Goal: Task Accomplishment & Management: Manage account settings

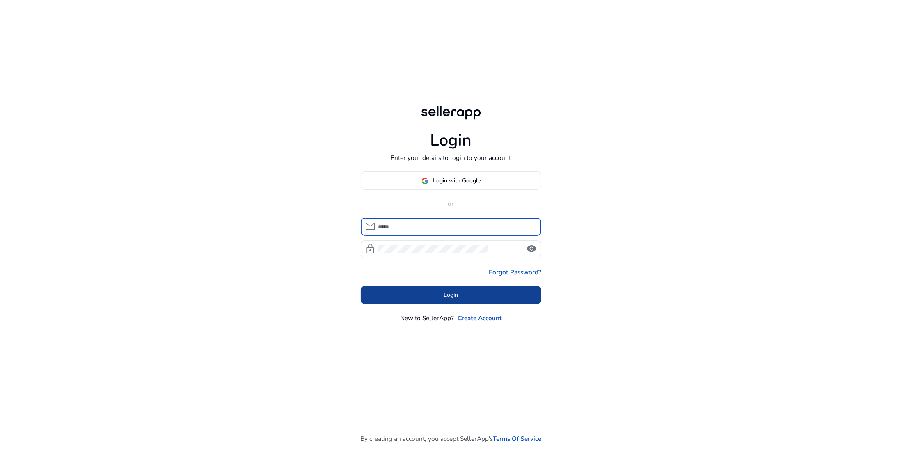
type input "**********"
click at [438, 300] on body "**********" at bounding box center [451, 225] width 902 height 451
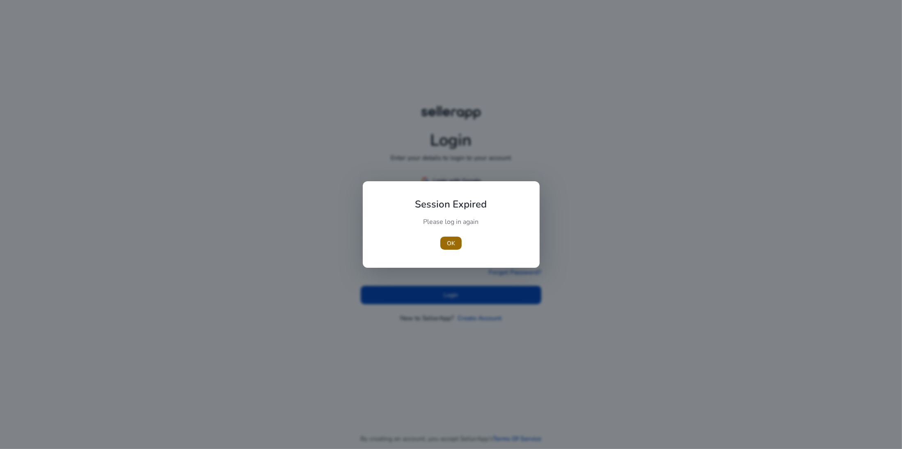
click at [451, 250] on span "button" at bounding box center [450, 244] width 21 height 20
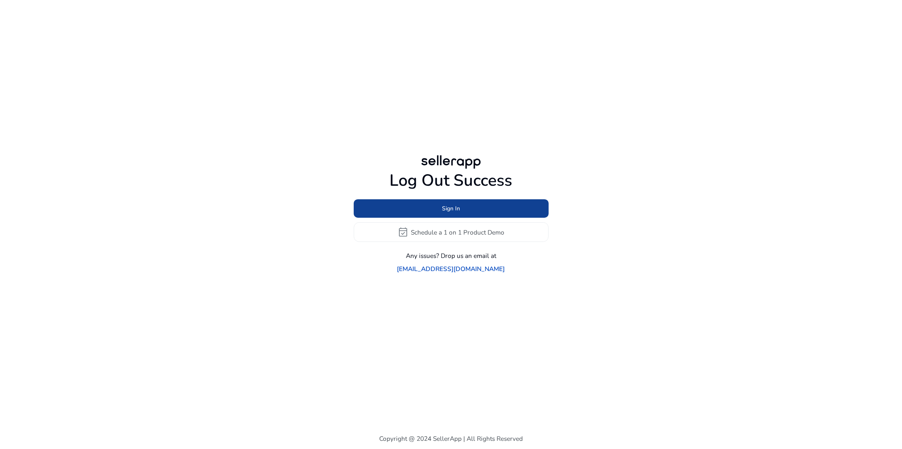
click at [431, 216] on span at bounding box center [451, 209] width 195 height 20
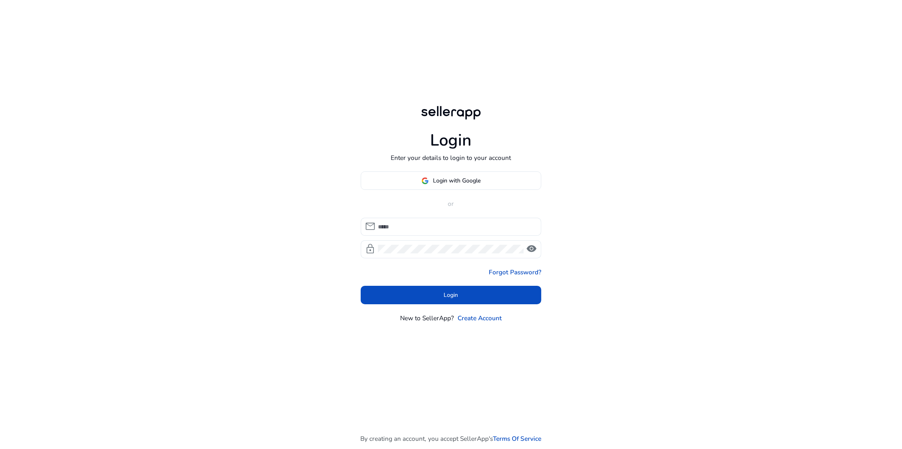
type input "**********"
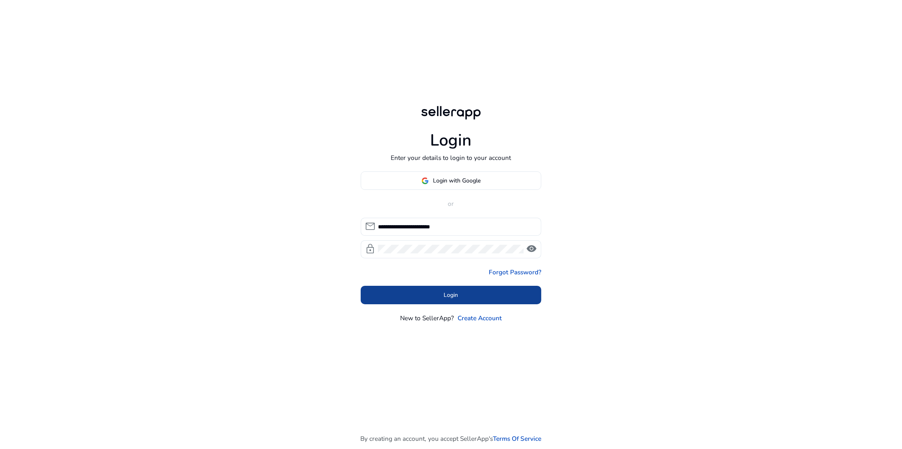
click at [436, 286] on span at bounding box center [451, 295] width 181 height 20
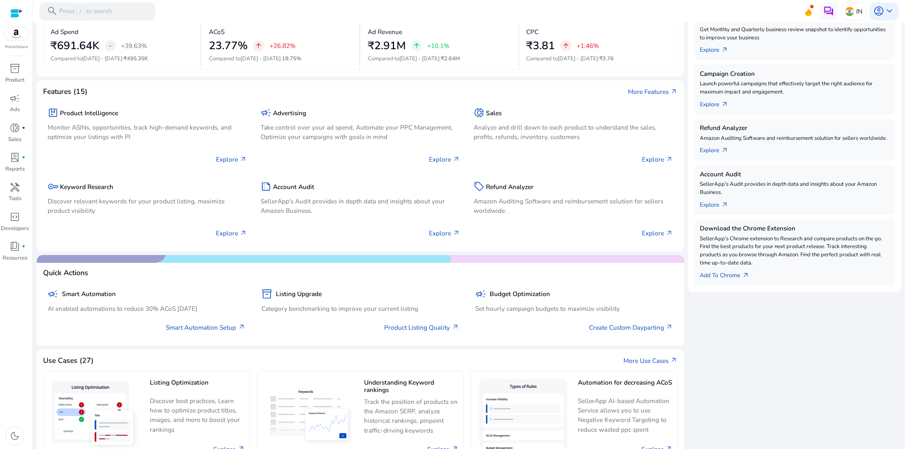
scroll to position [290, 0]
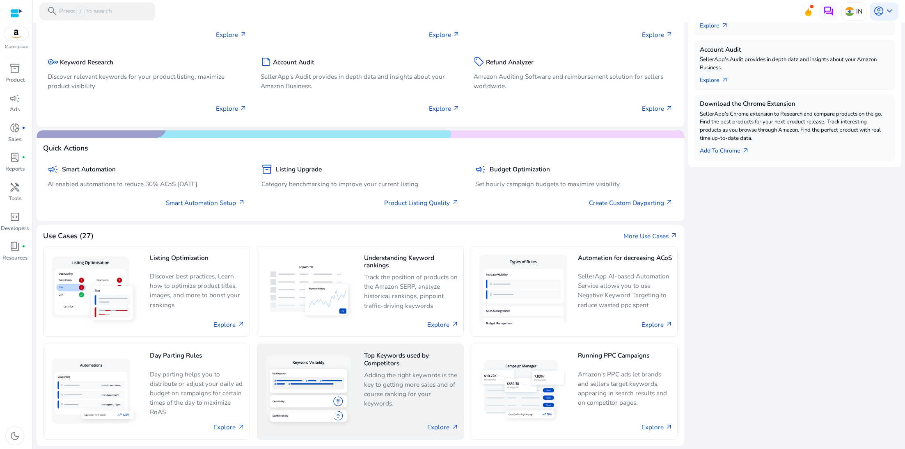
click at [405, 387] on p "Adding the right keywords is the key to getting more sales and of course rankin…" at bounding box center [411, 390] width 95 height 38
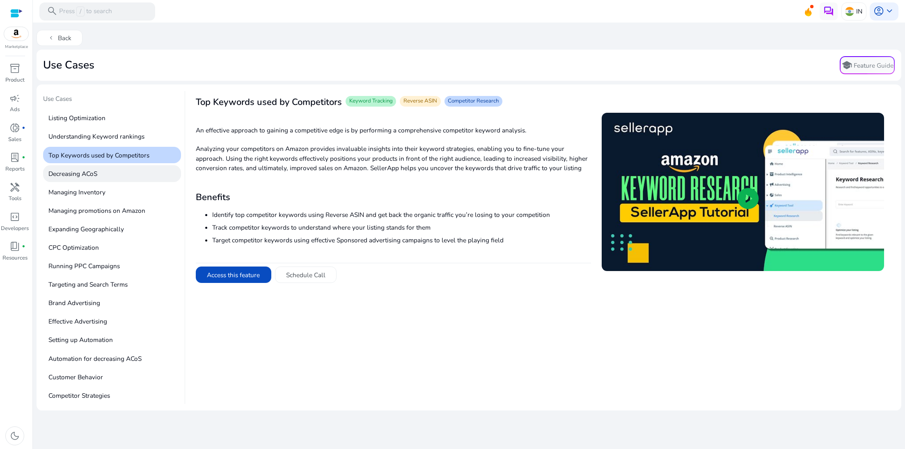
click at [117, 179] on p "Decreasing ACoS" at bounding box center [112, 173] width 138 height 17
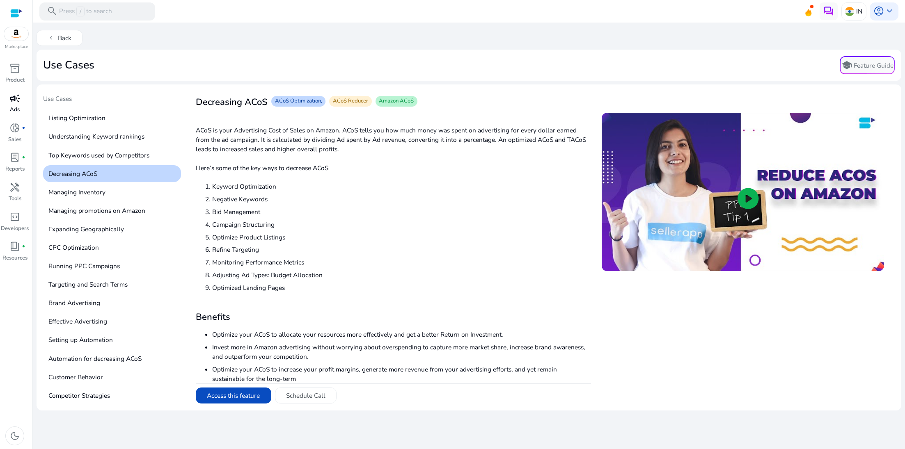
click at [18, 99] on span "campaign" at bounding box center [14, 98] width 11 height 11
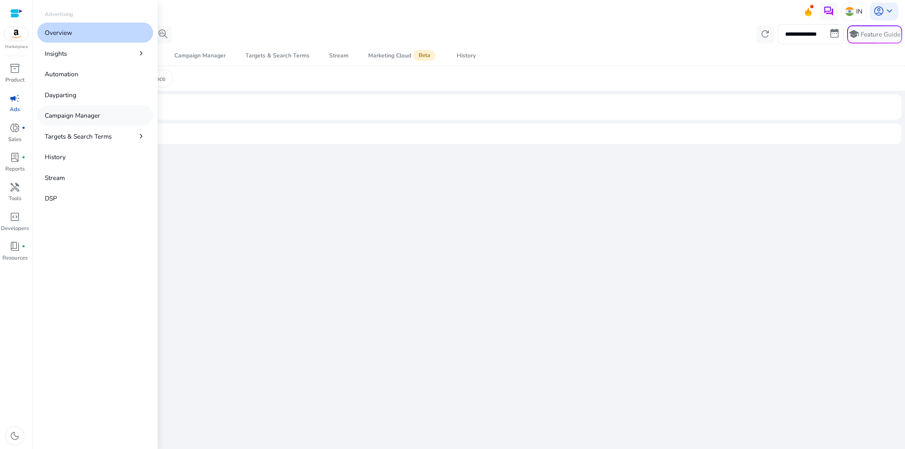
click at [95, 111] on p "Campaign Manager" at bounding box center [72, 115] width 55 height 9
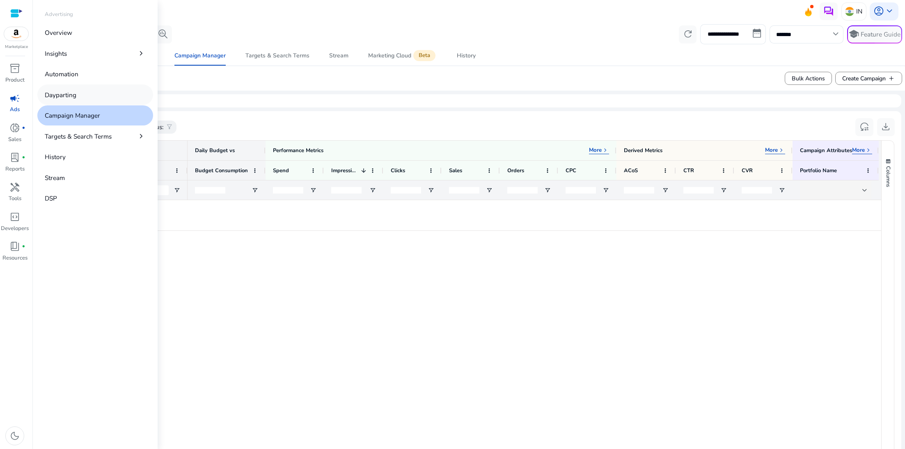
click at [81, 99] on link "Dayparting" at bounding box center [95, 95] width 116 height 20
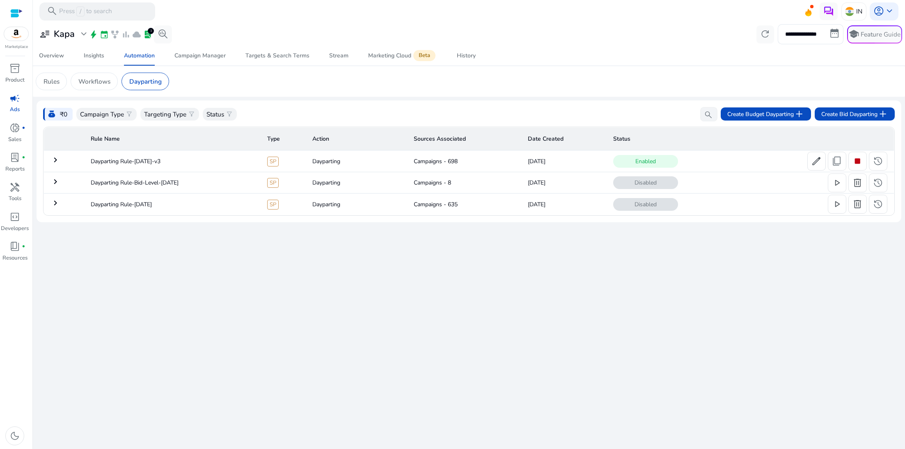
click at [56, 161] on mat-icon "keyboard_arrow_right" at bounding box center [55, 160] width 10 height 10
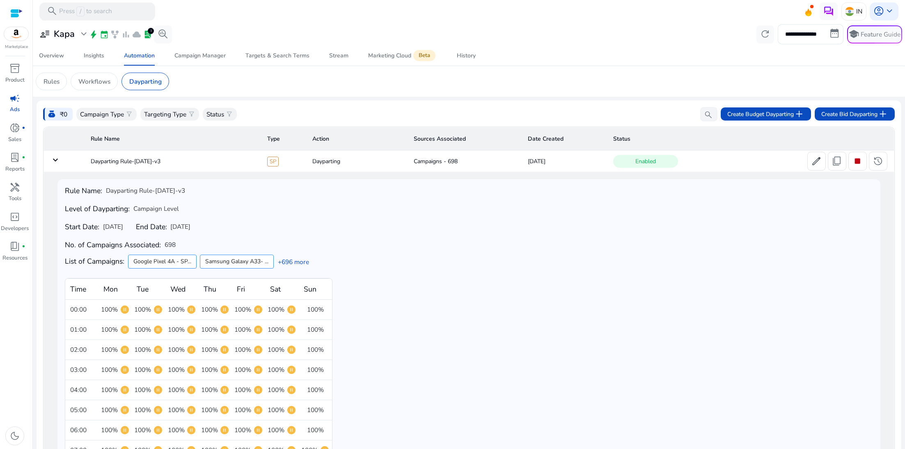
click at [56, 161] on mat-icon "keyboard_arrow_down" at bounding box center [55, 160] width 10 height 10
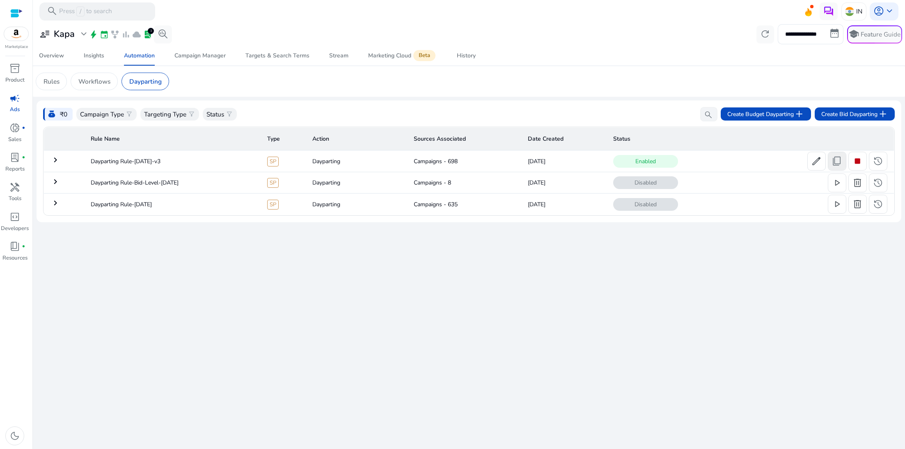
click at [842, 164] on span "content_copy" at bounding box center [837, 161] width 11 height 11
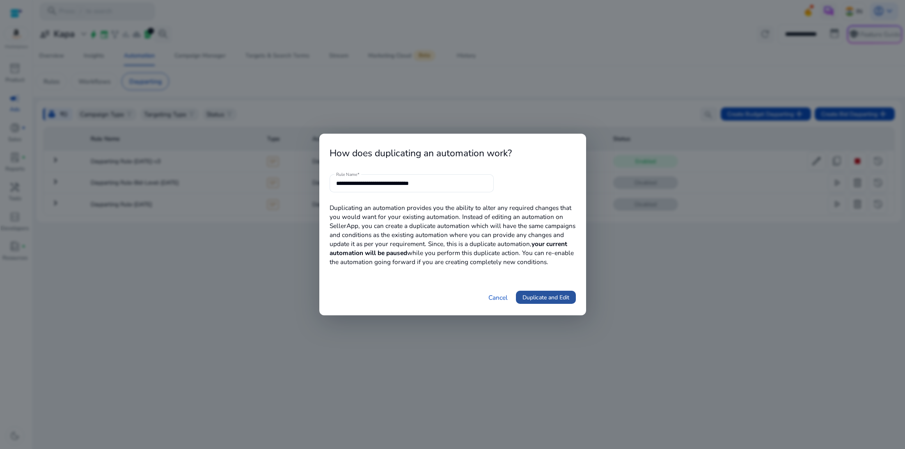
click at [539, 301] on span "Duplicate and Edit" at bounding box center [546, 297] width 47 height 9
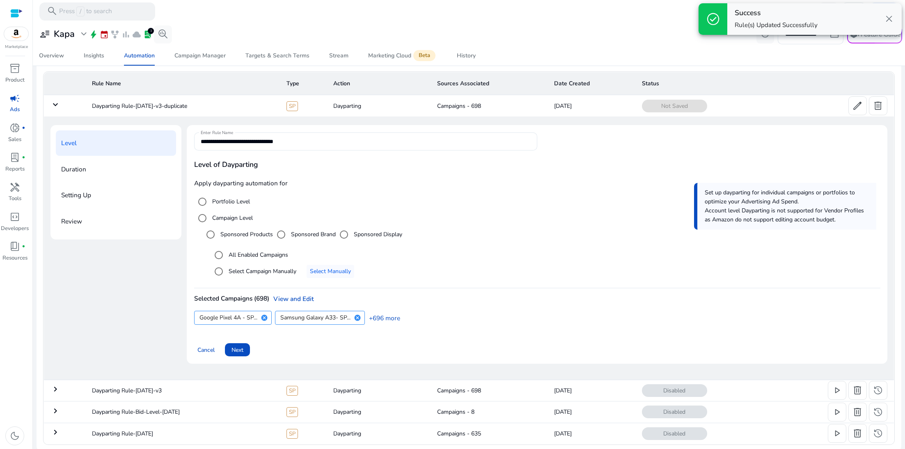
scroll to position [57, 0]
click at [316, 273] on span "Select Manually" at bounding box center [330, 269] width 41 height 9
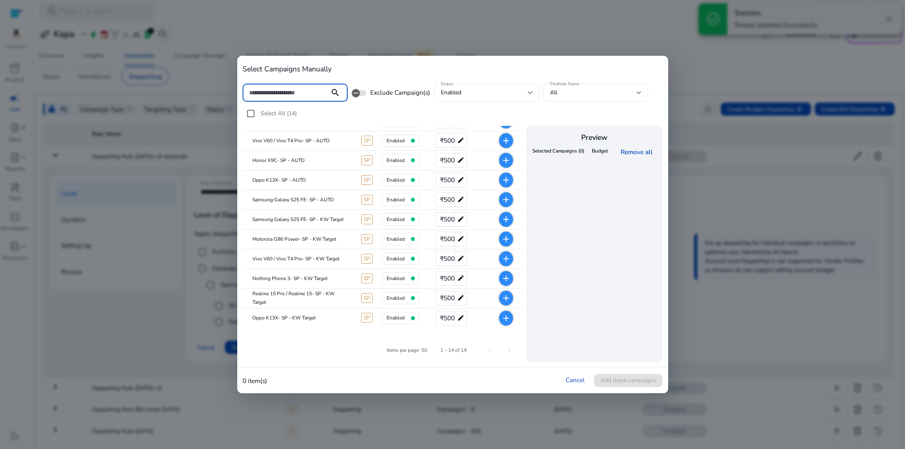
scroll to position [0, 0]
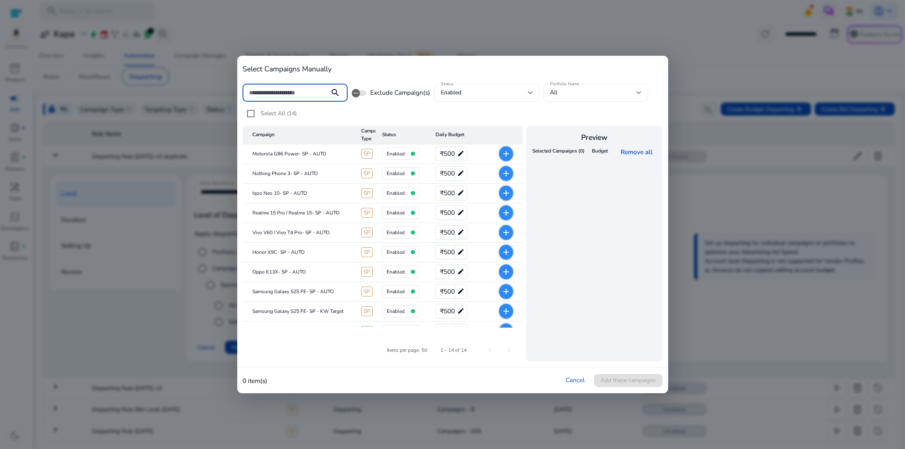
click at [594, 42] on div at bounding box center [452, 224] width 905 height 449
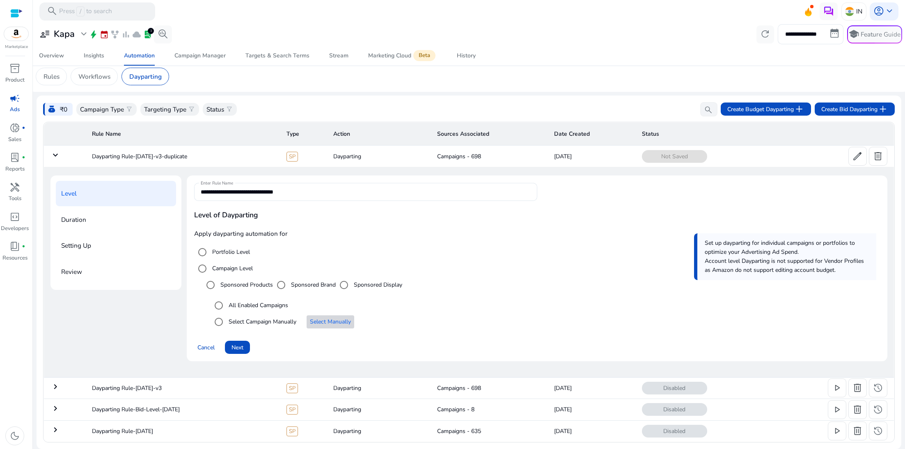
click at [323, 323] on span "Select Manually" at bounding box center [330, 322] width 41 height 9
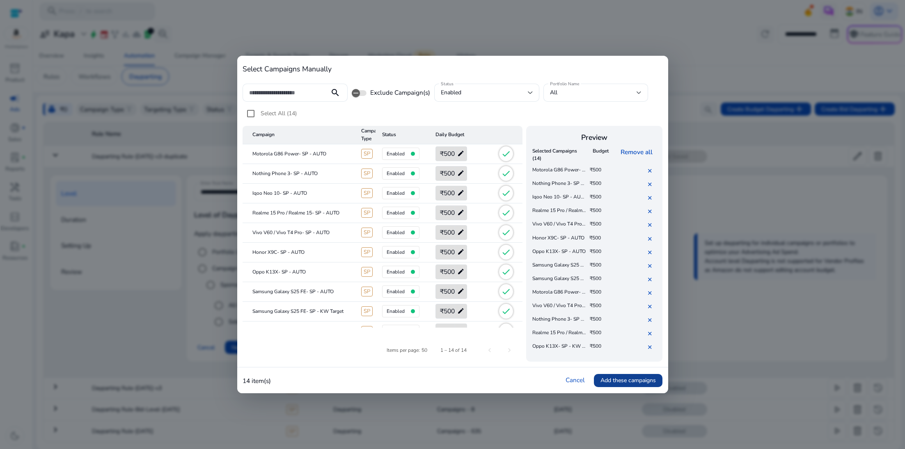
click at [636, 383] on span "Add these campaigns" at bounding box center [627, 380] width 55 height 9
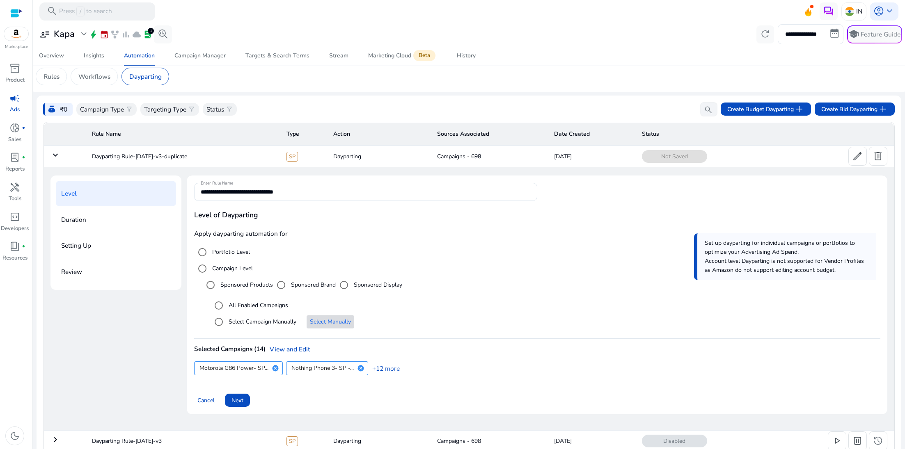
scroll to position [57, 0]
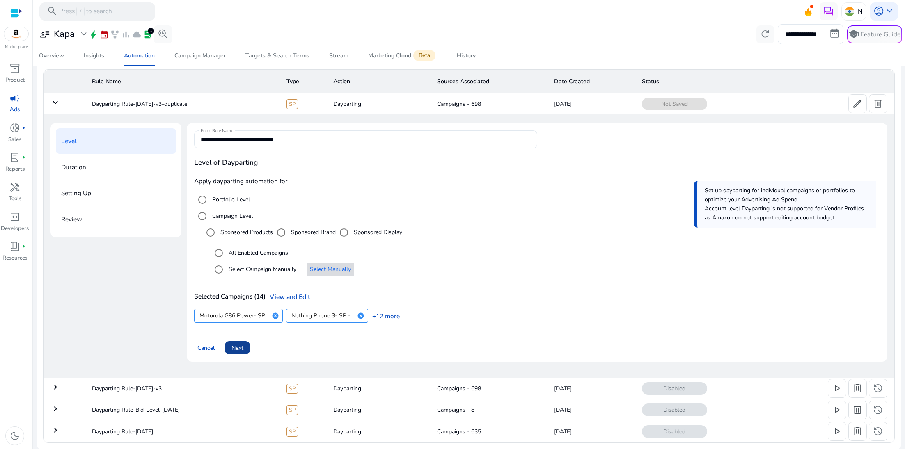
click at [241, 352] on span "Next" at bounding box center [237, 348] width 12 height 9
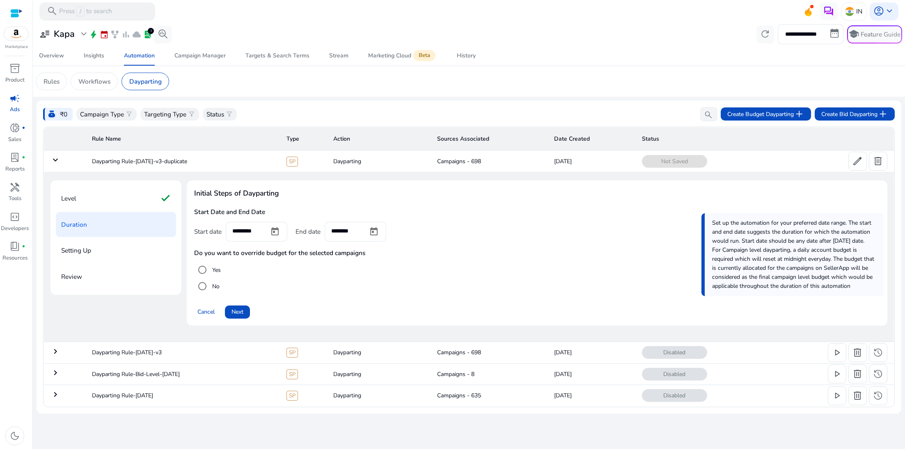
scroll to position [0, 0]
click at [139, 198] on div "Level check" at bounding box center [116, 198] width 120 height 25
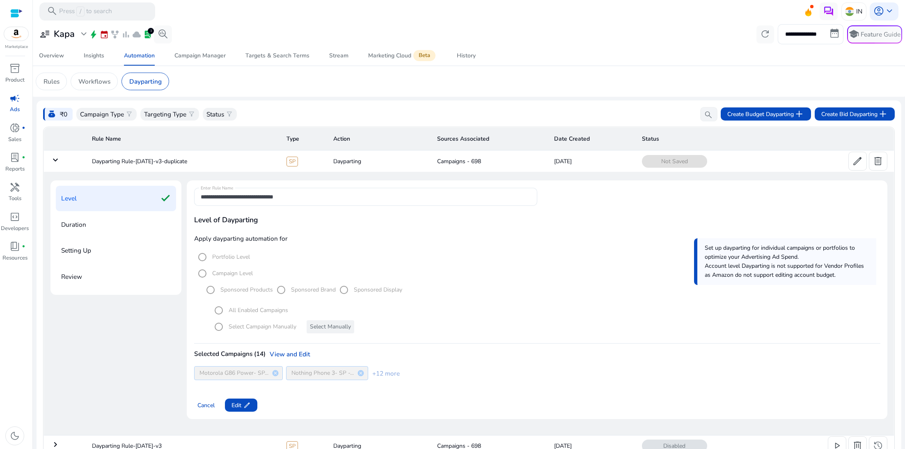
click at [286, 359] on div "Selected Campaigns (14) View and Edit Motorola G86 Power- SP... cancel Nothing …" at bounding box center [537, 369] width 686 height 38
click at [293, 353] on div "Selected Campaigns (14) View and Edit" at bounding box center [537, 354] width 686 height 9
click at [301, 357] on div "Selected Campaigns (14) View and Edit" at bounding box center [537, 354] width 686 height 9
click at [211, 406] on span "Cancel" at bounding box center [205, 405] width 17 height 9
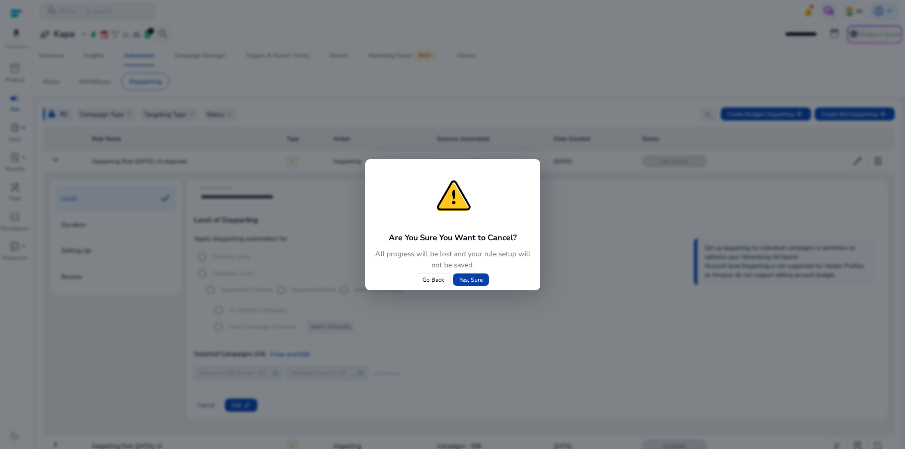
click at [470, 277] on span "Yes, Sure" at bounding box center [470, 280] width 23 height 9
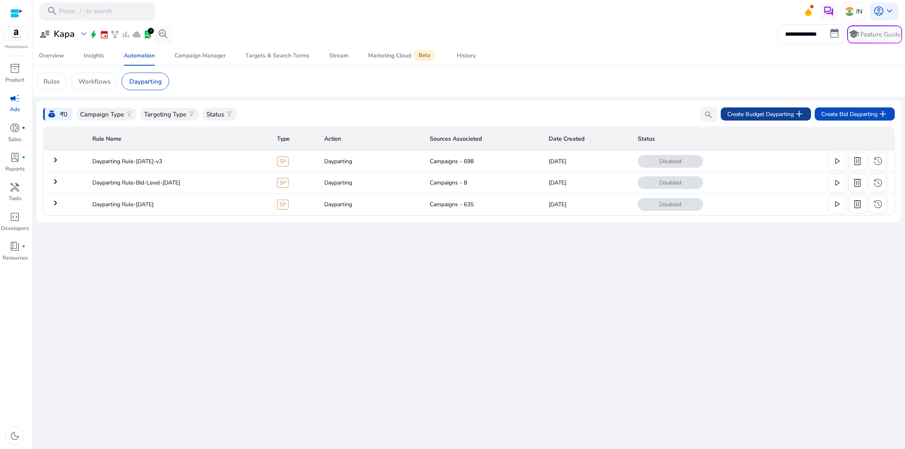
click at [776, 112] on span "Create Budget Dayparting add" at bounding box center [765, 114] width 77 height 11
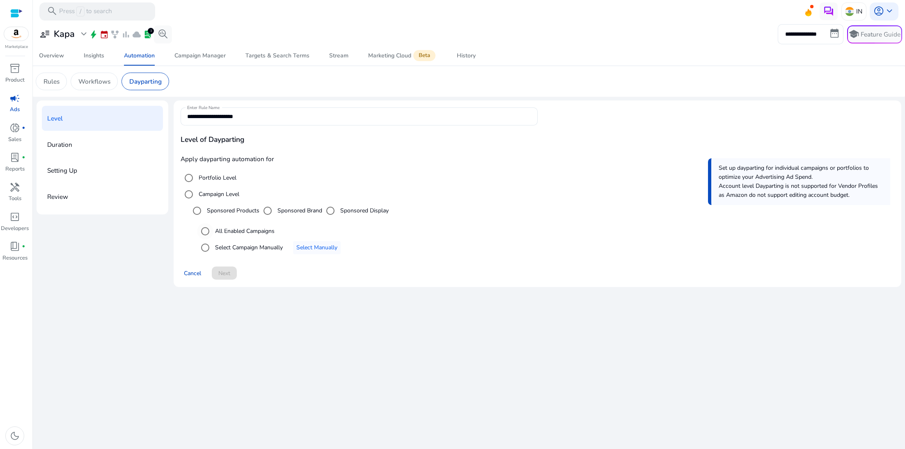
click at [240, 233] on label "All Enabled Campaigns" at bounding box center [243, 231] width 61 height 9
click at [242, 248] on label "Select Campaign Manually" at bounding box center [247, 247] width 69 height 9
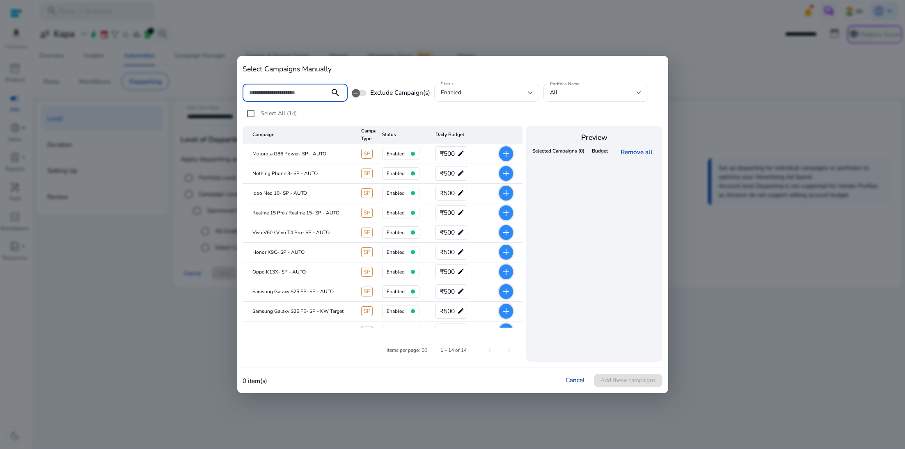
click at [578, 382] on link "Cancel" at bounding box center [575, 380] width 19 height 9
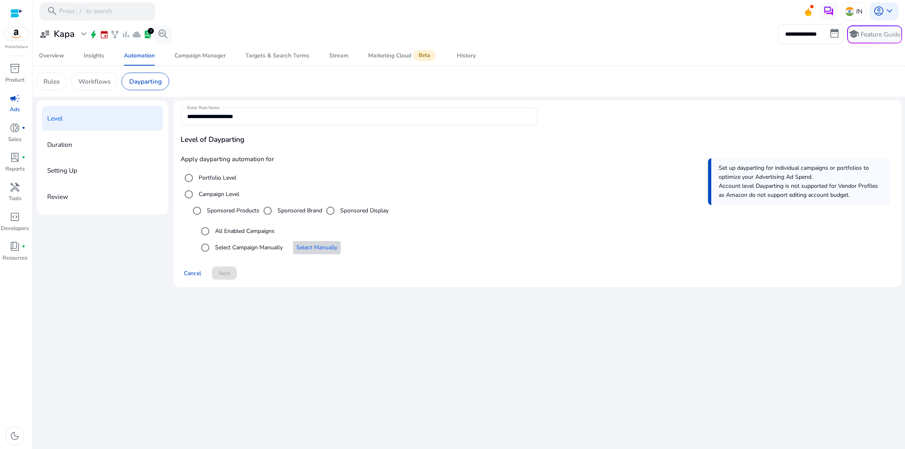
click at [313, 243] on span "Select an option" at bounding box center [317, 248] width 48 height 20
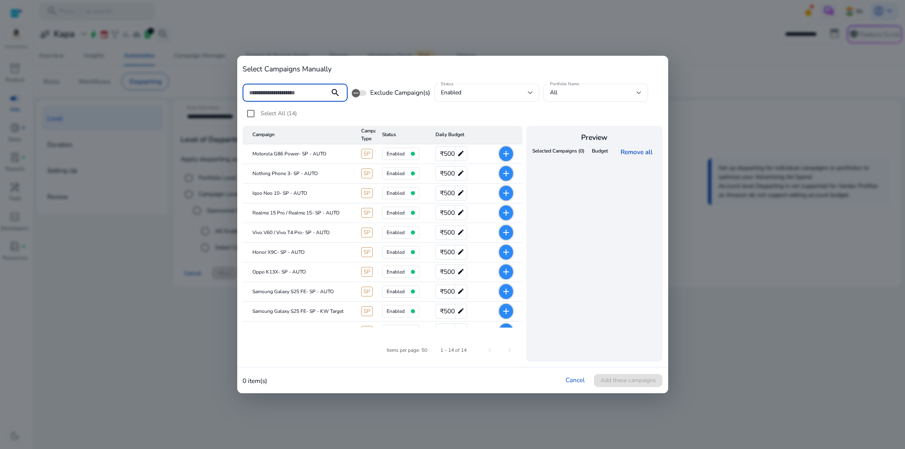
scroll to position [102, 0]
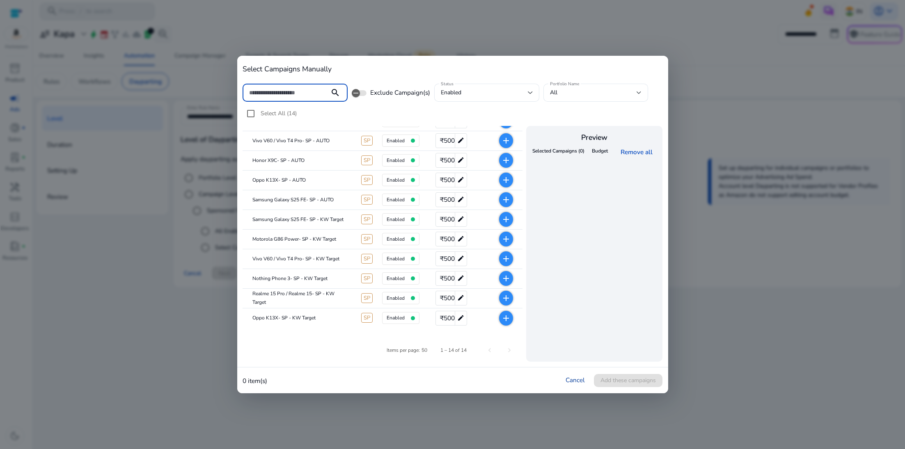
click at [580, 379] on link "Cancel" at bounding box center [575, 380] width 19 height 9
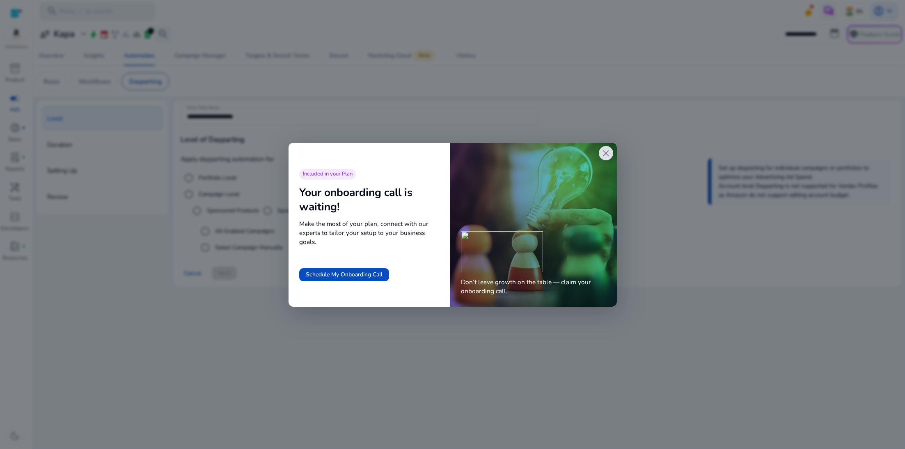
click at [607, 156] on span "close" at bounding box center [605, 153] width 11 height 11
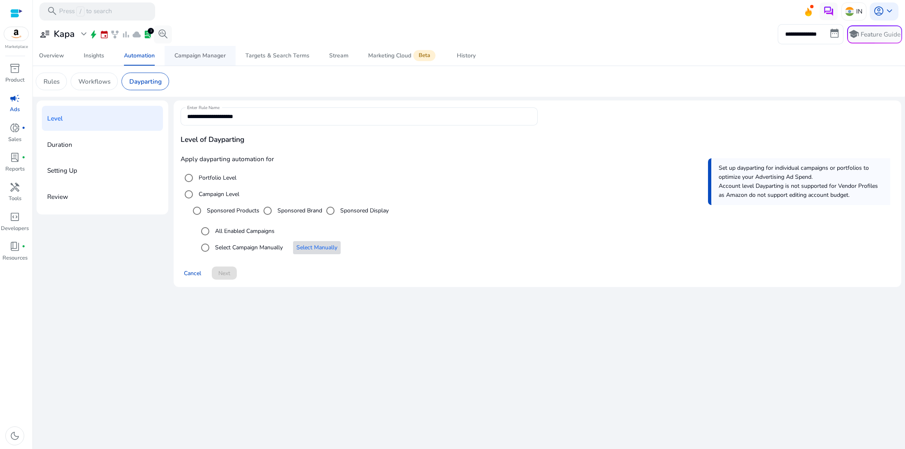
click at [195, 58] on div "Campaign Manager" at bounding box center [199, 56] width 51 height 6
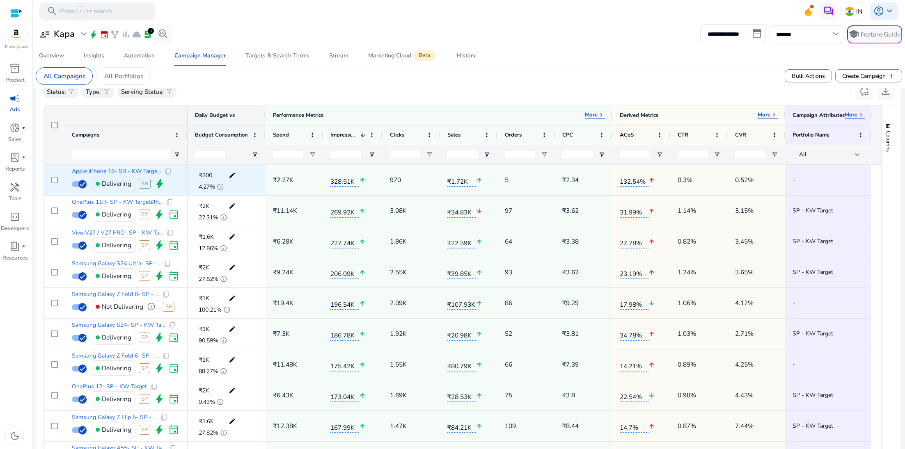
scroll to position [269, 0]
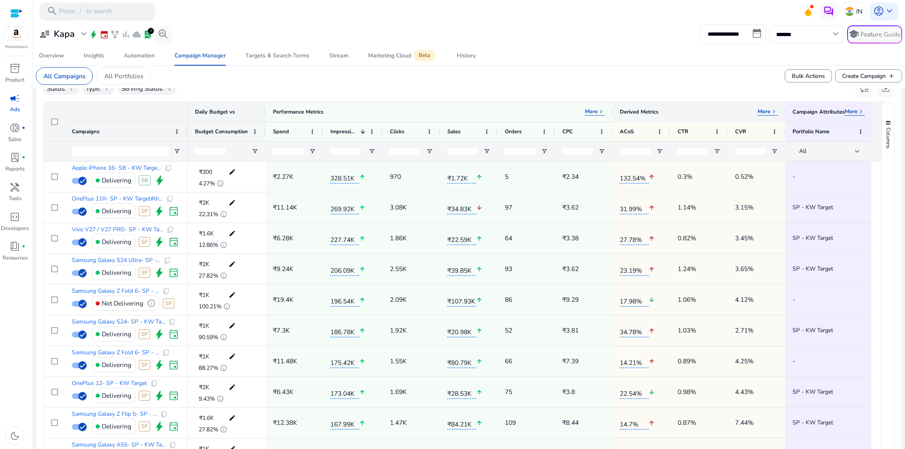
click at [768, 111] on p "More" at bounding box center [764, 111] width 13 height 7
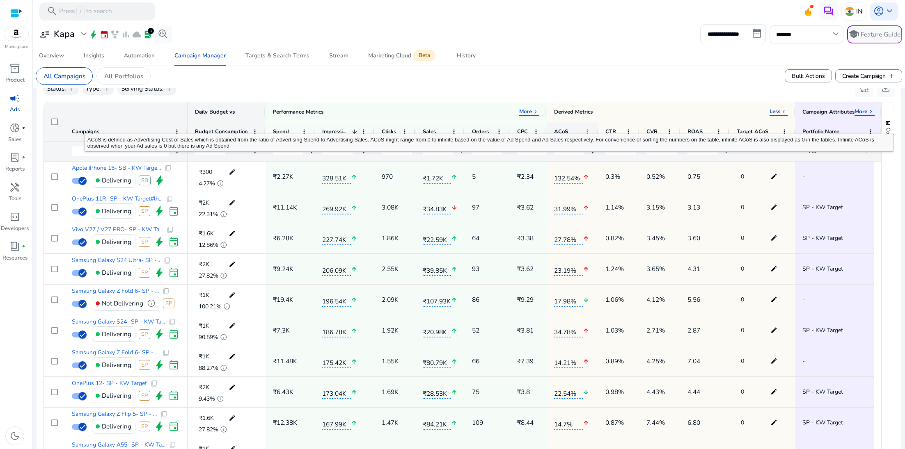
click at [588, 129] on span at bounding box center [587, 131] width 7 height 7
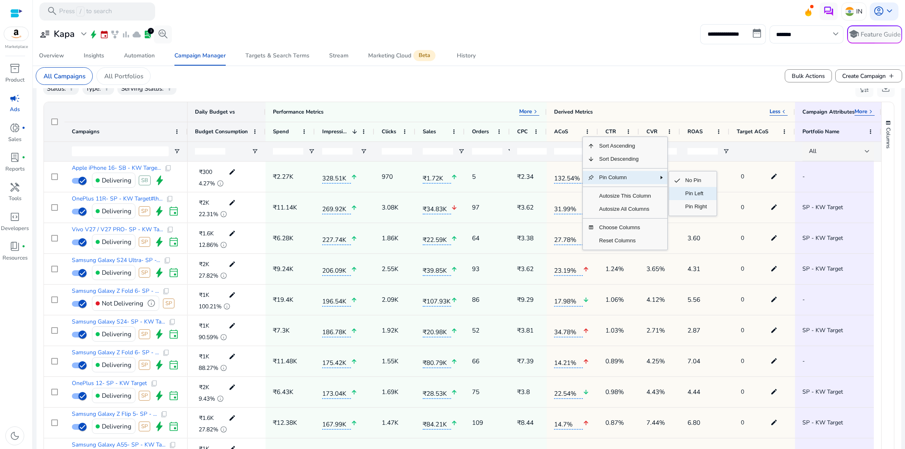
click at [692, 194] on span "Pin Left" at bounding box center [697, 193] width 32 height 13
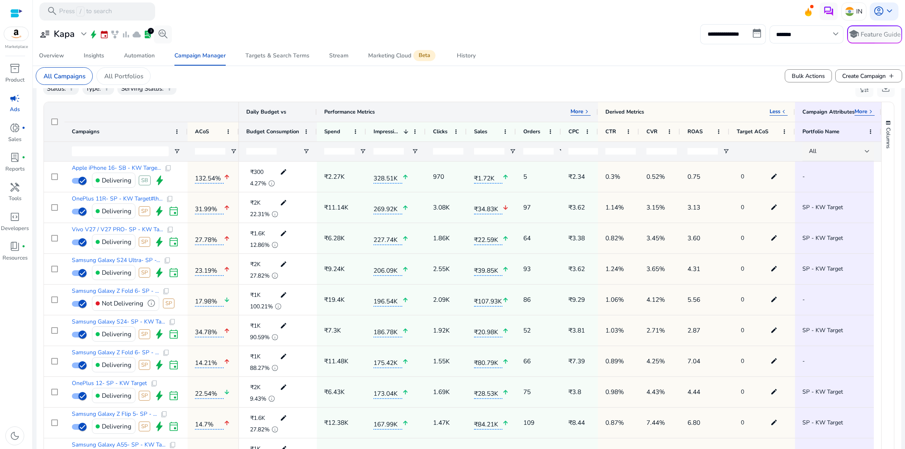
click at [580, 111] on p "More" at bounding box center [577, 111] width 13 height 7
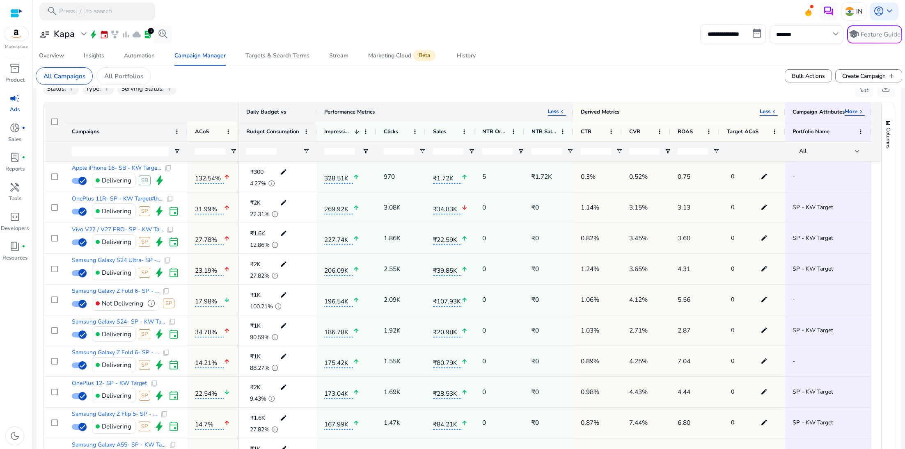
click at [559, 110] on span "keyboard_arrow_left" at bounding box center [562, 111] width 7 height 7
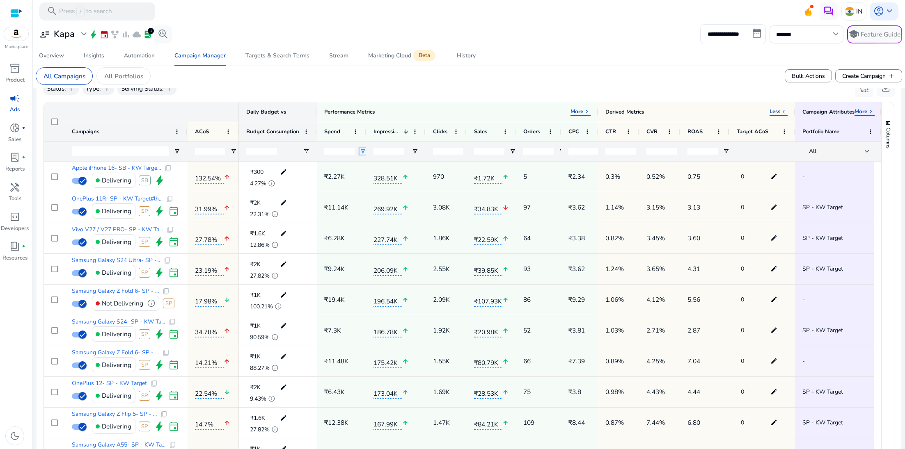
click at [362, 154] on span "Open Filter Menu" at bounding box center [363, 151] width 7 height 7
click at [355, 134] on span at bounding box center [355, 131] width 7 height 7
click at [521, 87] on mat-card "All Campaigns All Portfolios Bulk Actions Create Campaign add" at bounding box center [469, 76] width 880 height 25
click at [742, 37] on input "**********" at bounding box center [733, 34] width 66 height 20
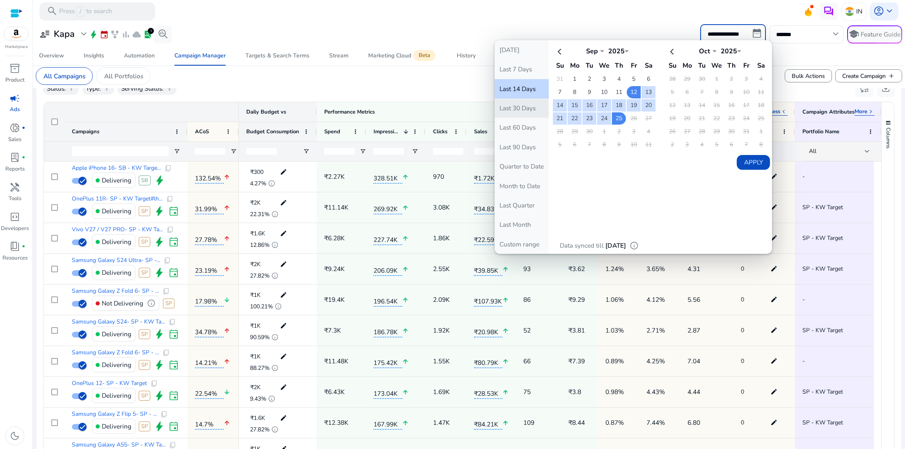
click at [531, 111] on button "Last 30 Days" at bounding box center [522, 108] width 54 height 19
type input "**********"
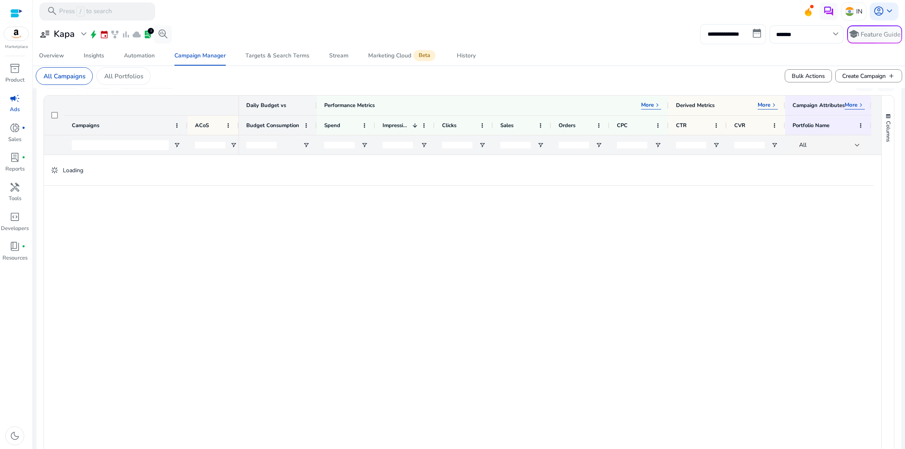
scroll to position [263, 0]
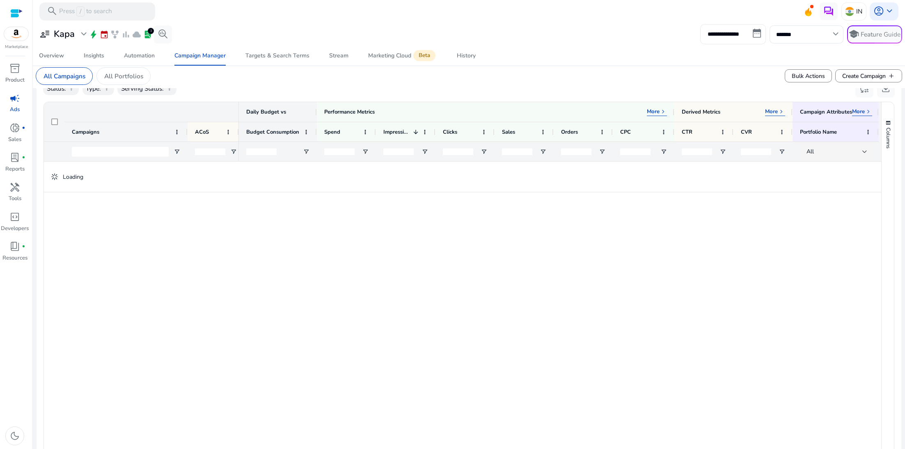
click at [733, 30] on input "**********" at bounding box center [733, 34] width 66 height 20
select select "*"
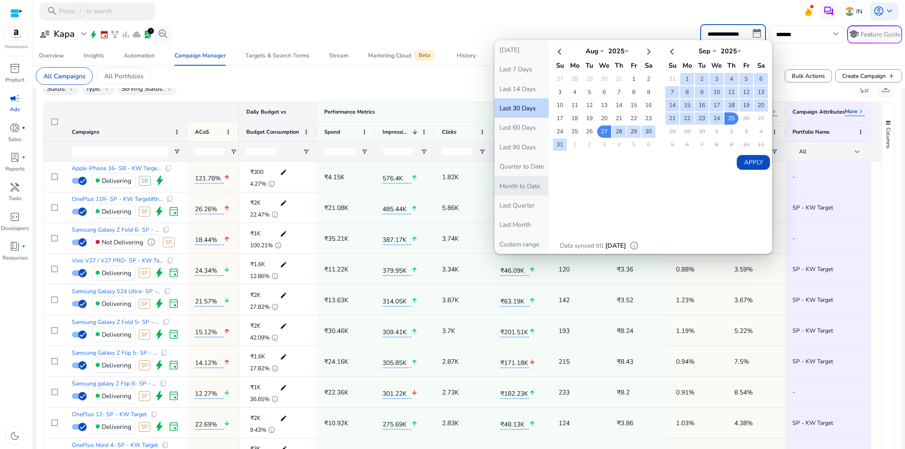
click at [519, 188] on button "Month to Date" at bounding box center [522, 185] width 54 height 19
type input "**********"
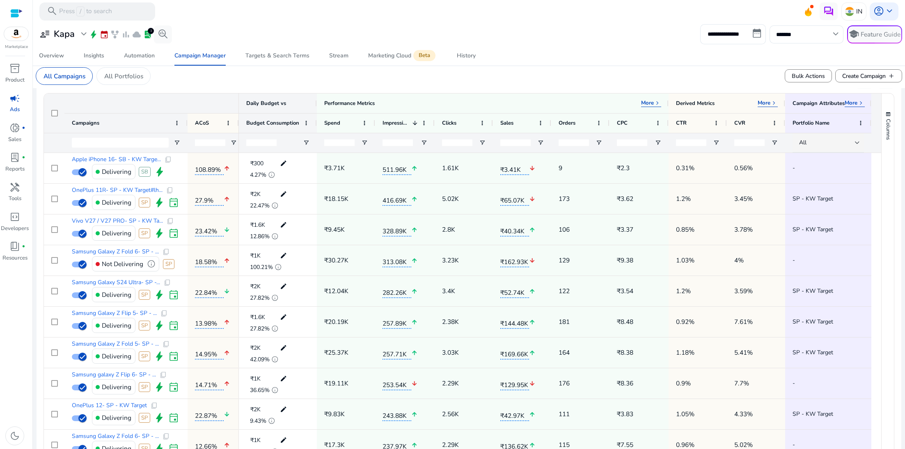
scroll to position [266, 0]
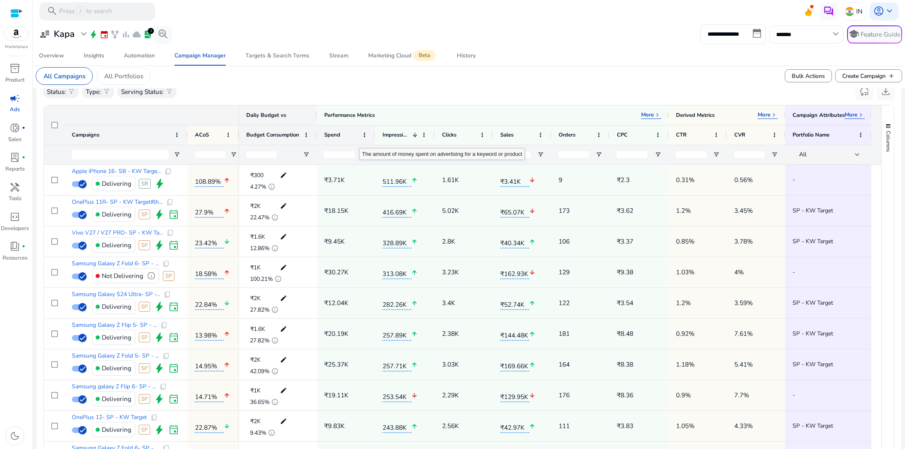
click at [335, 135] on span "Spend" at bounding box center [332, 134] width 16 height 7
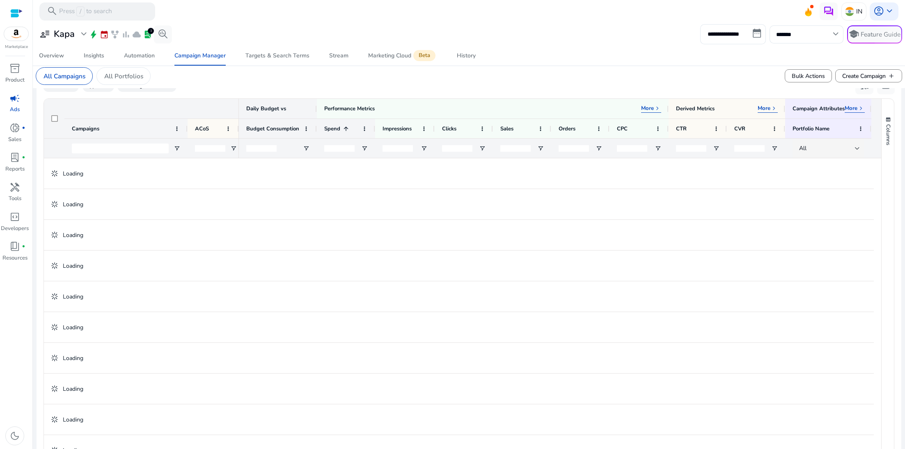
scroll to position [260, 0]
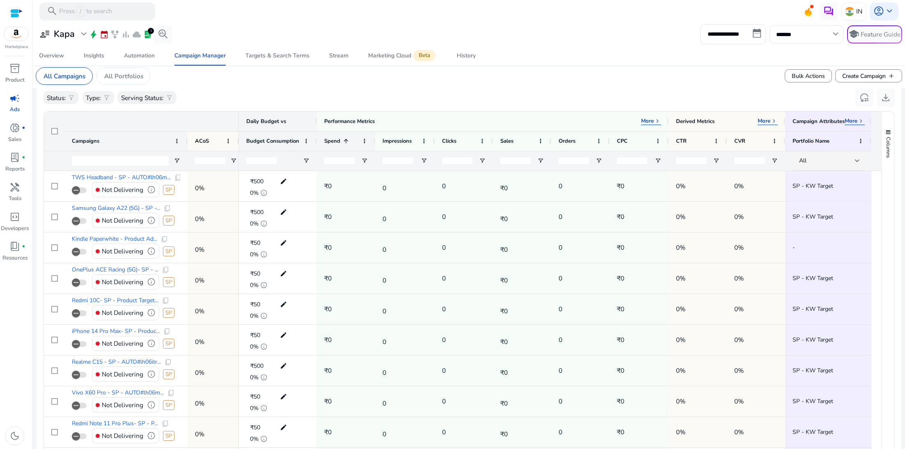
click at [335, 138] on span "Spend" at bounding box center [332, 141] width 16 height 7
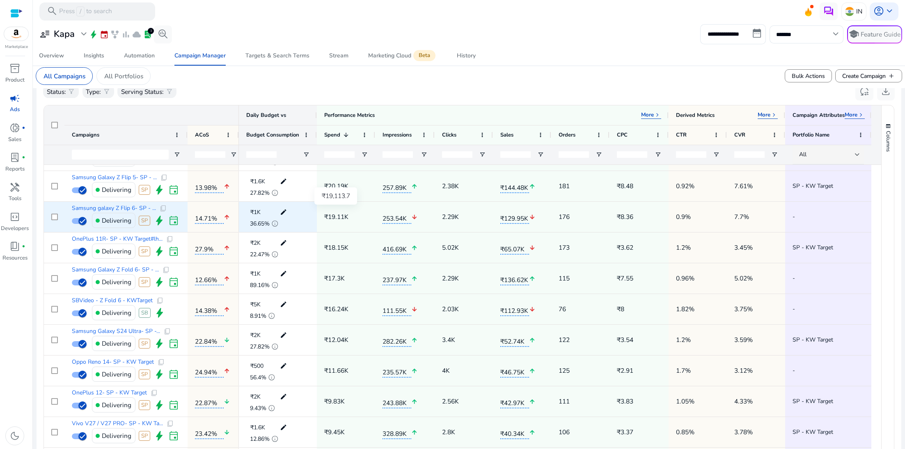
scroll to position [0, 0]
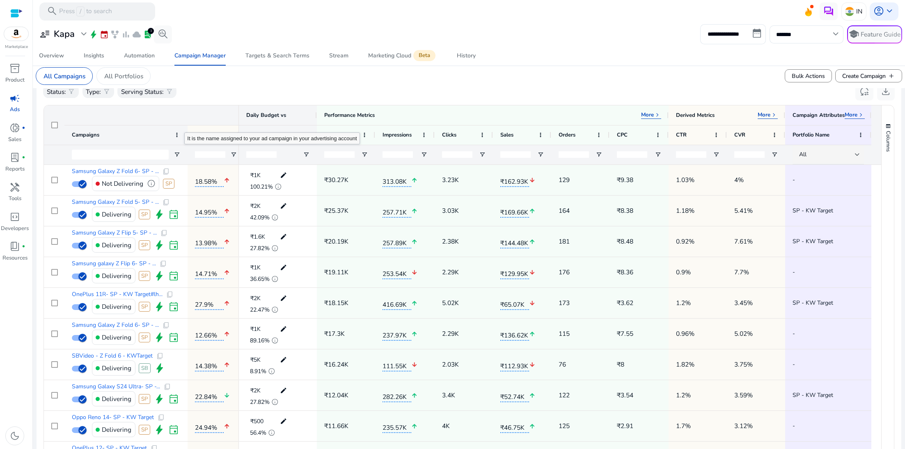
drag, startPoint x: 186, startPoint y: 127, endPoint x: 206, endPoint y: 130, distance: 20.0
click at [189, 129] on div at bounding box center [187, 135] width 3 height 19
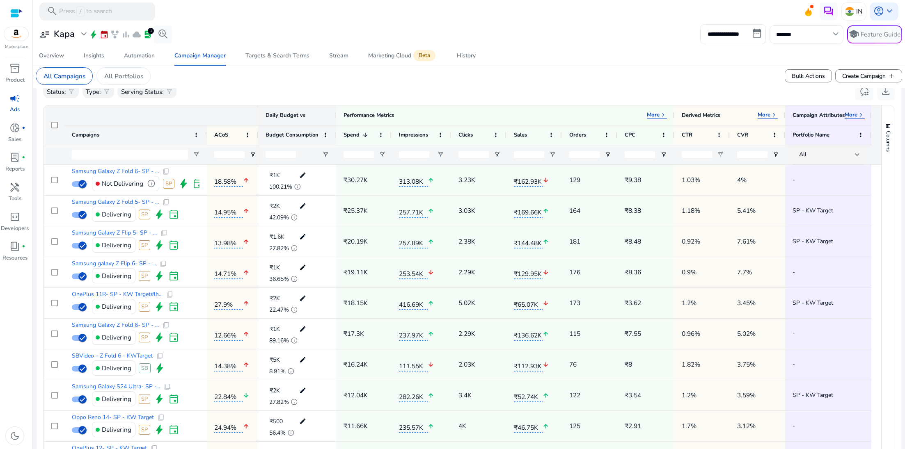
drag, startPoint x: 206, startPoint y: 130, endPoint x: 233, endPoint y: 130, distance: 26.7
click at [208, 130] on div at bounding box center [206, 135] width 3 height 19
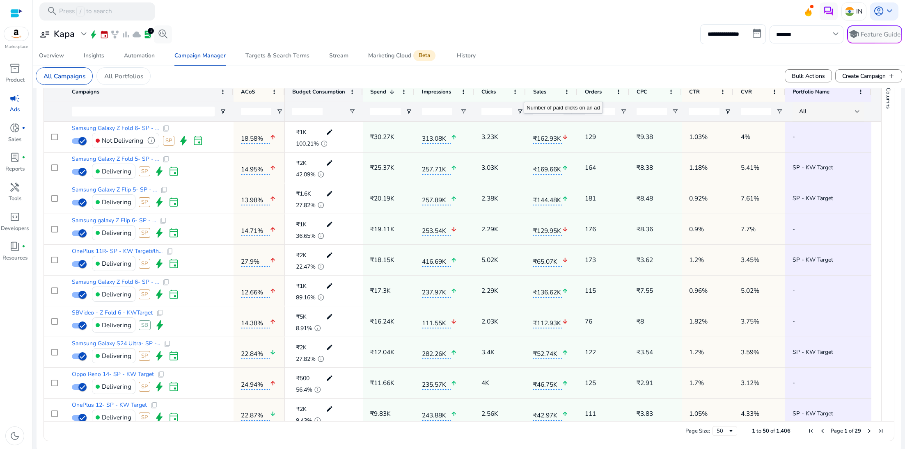
scroll to position [307, 0]
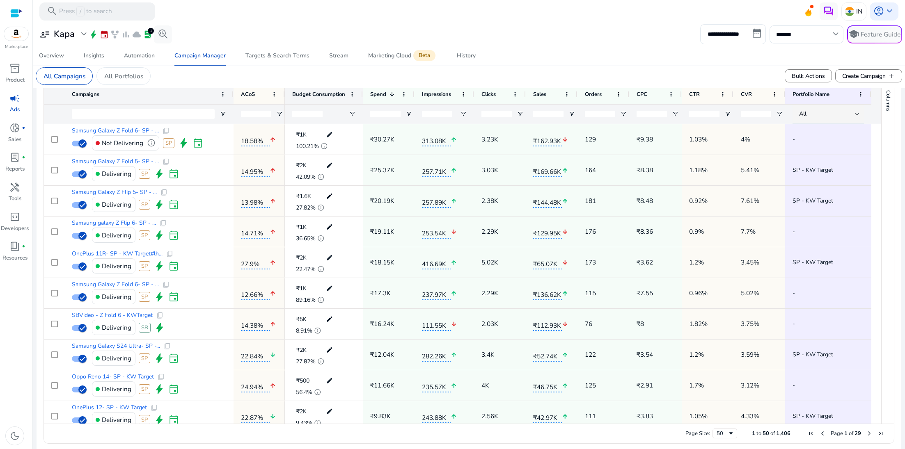
click at [266, 73] on mat-card "All Campaigns All Portfolios Bulk Actions Create Campaign add" at bounding box center [469, 76] width 880 height 25
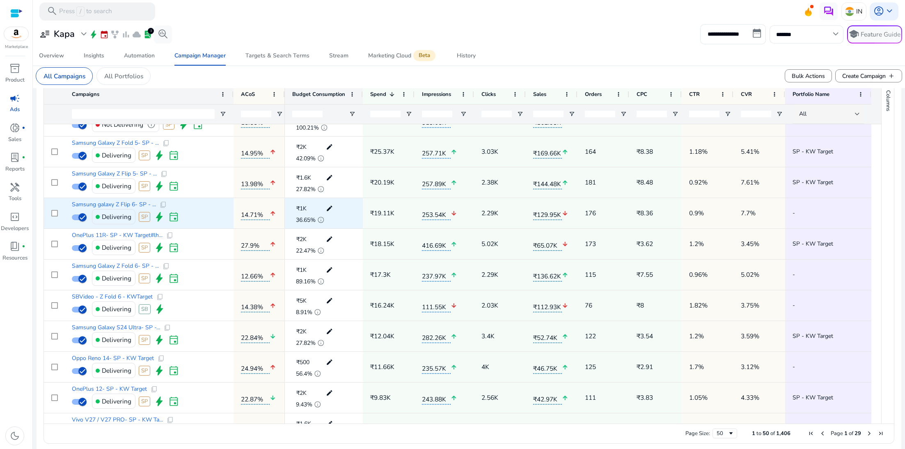
scroll to position [20, 0]
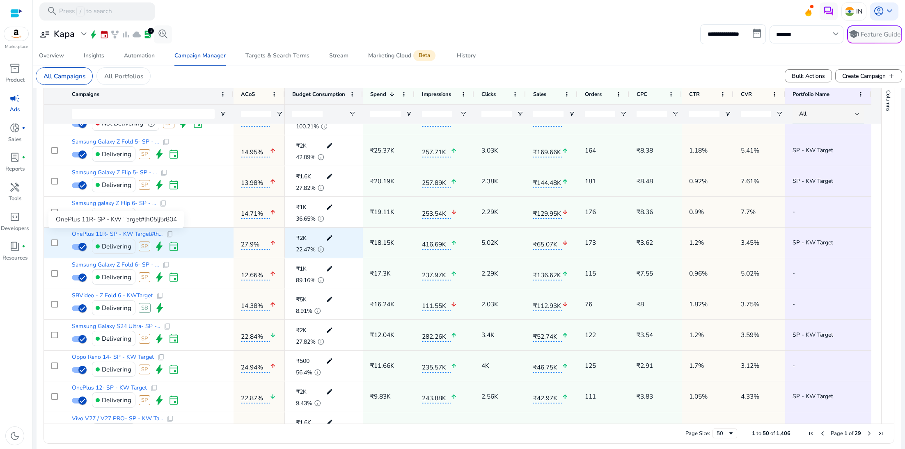
click at [112, 235] on span "OnePlus 11R- SP - KW Target#lh..." at bounding box center [117, 234] width 91 height 6
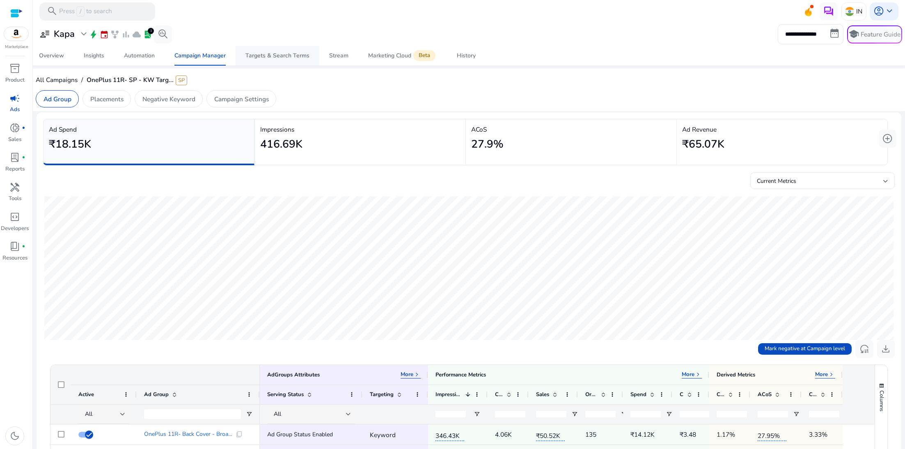
click at [282, 55] on div "Targets & Search Terms" at bounding box center [277, 56] width 64 height 6
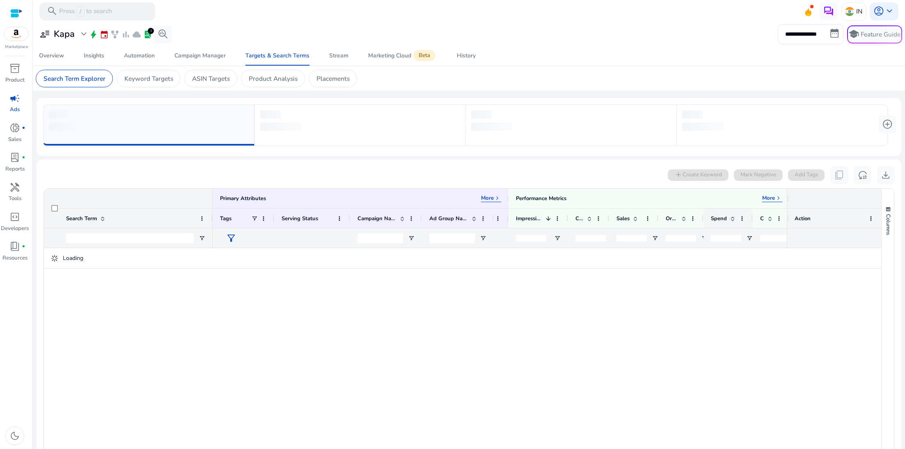
click at [733, 222] on div "Spend" at bounding box center [723, 218] width 25 height 15
click at [733, 219] on span at bounding box center [732, 218] width 7 height 7
click at [777, 195] on span "keyboard_arrow_right" at bounding box center [778, 198] width 7 height 7
click at [739, 216] on span at bounding box center [740, 218] width 7 height 7
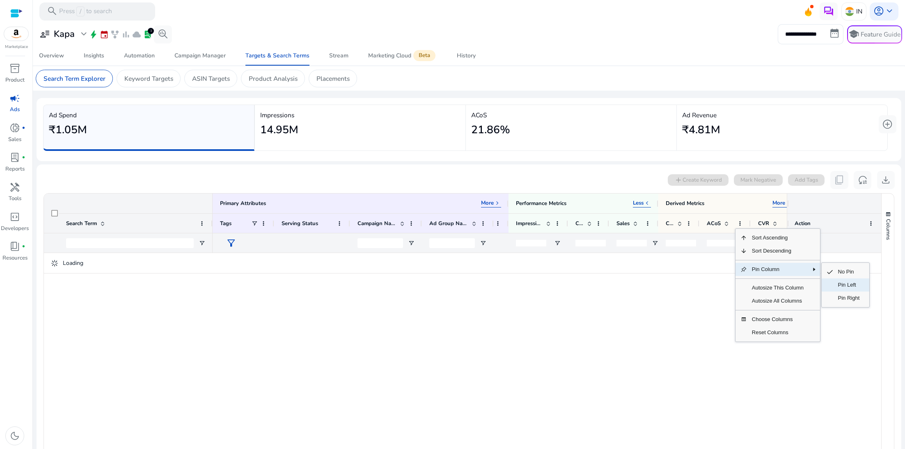
click at [841, 287] on span "Pin Left" at bounding box center [849, 285] width 32 height 13
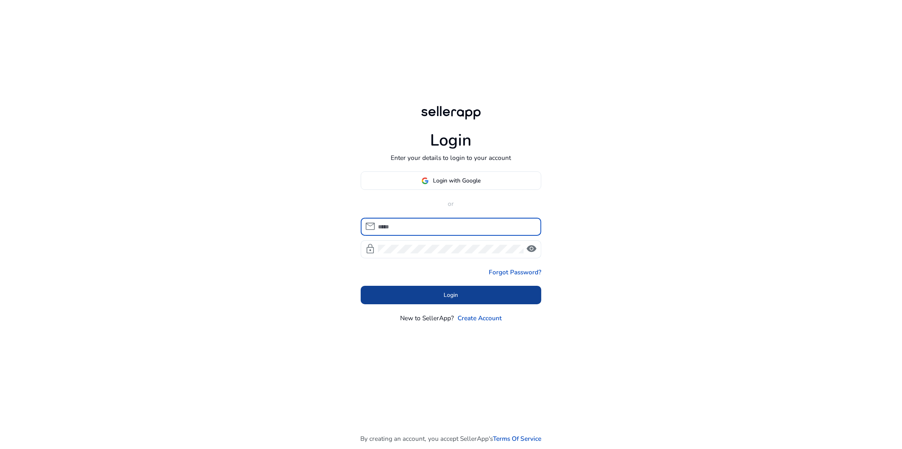
type input "**********"
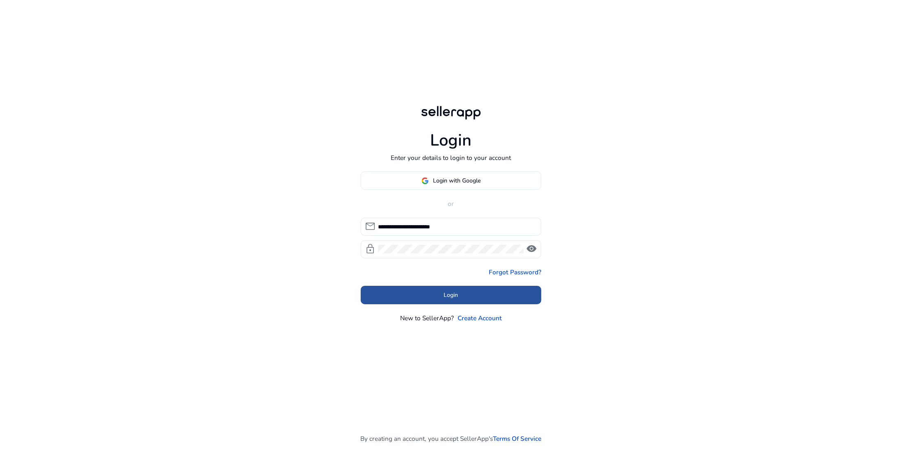
click at [428, 294] on span at bounding box center [451, 295] width 181 height 20
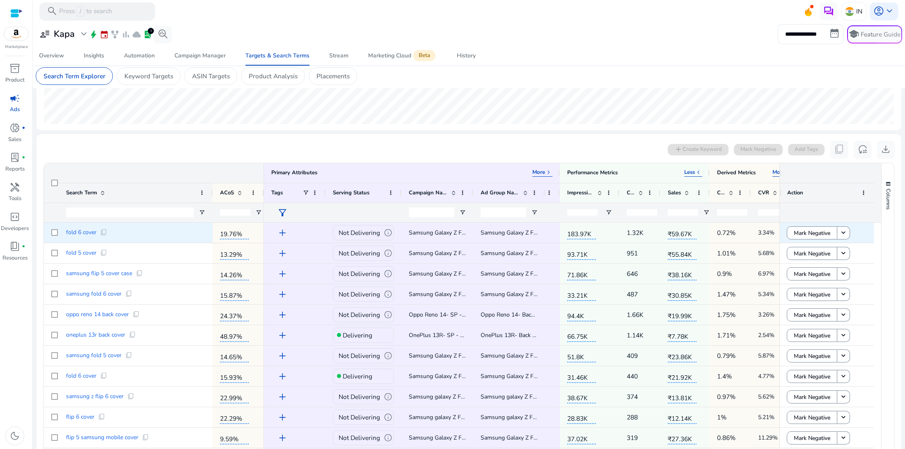
scroll to position [213, 0]
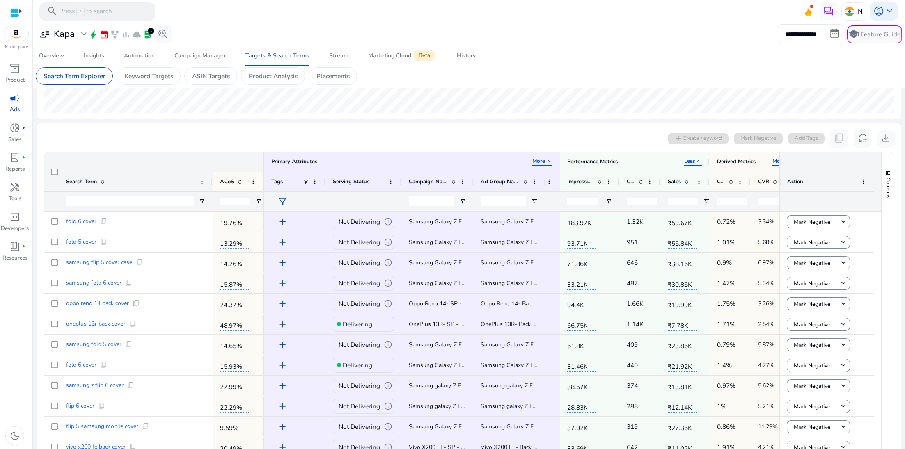
click at [445, 142] on div "0 search terms selected add Create Keyword Mark Negative Add Tags content_copy …" at bounding box center [469, 139] width 852 height 18
click at [484, 140] on div "0 search terms selected add Create Keyword Mark Negative Add Tags content_copy …" at bounding box center [469, 139] width 852 height 18
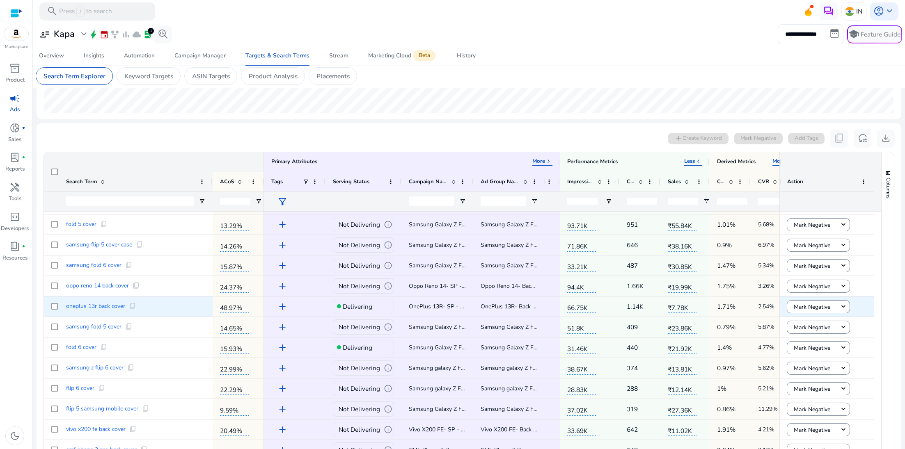
scroll to position [46, 0]
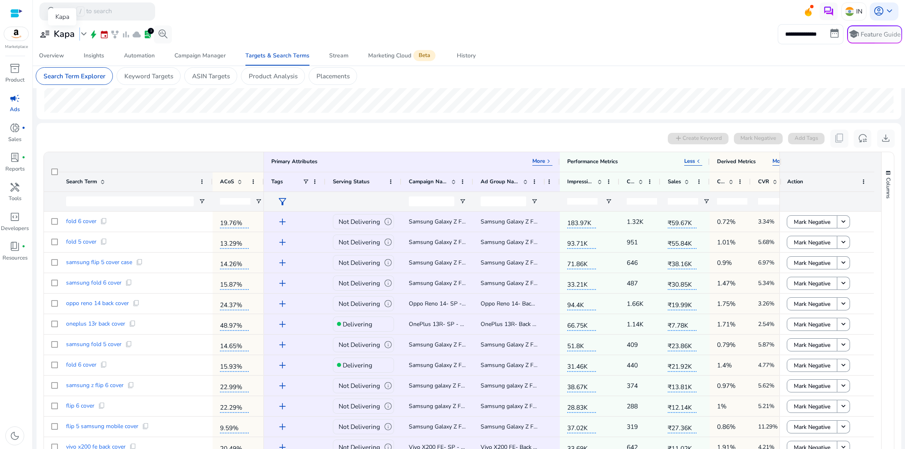
click at [79, 30] on span "expand_more" at bounding box center [83, 34] width 11 height 11
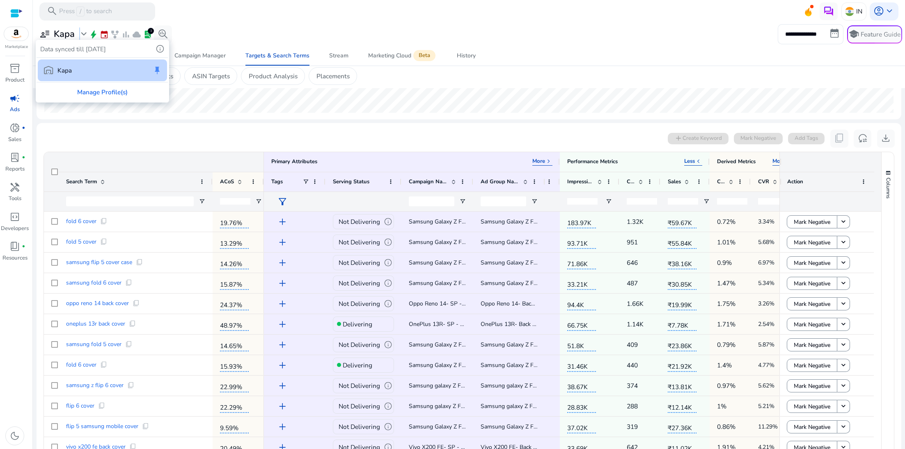
click at [324, 38] on div at bounding box center [452, 224] width 905 height 449
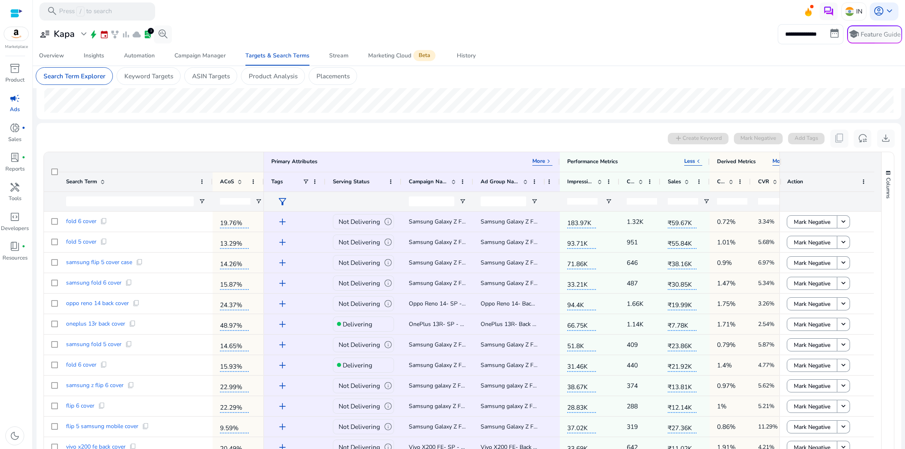
click at [48, 34] on span "user_attributes" at bounding box center [44, 34] width 11 height 11
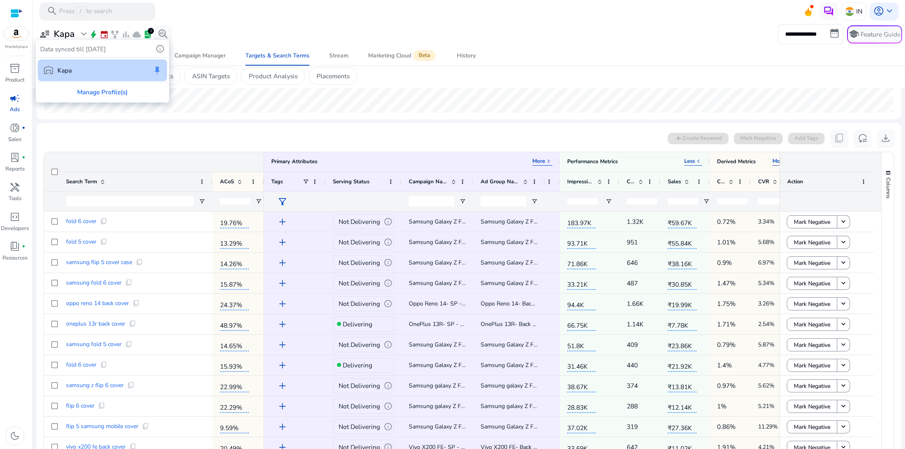
click at [310, 15] on div at bounding box center [452, 224] width 905 height 449
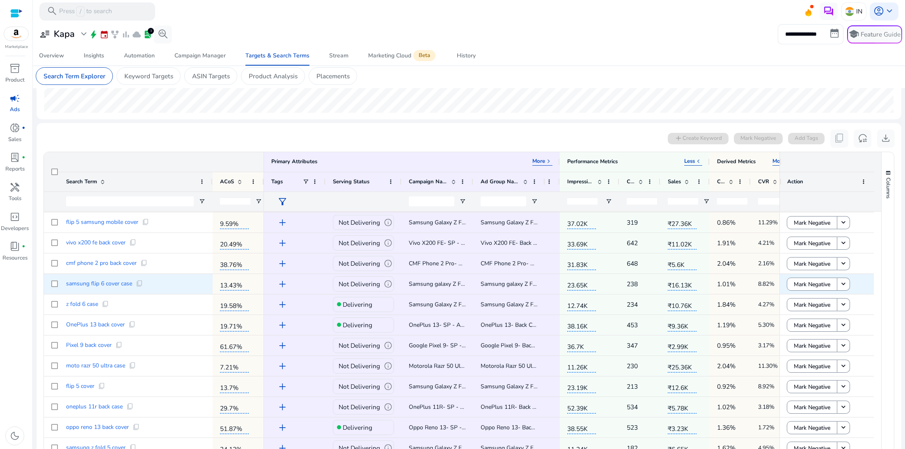
scroll to position [43, 0]
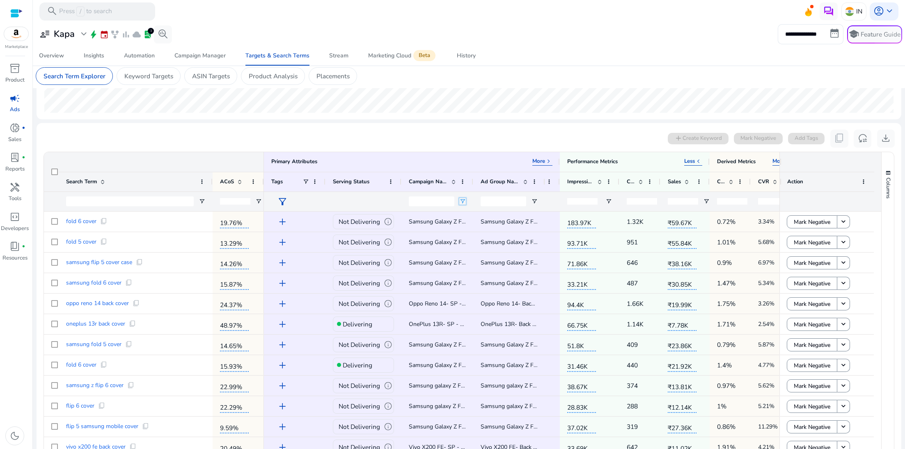
click at [462, 203] on span "Open Filter Menu" at bounding box center [462, 201] width 7 height 7
type input "****"
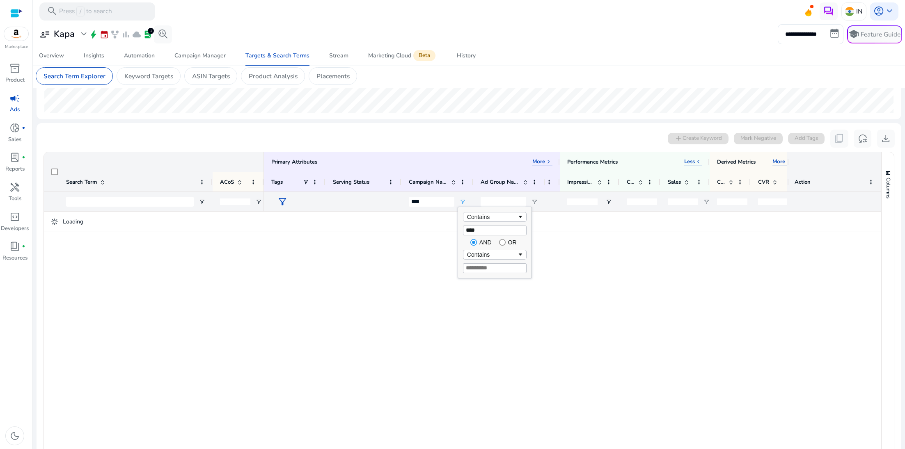
click at [456, 121] on app-ppc-search-term-explorer "Current Metrics add_circle 0 search terms selected add Create Keyword Mark Nega…" at bounding box center [469, 216] width 865 height 652
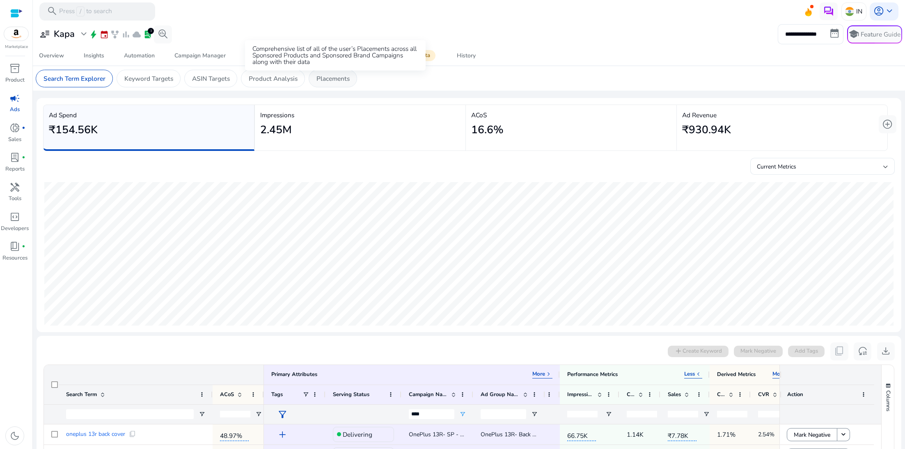
click at [327, 78] on p "Placements" at bounding box center [332, 78] width 33 height 9
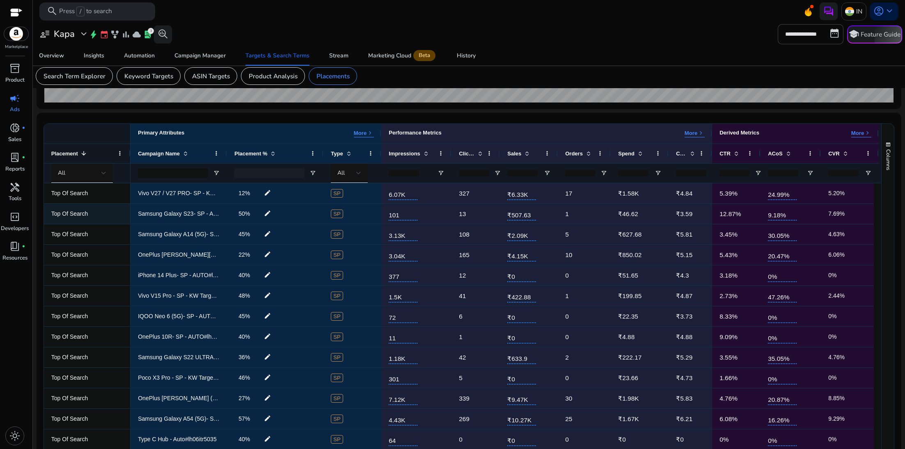
scroll to position [222, 0]
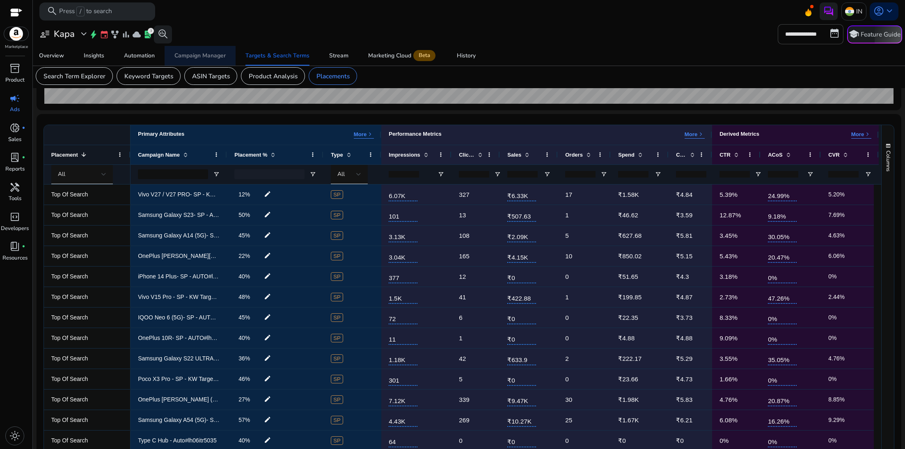
click at [200, 60] on span "Campaign Manager" at bounding box center [199, 56] width 51 height 20
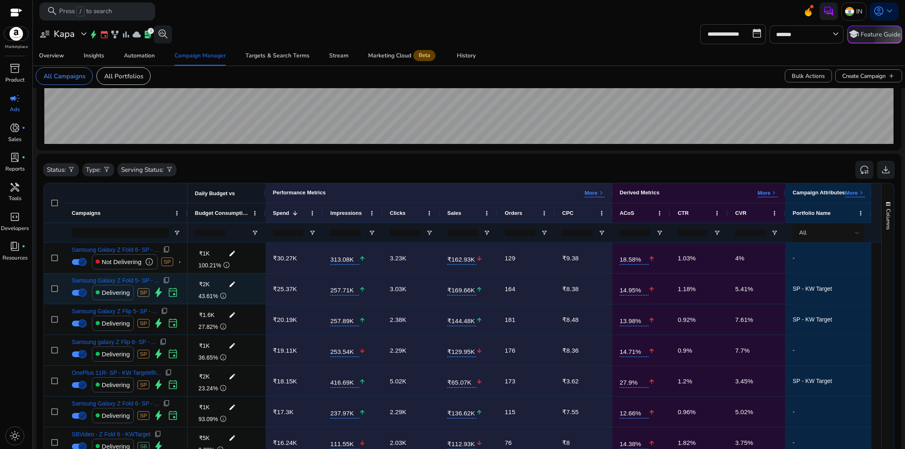
scroll to position [188, 0]
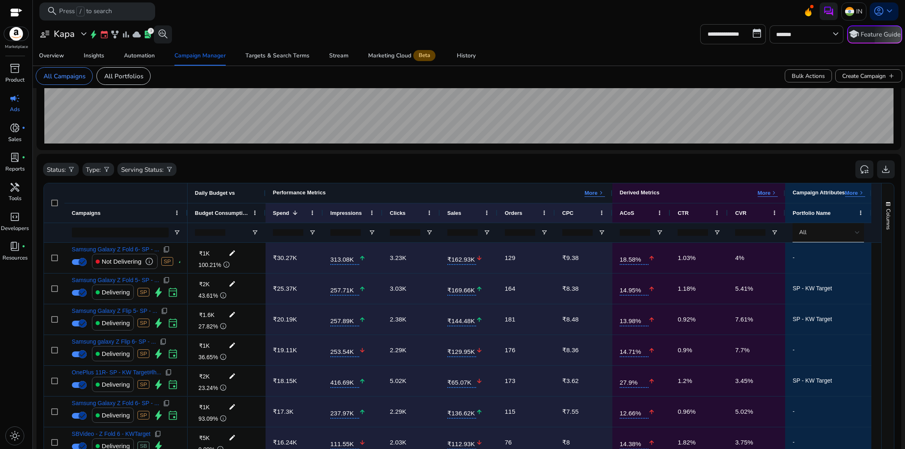
click at [597, 191] on p "More" at bounding box center [590, 193] width 13 height 7
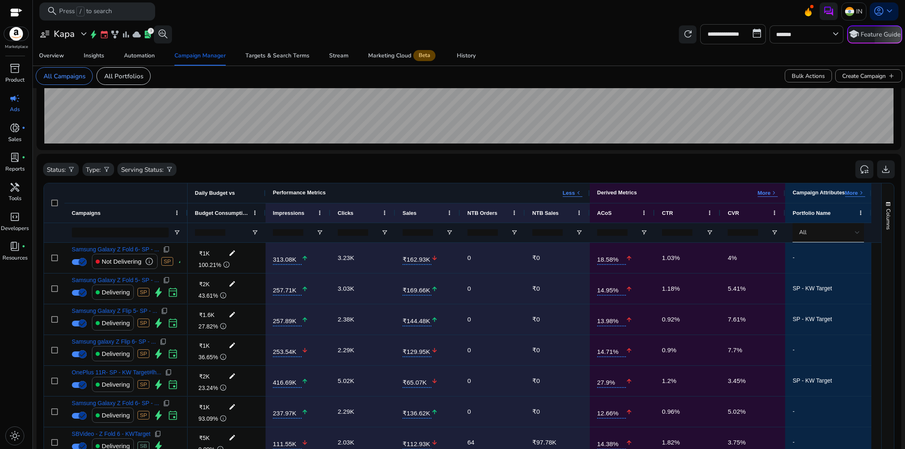
click at [578, 195] on span "keyboard_arrow_left" at bounding box center [578, 193] width 7 height 7
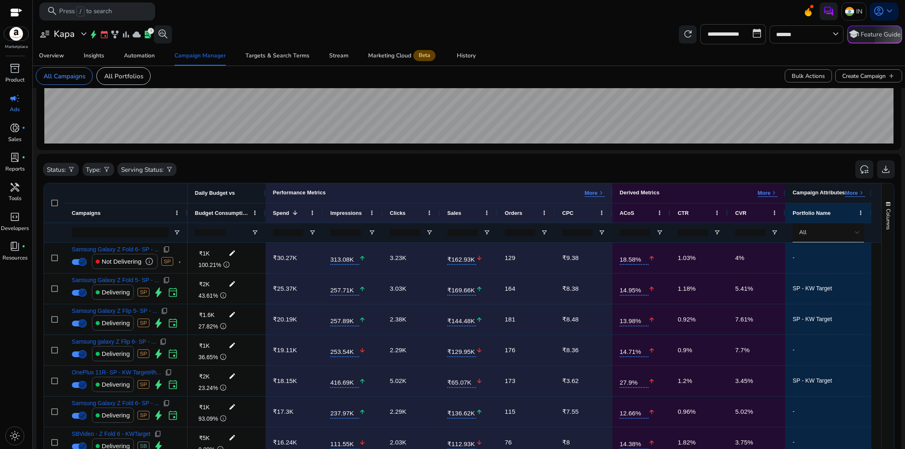
click at [863, 193] on span "keyboard_arrow_right" at bounding box center [861, 193] width 7 height 7
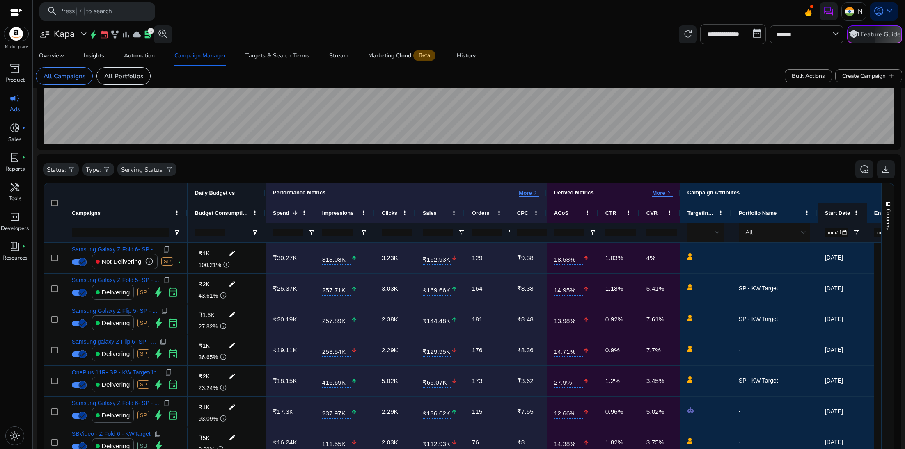
click at [845, 215] on span "Start Date" at bounding box center [837, 213] width 25 height 6
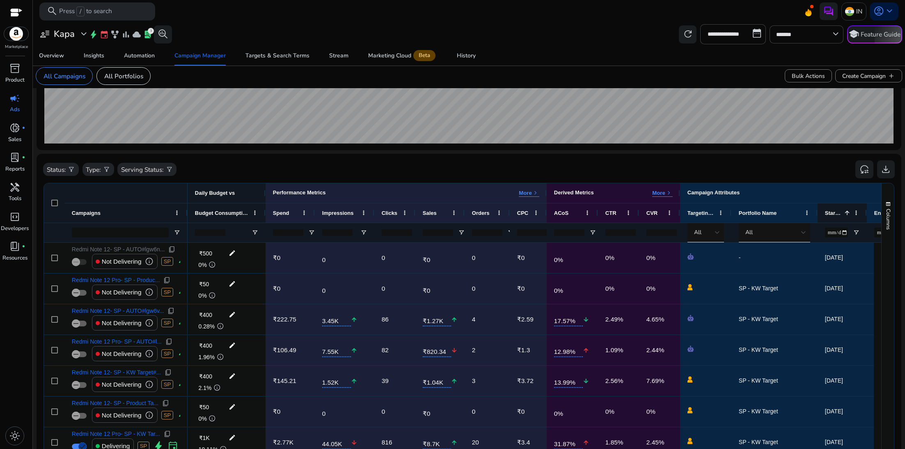
click at [845, 215] on span at bounding box center [847, 213] width 7 height 7
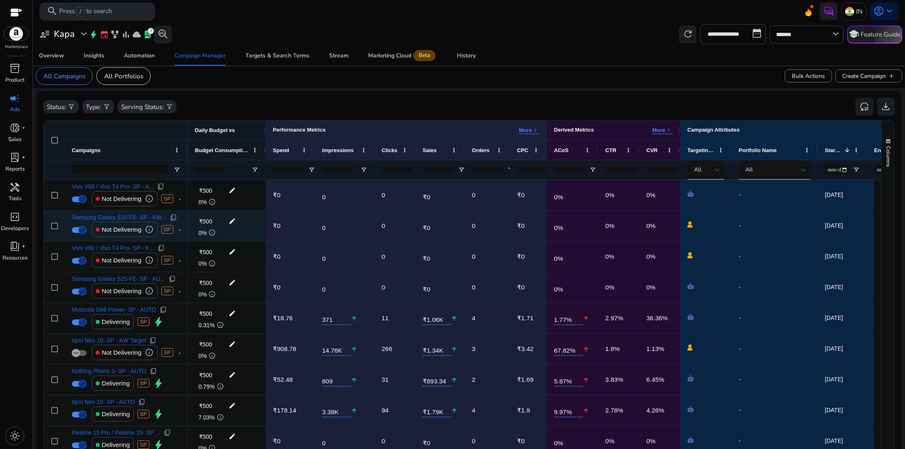
scroll to position [233, 0]
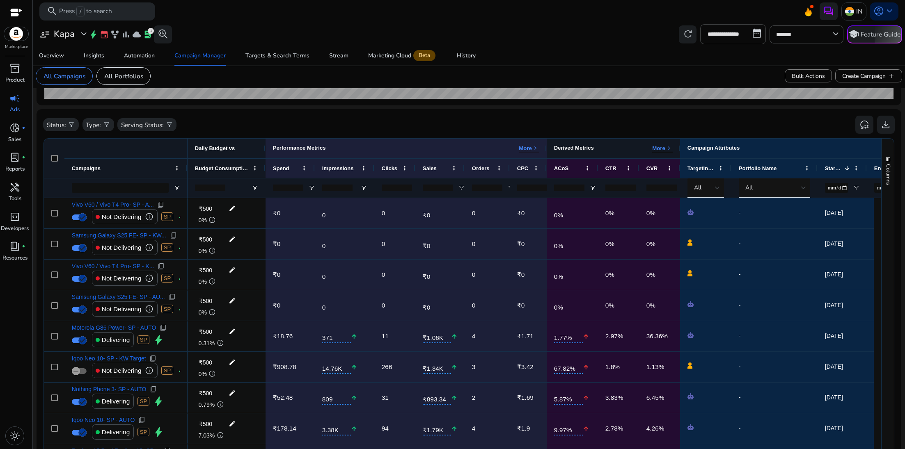
click at [661, 151] on p "More" at bounding box center [658, 148] width 13 height 7
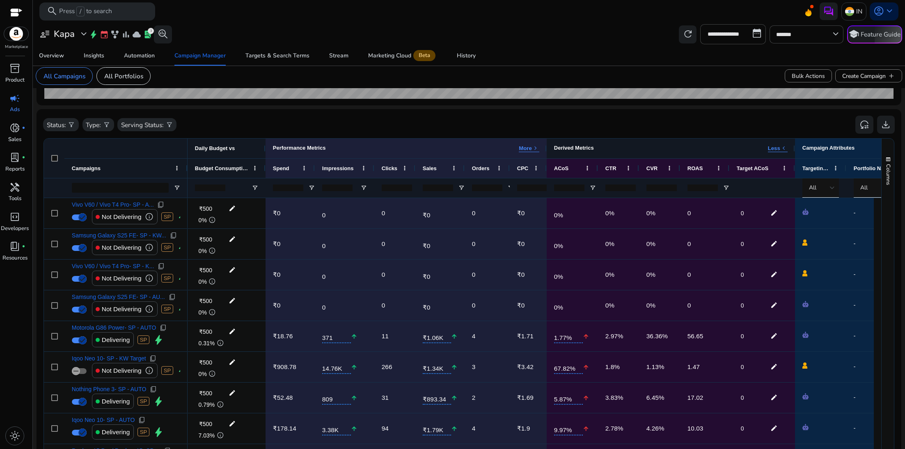
click at [773, 148] on p "Less" at bounding box center [774, 148] width 12 height 7
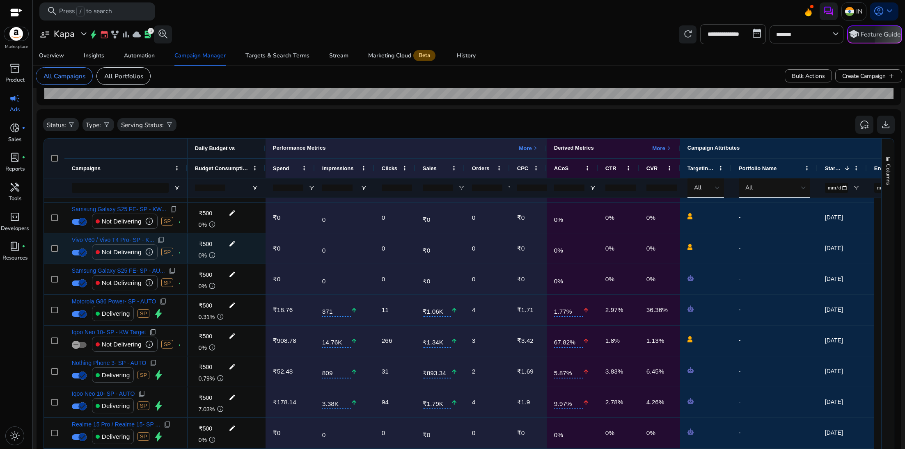
scroll to position [36, 0]
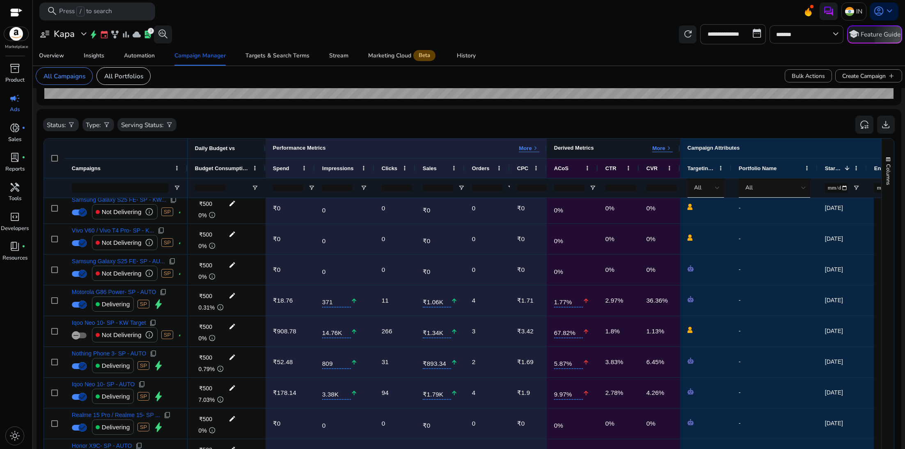
click at [668, 145] on span "keyboard_arrow_right" at bounding box center [668, 148] width 7 height 7
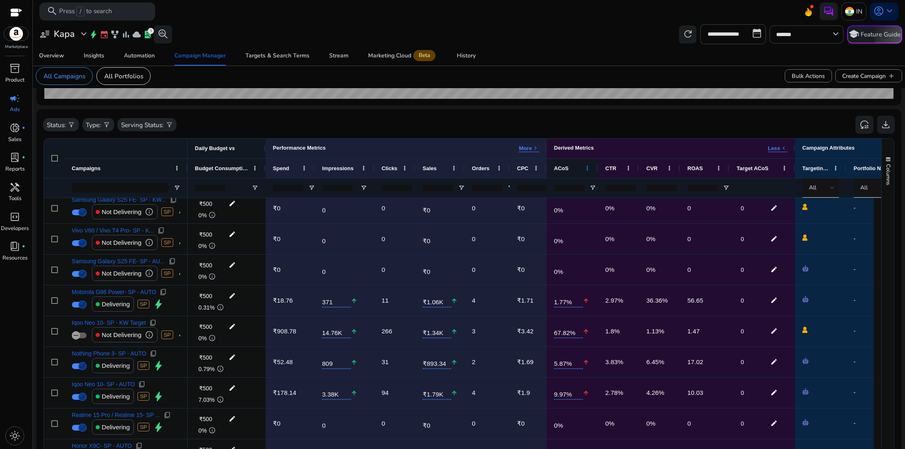
click at [587, 170] on span at bounding box center [587, 168] width 7 height 7
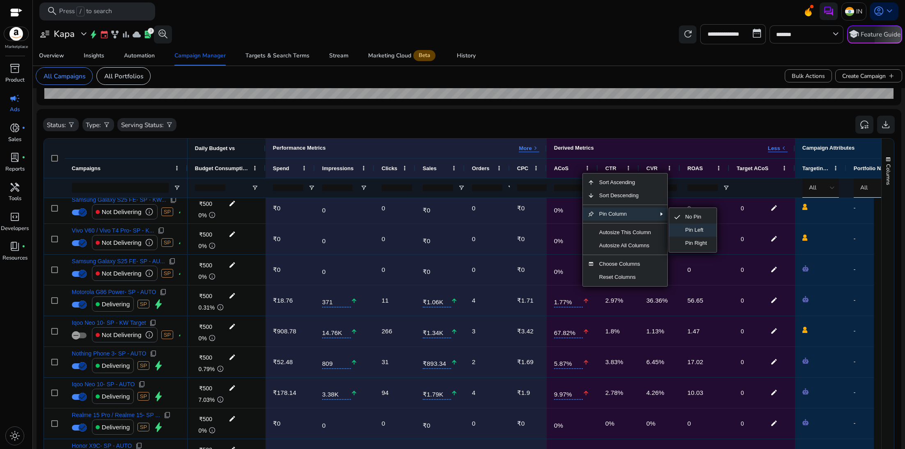
click at [692, 227] on span "Pin Left" at bounding box center [697, 230] width 32 height 13
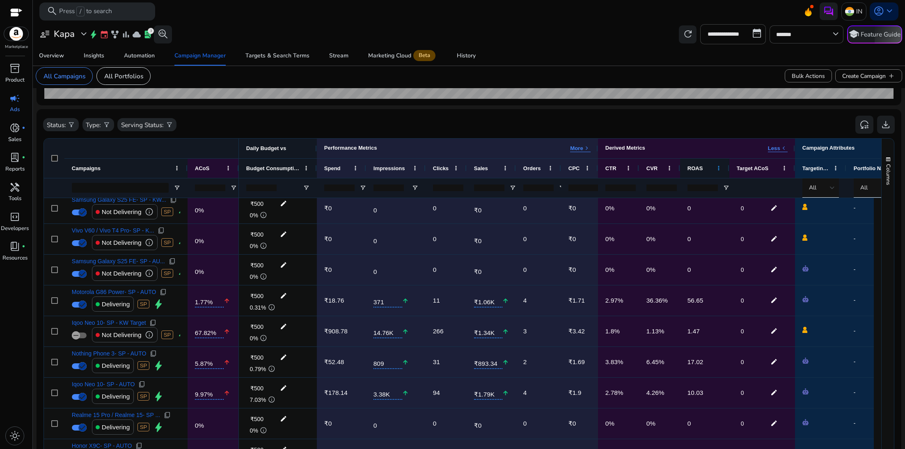
click at [719, 168] on span at bounding box center [718, 168] width 7 height 7
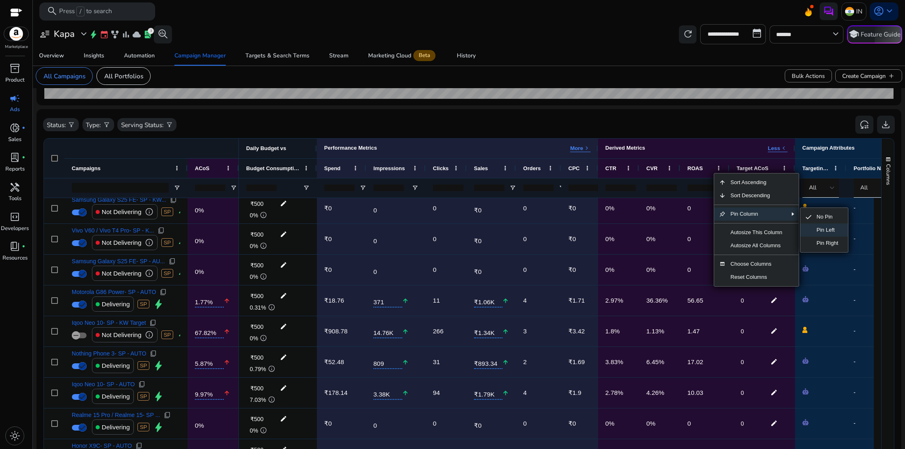
click at [807, 227] on span "SubMenu" at bounding box center [805, 230] width 11 height 13
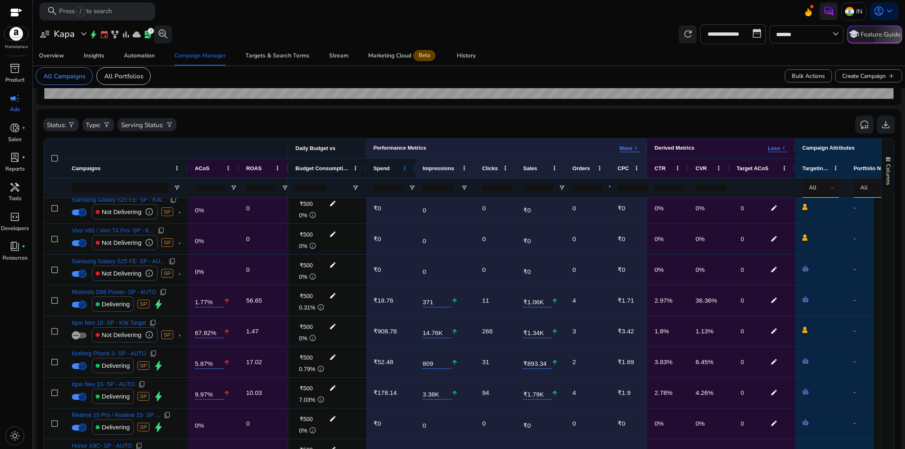
click at [405, 166] on span at bounding box center [404, 168] width 7 height 7
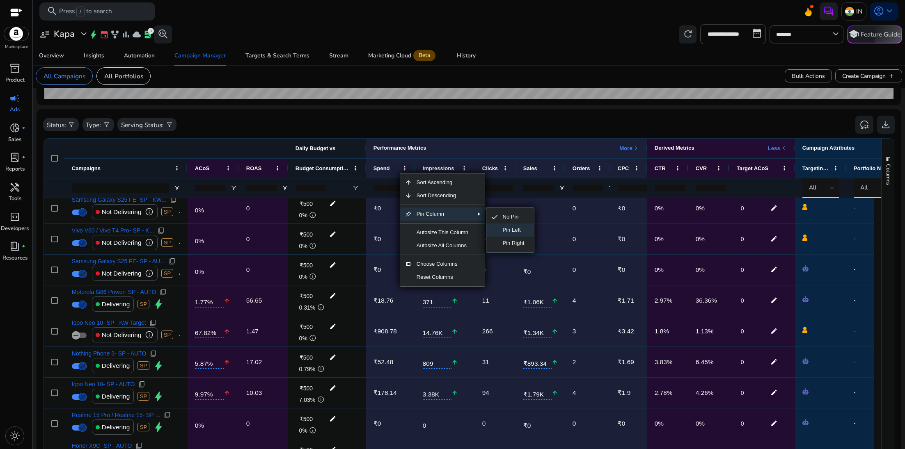
click at [509, 232] on span "Pin Left" at bounding box center [514, 230] width 32 height 13
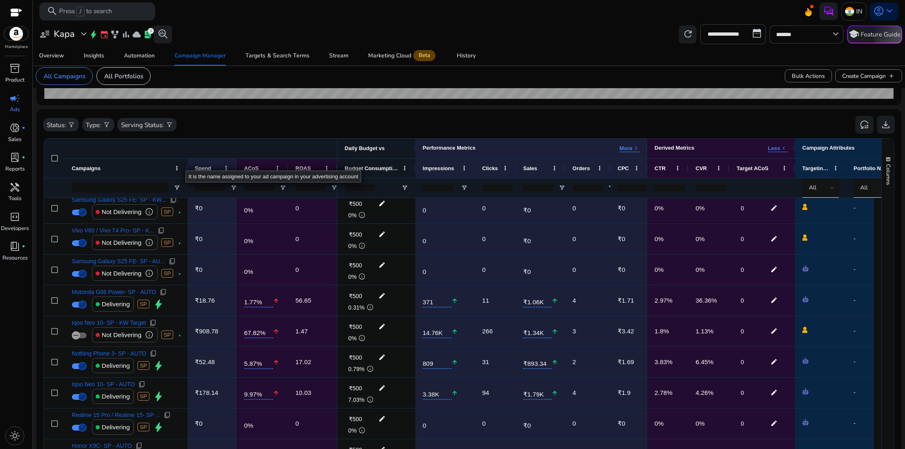
drag, startPoint x: 186, startPoint y: 163, endPoint x: 220, endPoint y: 163, distance: 34.5
click at [189, 163] on div at bounding box center [187, 168] width 3 height 19
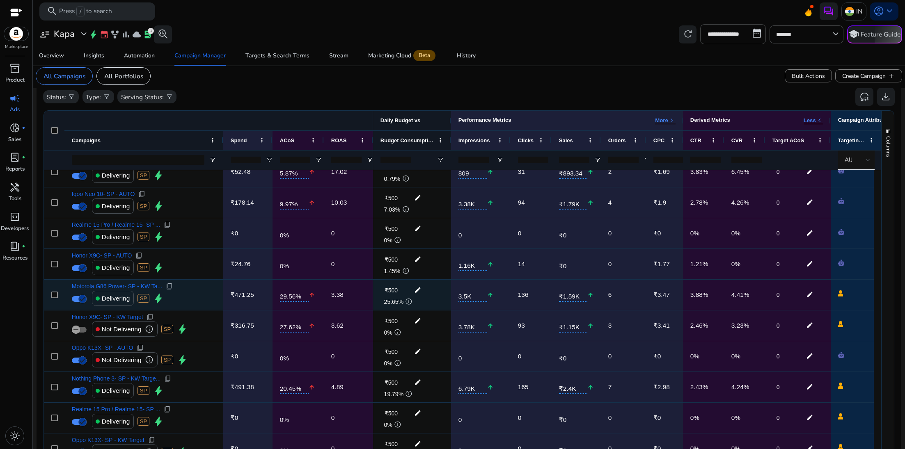
scroll to position [198, 0]
click at [139, 286] on span "Motorola G86 Power- SP - KW Ta..." at bounding box center [117, 287] width 90 height 6
click at [100, 287] on span "Motorola G86 Power- SP - KW Ta..." at bounding box center [117, 287] width 90 height 6
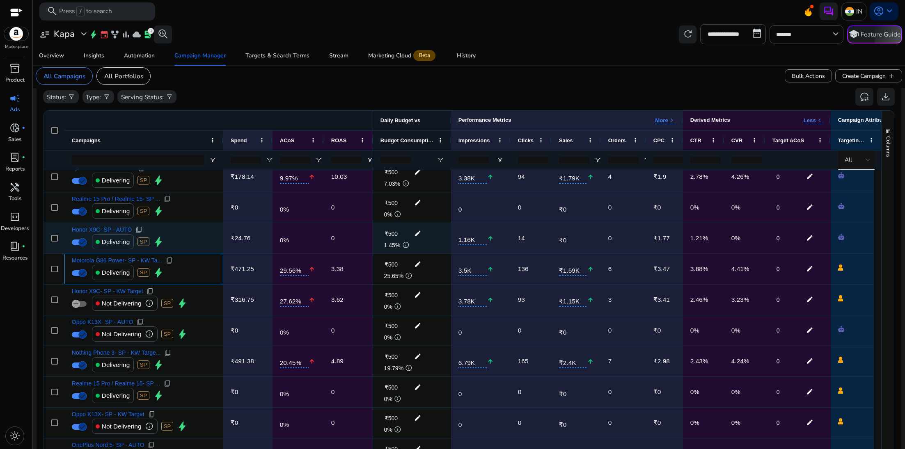
scroll to position [231, 0]
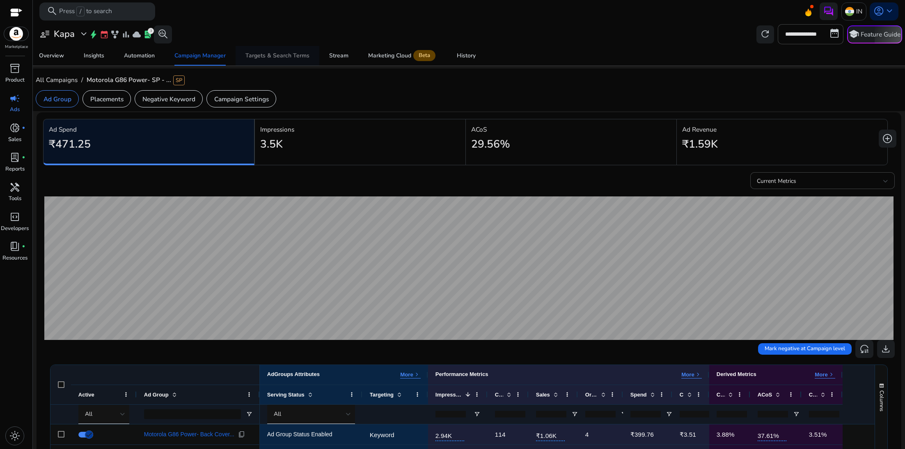
click at [295, 56] on div "Targets & Search Terms" at bounding box center [277, 56] width 64 height 6
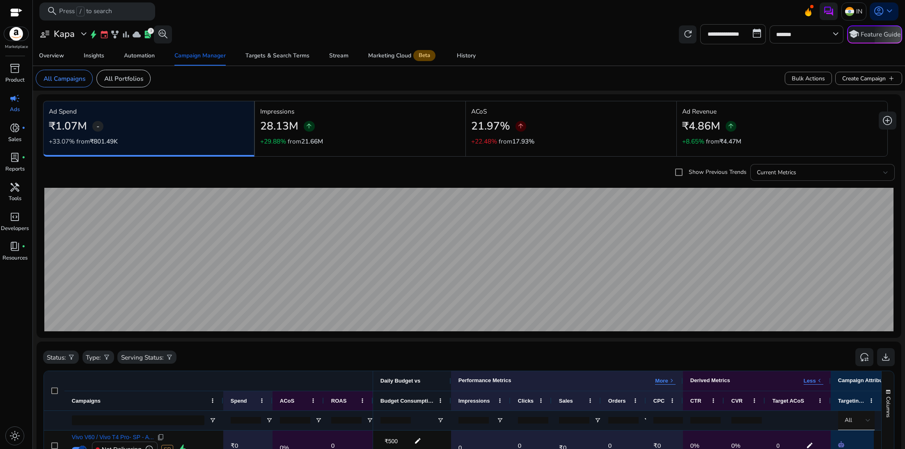
scroll to position [231, 0]
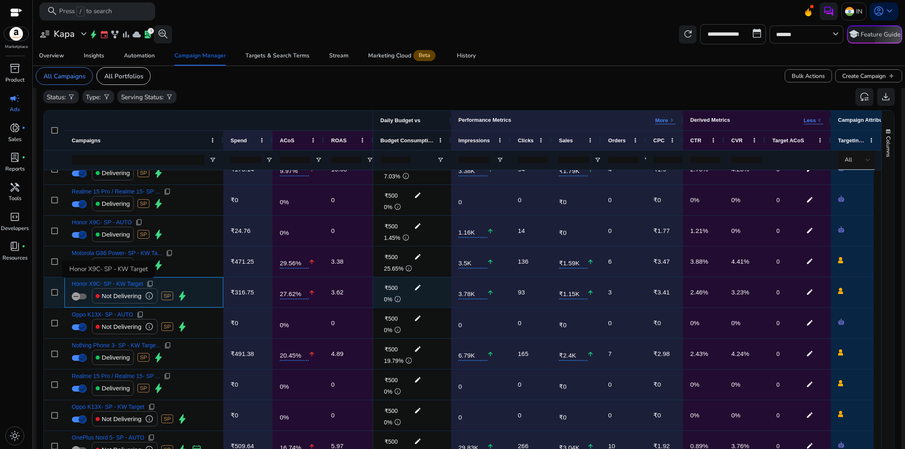
click at [123, 284] on span "Honor X9C- SP - KW Target" at bounding box center [107, 284] width 71 height 6
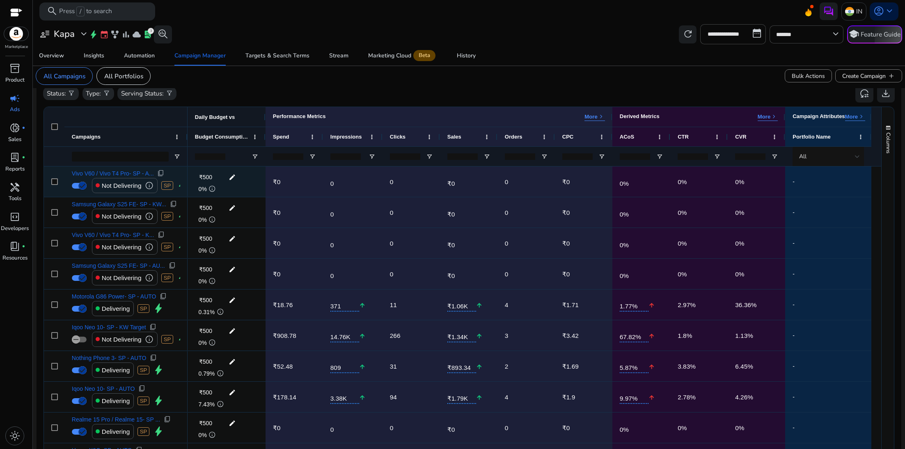
scroll to position [264, 0]
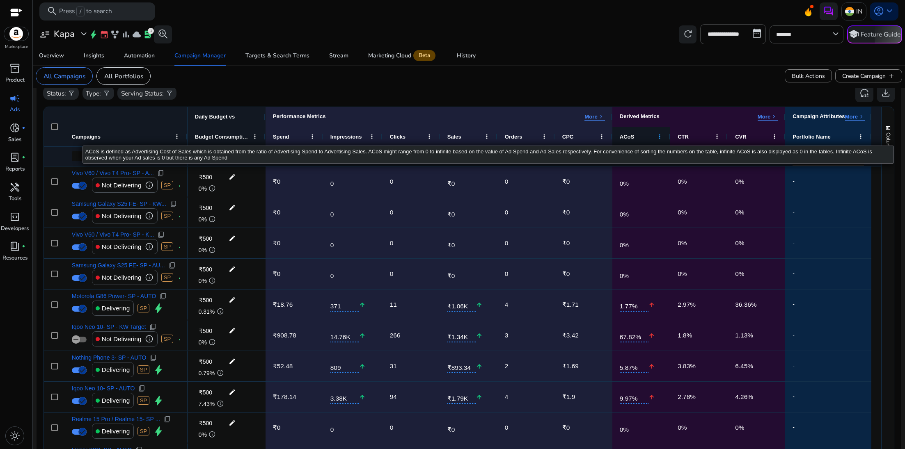
click at [659, 137] on span at bounding box center [659, 136] width 7 height 7
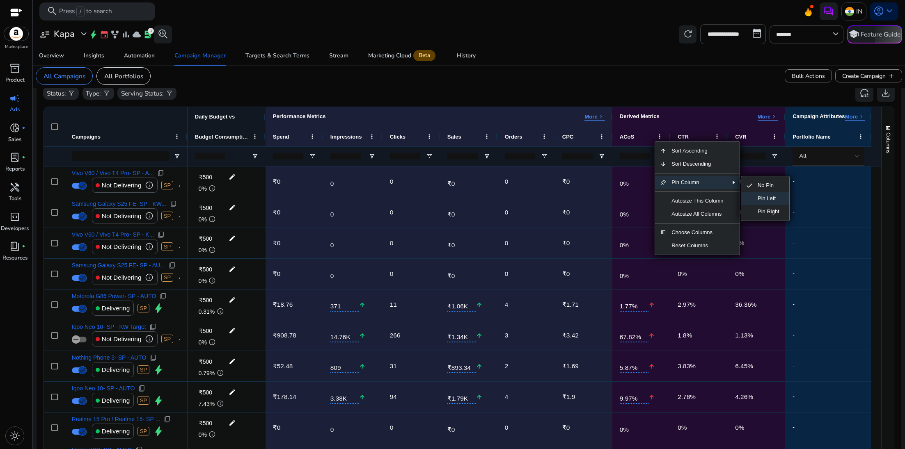
click at [768, 200] on span "Pin Left" at bounding box center [769, 198] width 32 height 13
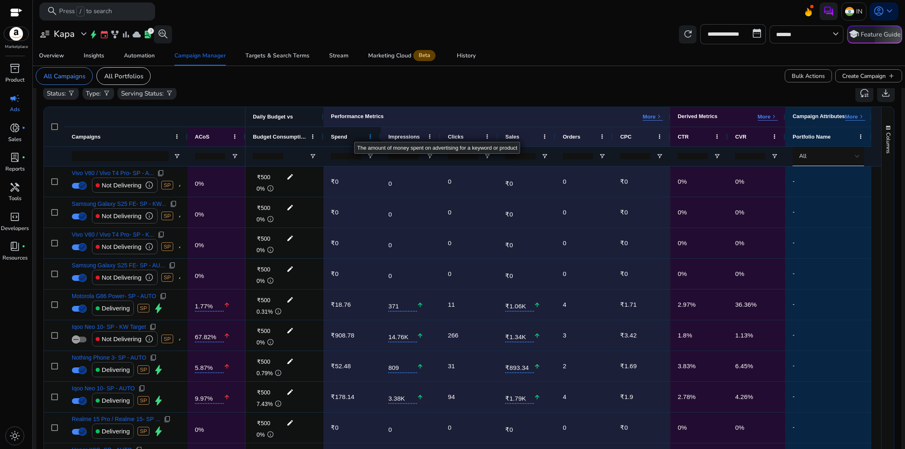
click at [369, 135] on span at bounding box center [370, 136] width 7 height 7
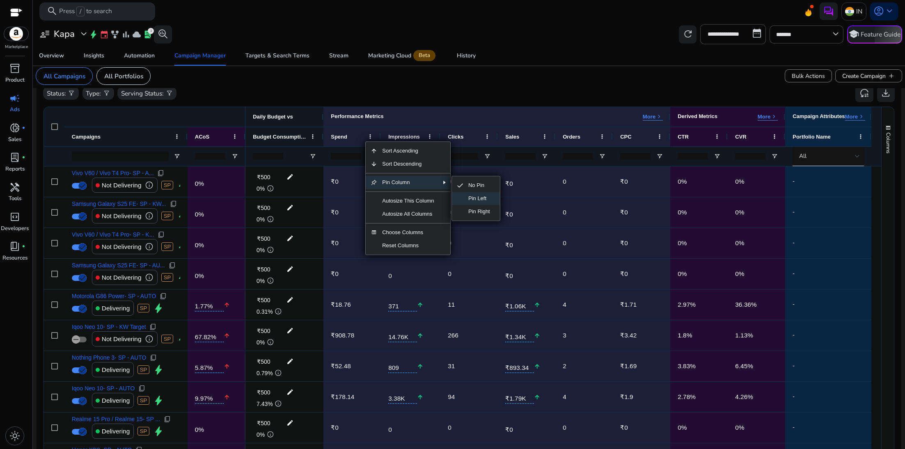
click at [484, 198] on span "Pin Left" at bounding box center [479, 198] width 32 height 13
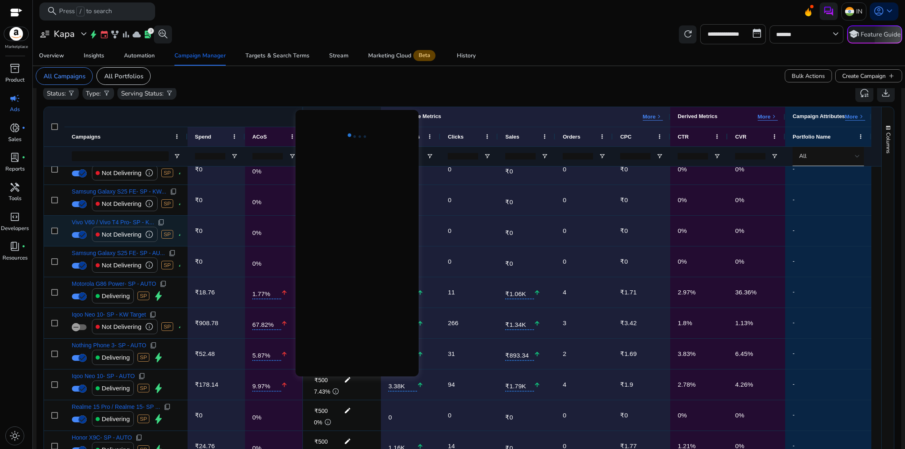
scroll to position [13, 0]
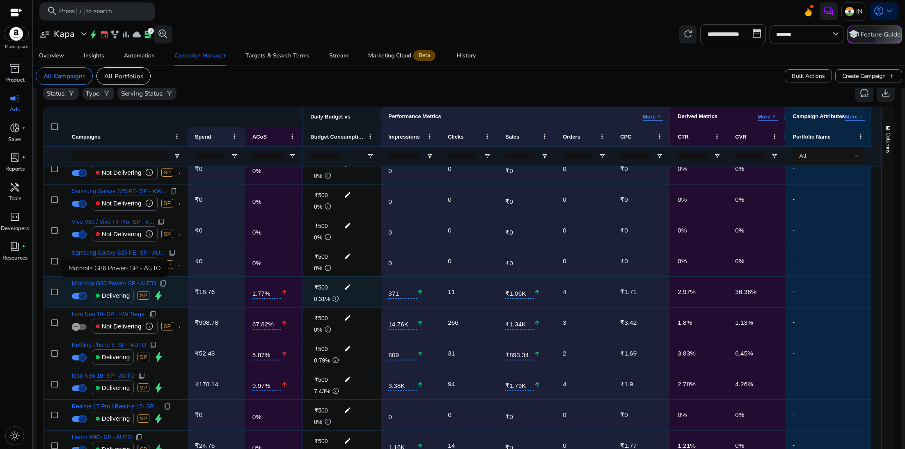
click at [141, 283] on span "Motorola G86 Power- SP - AUTO" at bounding box center [114, 284] width 85 height 6
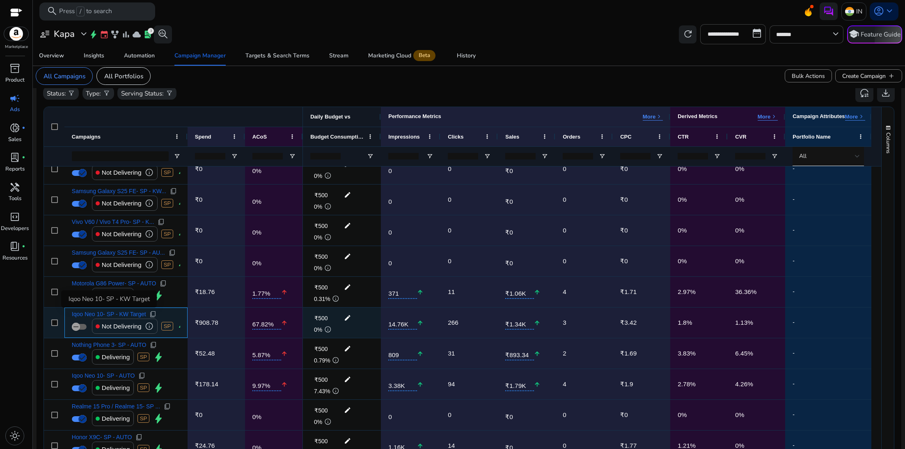
click at [130, 314] on span "Iqoo Neo 10- SP - KW Target" at bounding box center [109, 315] width 74 height 6
click at [154, 314] on span "content_copy" at bounding box center [152, 314] width 7 height 7
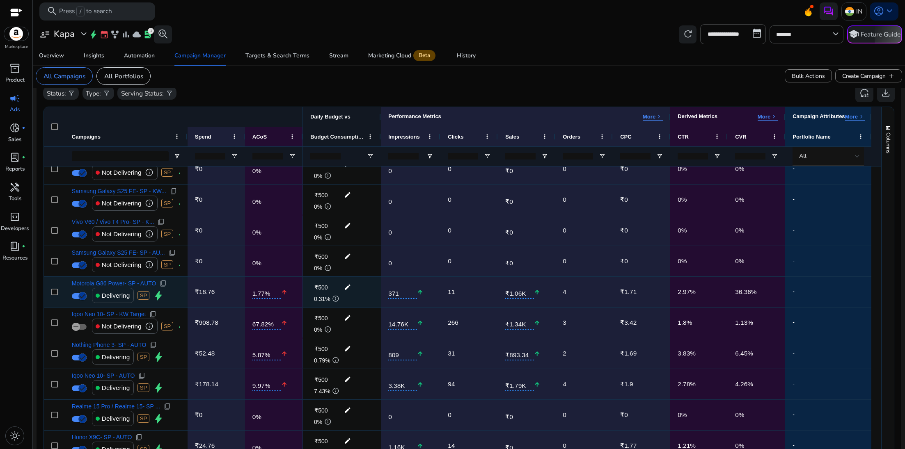
click at [167, 285] on span "content_copy" at bounding box center [163, 283] width 7 height 7
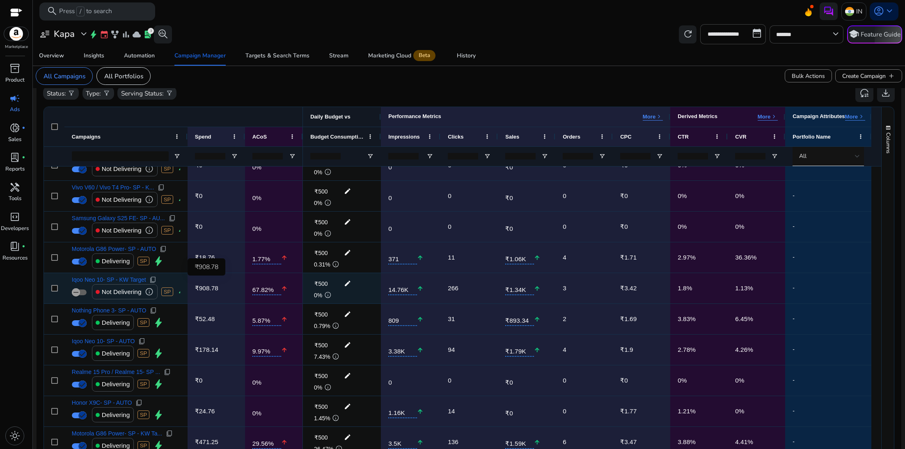
scroll to position [48, 0]
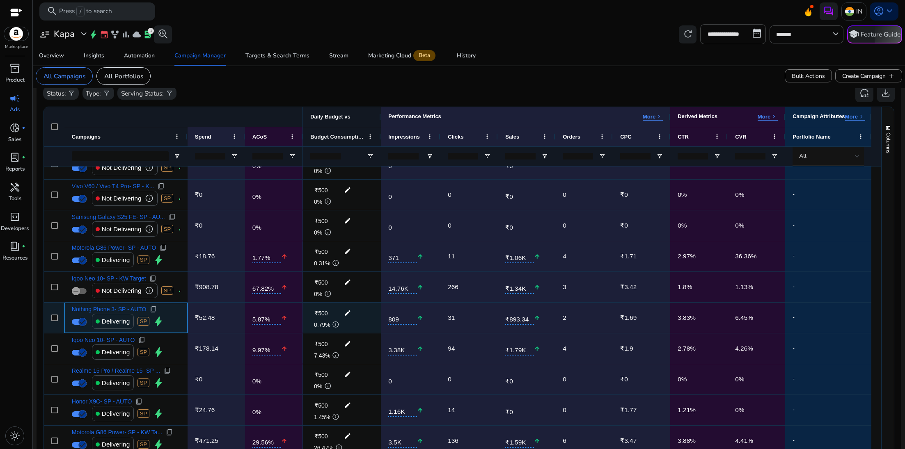
click at [150, 311] on div "Nothing Phone 3- SP - AUTO content_copy" at bounding box center [126, 309] width 108 height 7
click at [155, 309] on span "content_copy" at bounding box center [153, 309] width 7 height 7
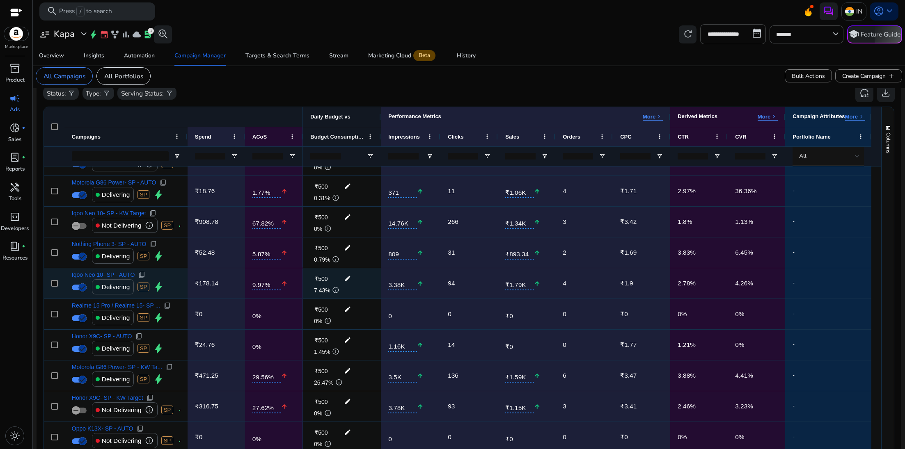
scroll to position [115, 0]
click at [142, 272] on span "content_copy" at bounding box center [141, 274] width 7 height 7
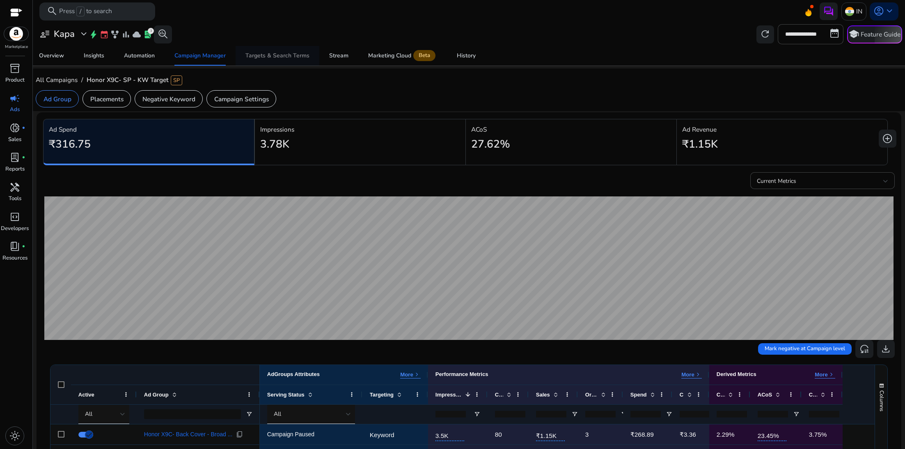
click at [297, 54] on div "Targets & Search Terms" at bounding box center [277, 56] width 64 height 6
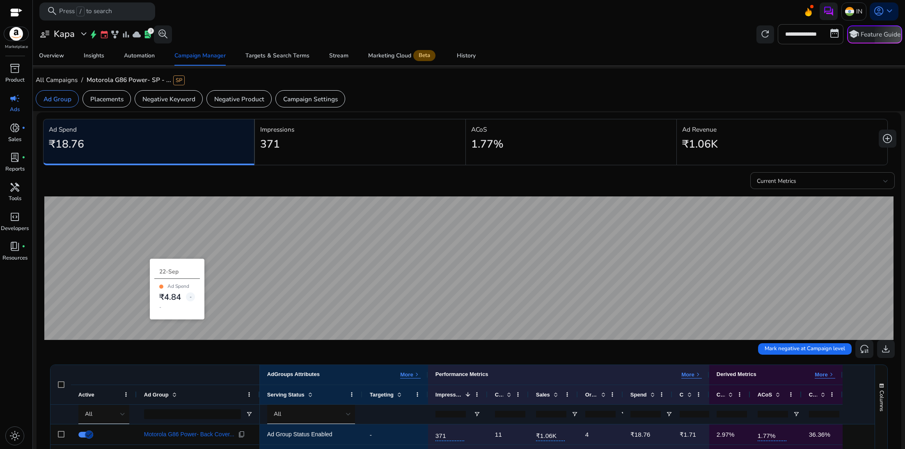
scroll to position [121, 0]
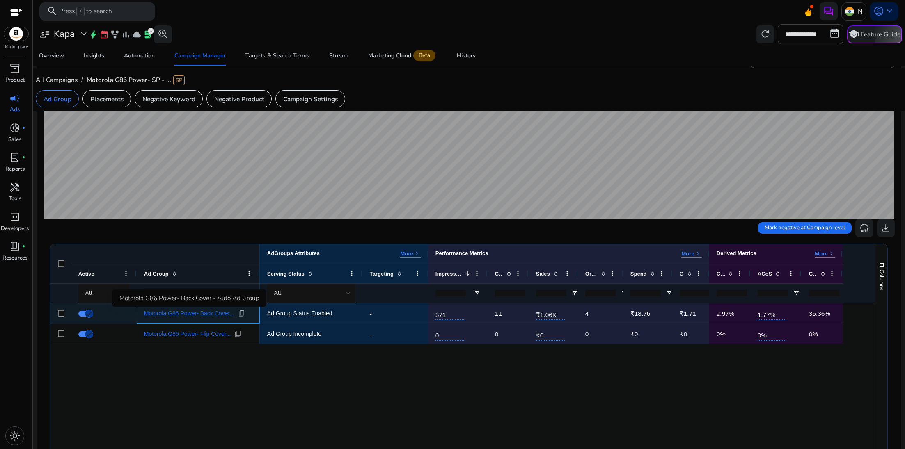
click at [199, 299] on span "Motorola G86 Power- Back Cover..." at bounding box center [189, 314] width 90 height 6
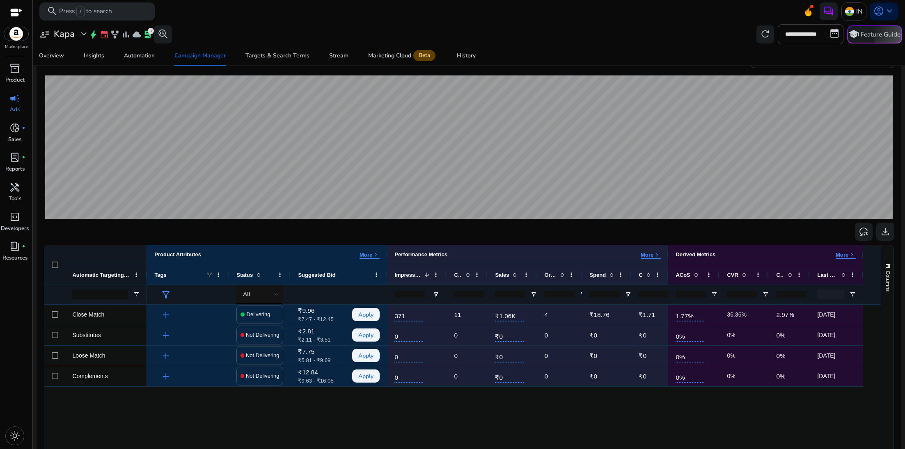
scroll to position [76, 0]
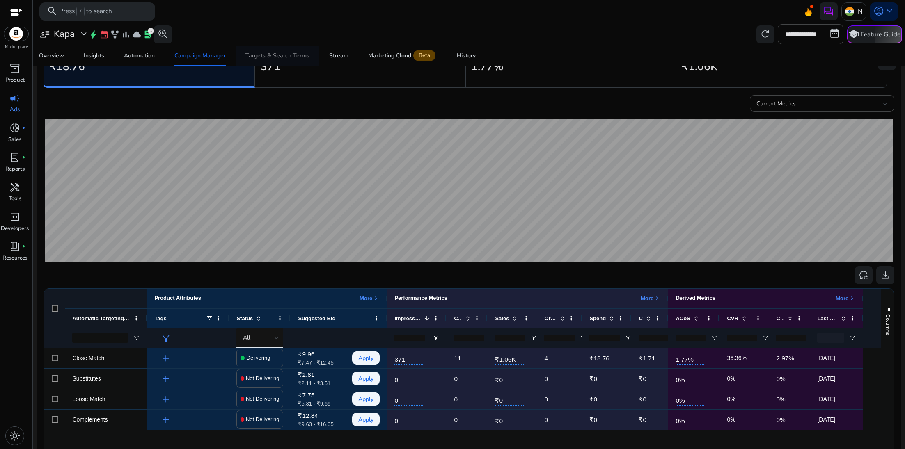
click at [285, 57] on div "Targets & Search Terms" at bounding box center [277, 56] width 64 height 6
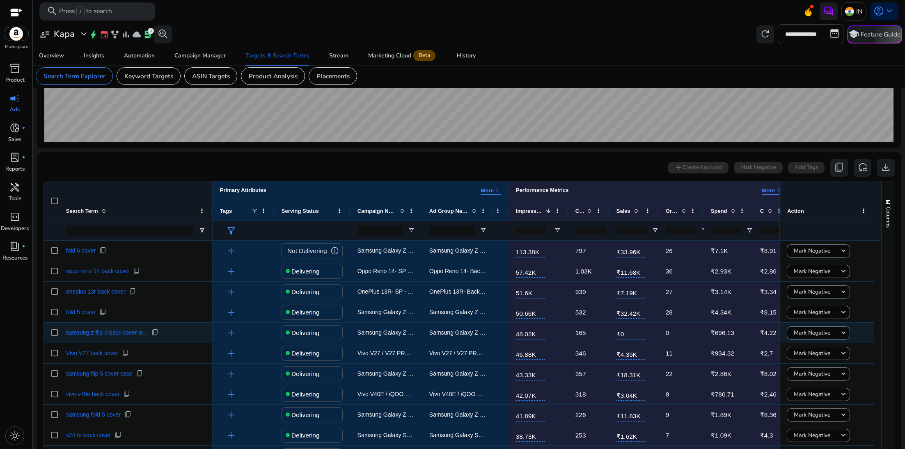
scroll to position [186, 0]
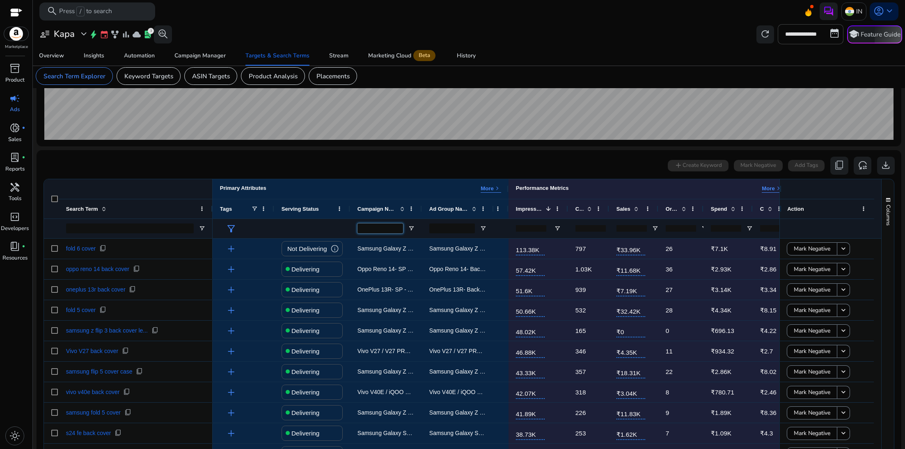
click at [389, 226] on input "Campaign Name Filter Input" at bounding box center [381, 229] width 46 height 10
paste input "**********"
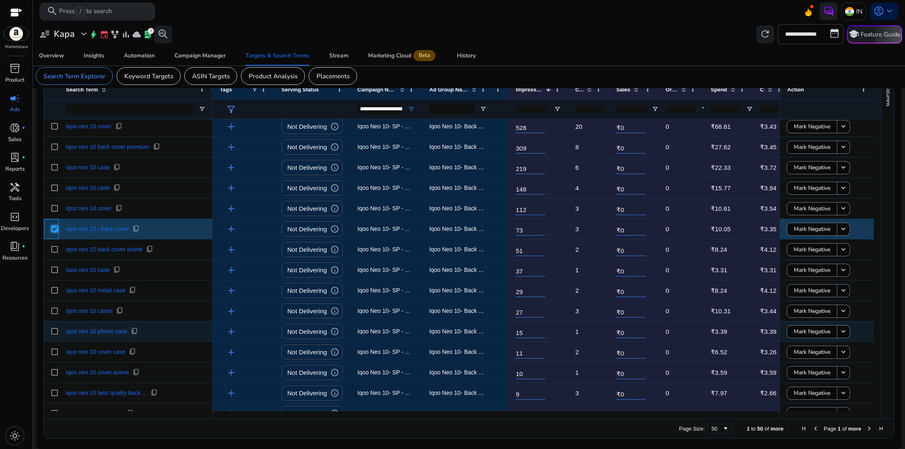
scroll to position [0, 0]
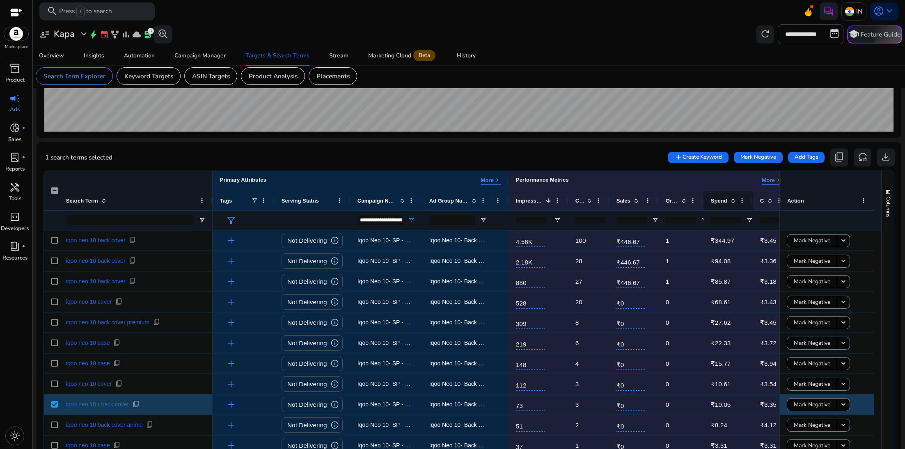
click at [603, 204] on div "Spend" at bounding box center [723, 200] width 25 height 15
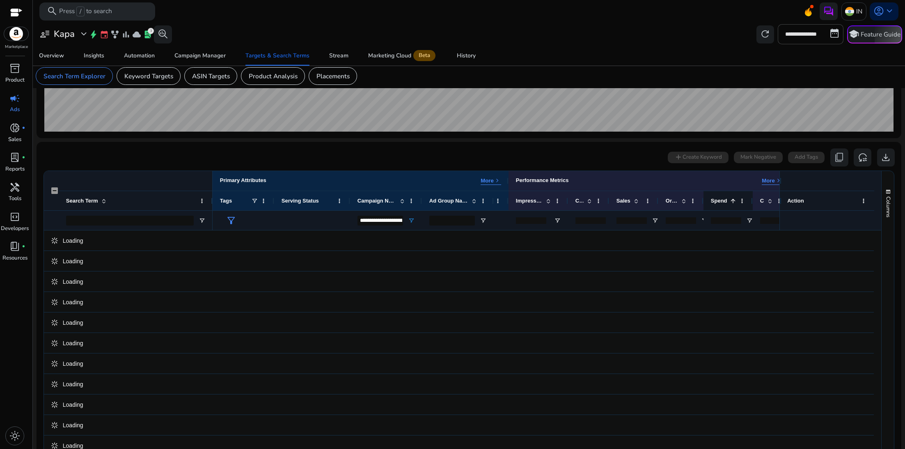
click at [603, 201] on span at bounding box center [733, 201] width 7 height 7
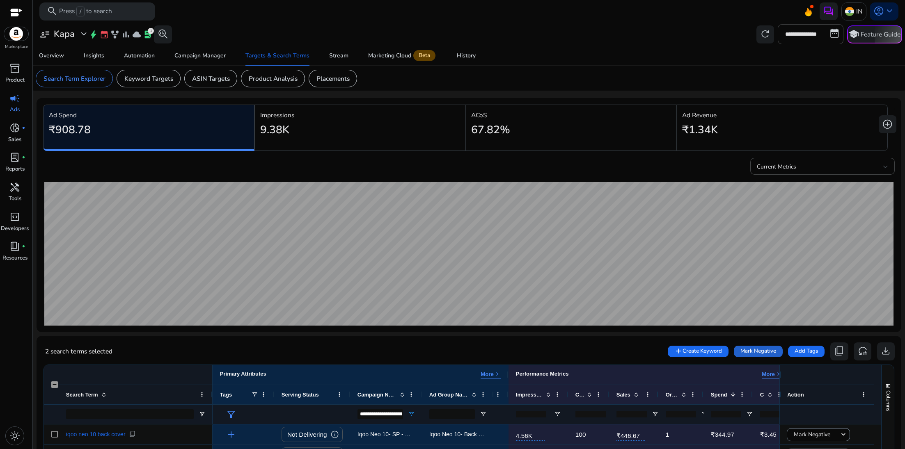
click at [603, 299] on span "Mark Negative" at bounding box center [758, 352] width 36 height 8
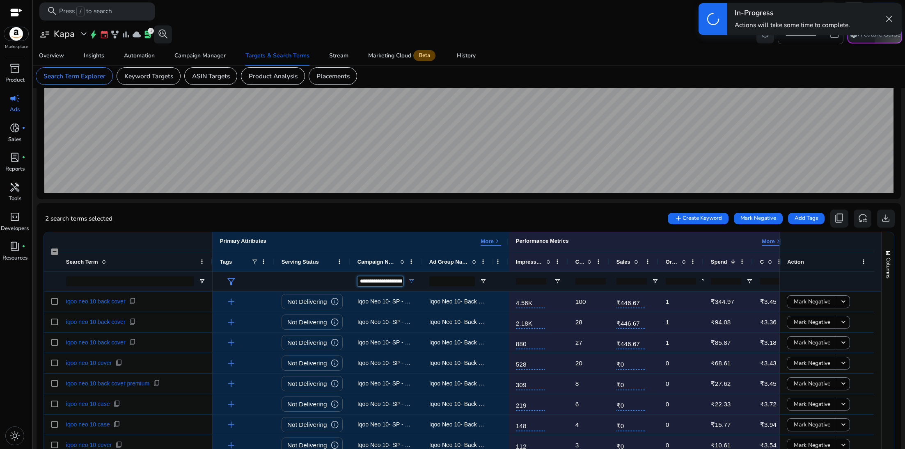
click at [369, 278] on input "**********" at bounding box center [381, 282] width 46 height 10
paste input "**"
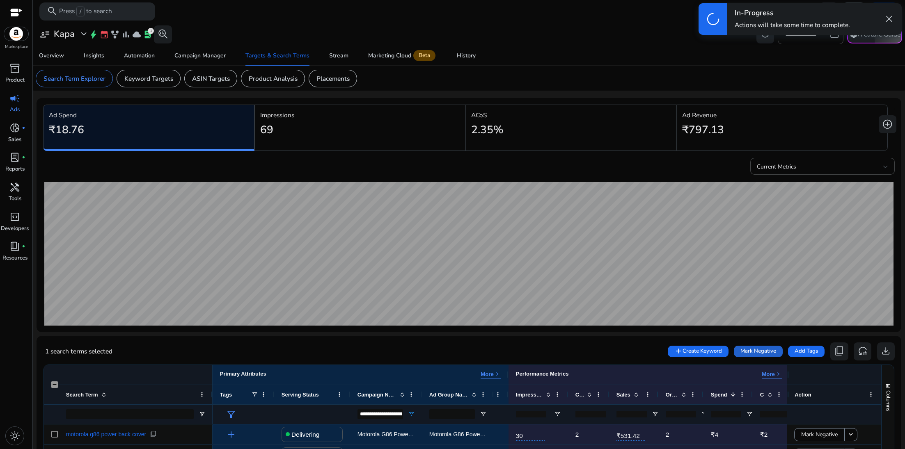
click at [603, 299] on span "Mark Negative" at bounding box center [758, 352] width 36 height 8
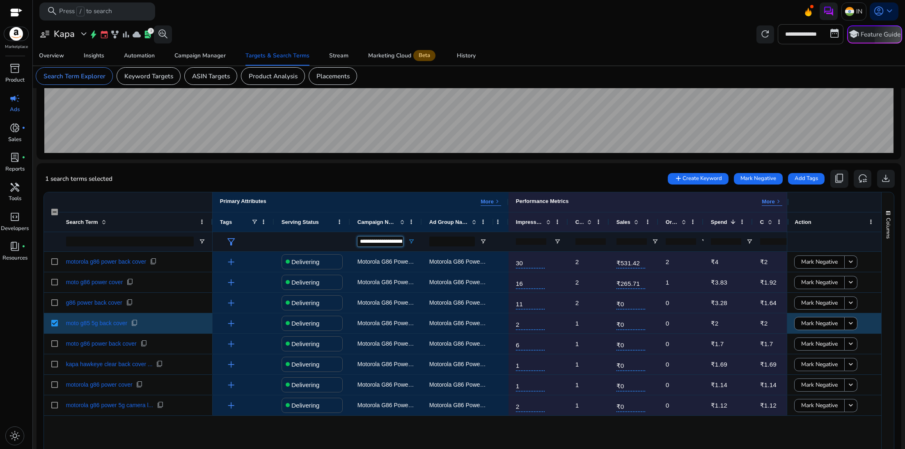
click at [379, 237] on input "**********" at bounding box center [381, 242] width 46 height 10
paste input "Campaign Name Filter Input"
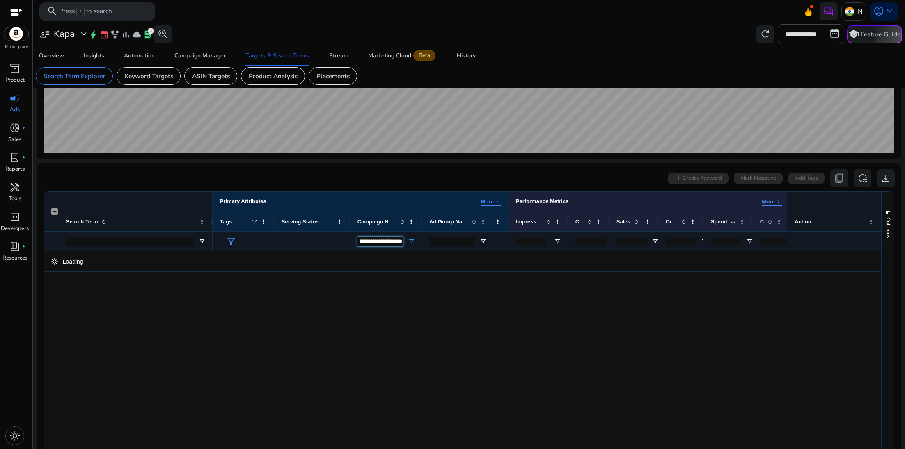
type input "**********"
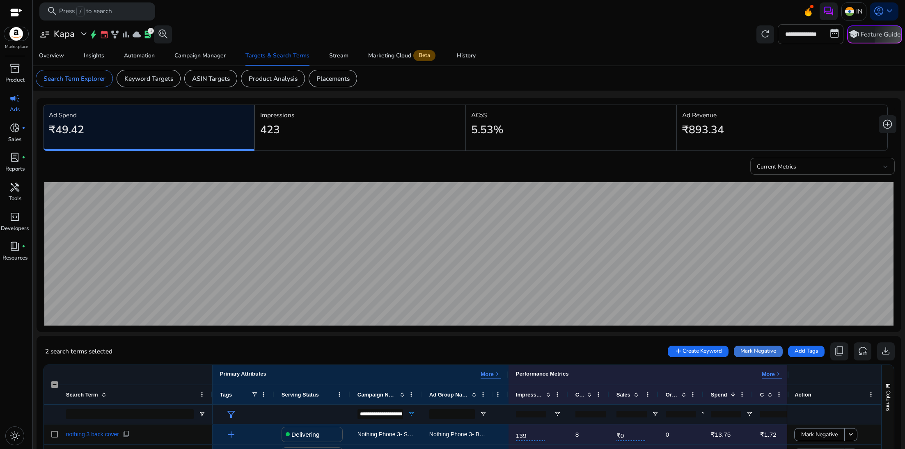
click at [603, 299] on span "Mark Negative" at bounding box center [758, 352] width 36 height 8
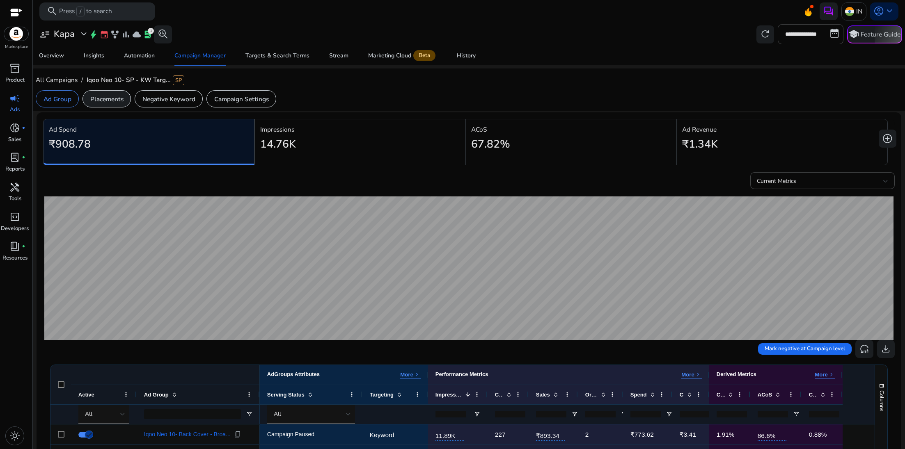
click at [120, 102] on p "Placements" at bounding box center [106, 98] width 33 height 9
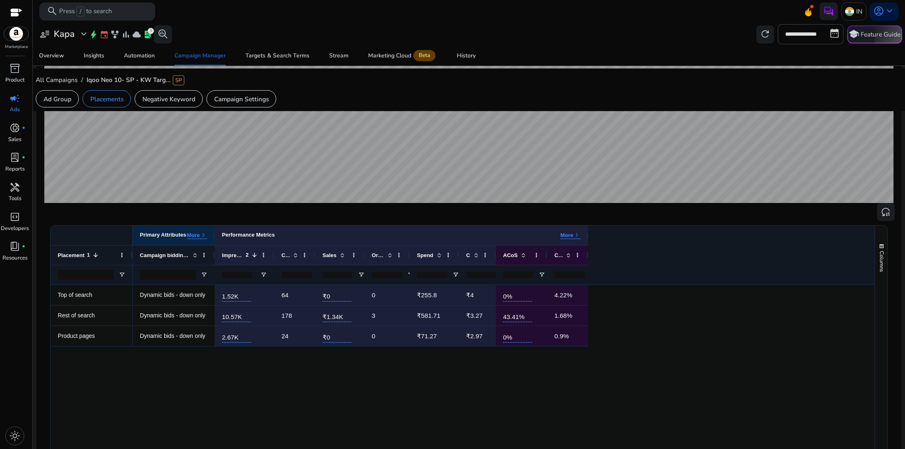
scroll to position [138, 0]
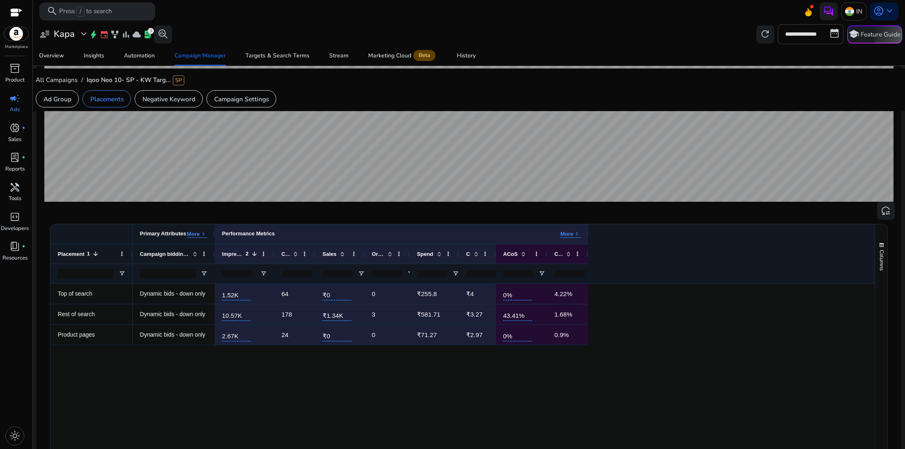
drag, startPoint x: 214, startPoint y: 231, endPoint x: 295, endPoint y: 231, distance: 80.9
click at [216, 231] on div at bounding box center [214, 235] width 3 height 20
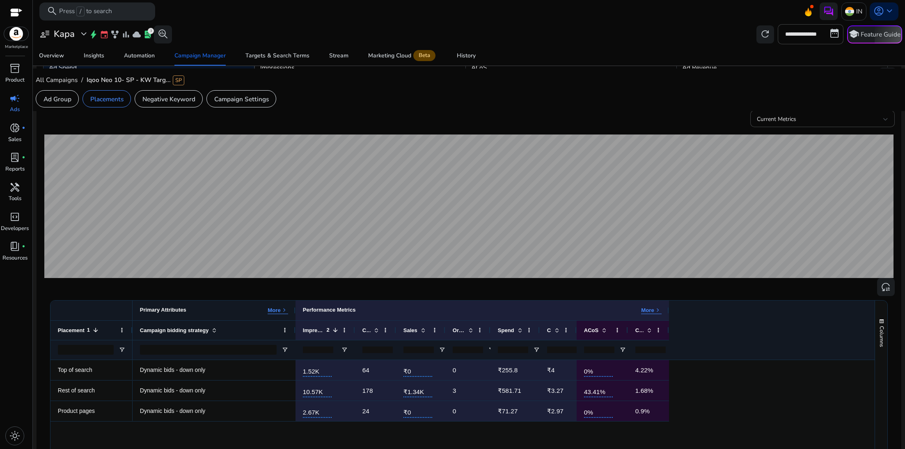
scroll to position [0, 0]
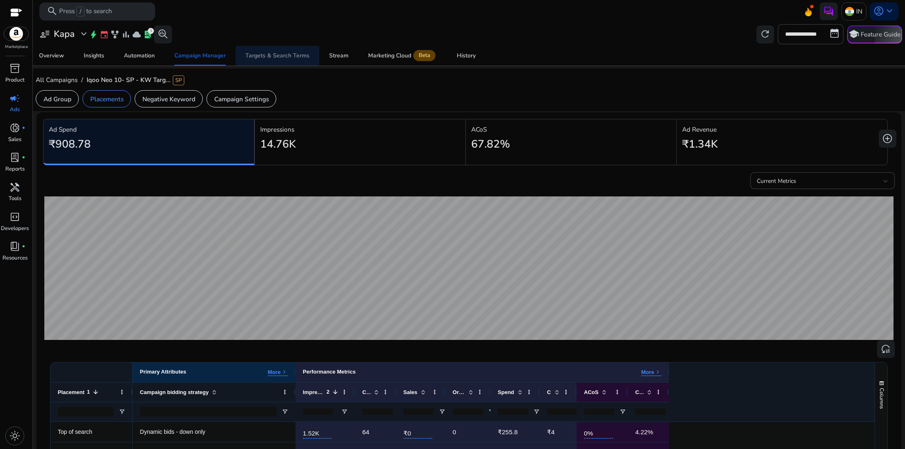
click at [283, 55] on div "Targets & Search Terms" at bounding box center [277, 56] width 64 height 6
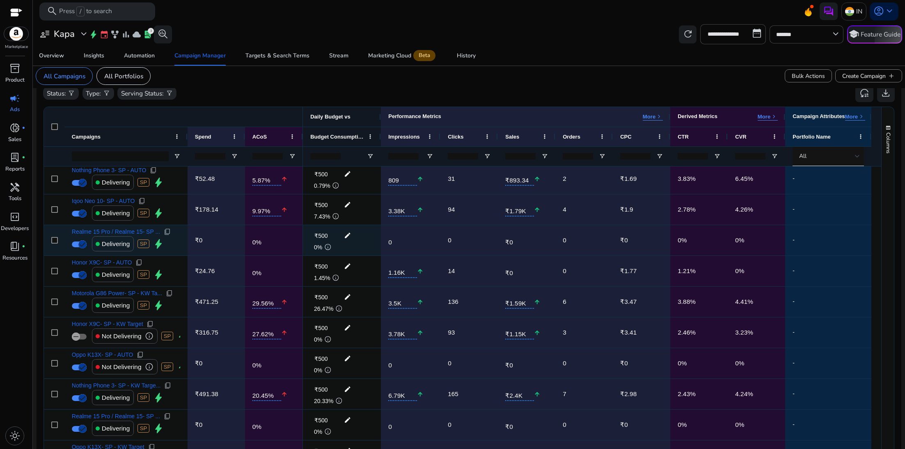
scroll to position [191, 0]
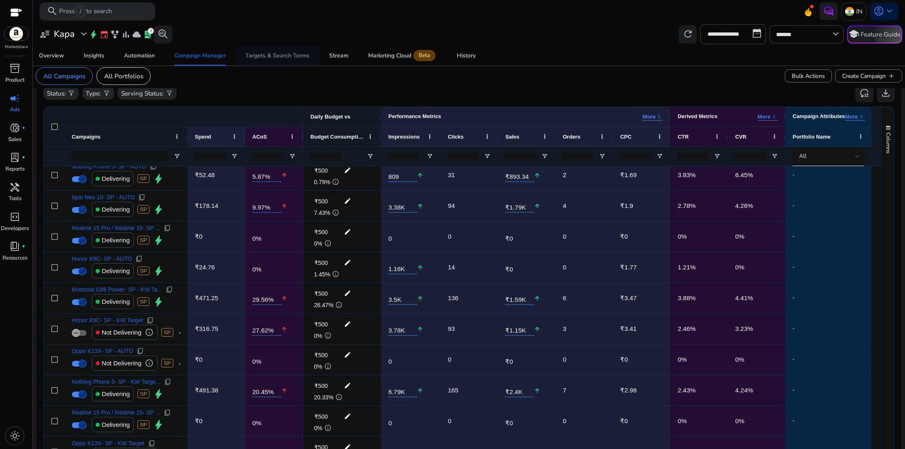
click at [262, 57] on div "Targets & Search Terms" at bounding box center [277, 56] width 64 height 6
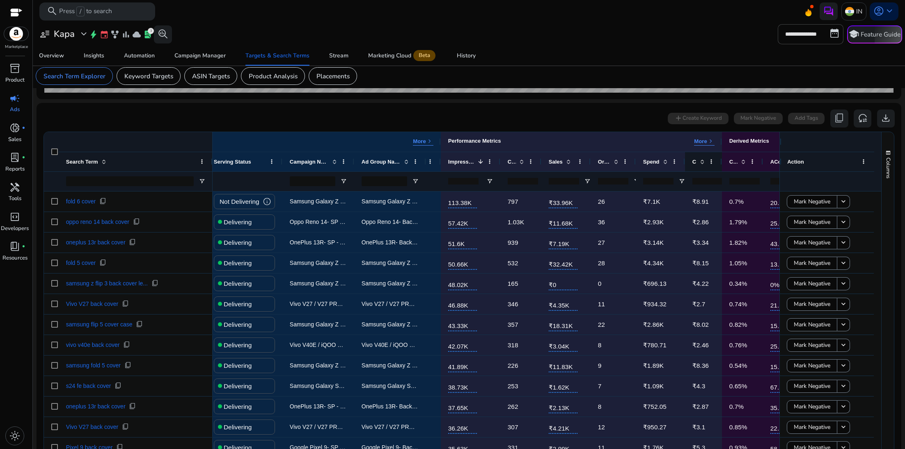
scroll to position [0, 147]
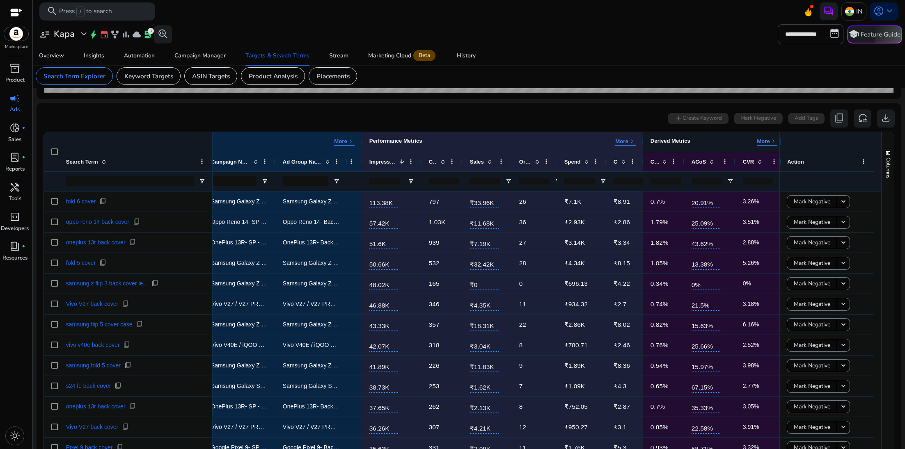
click at [761, 141] on p "More" at bounding box center [763, 141] width 13 height 7
click at [728, 163] on div "ACoS" at bounding box center [709, 162] width 51 height 20
click at [727, 163] on span at bounding box center [725, 161] width 7 height 7
click at [705, 183] on input "number" at bounding box center [707, 181] width 30 height 7
type input "**"
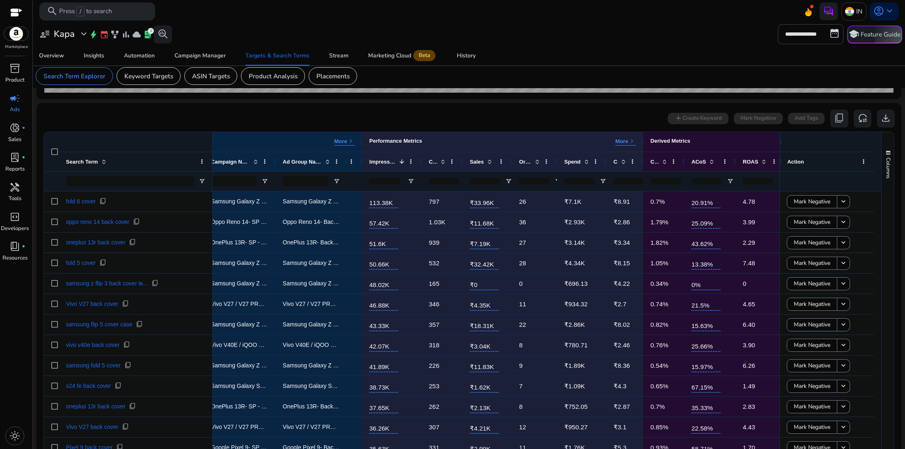
click at [719, 183] on input "**" at bounding box center [707, 181] width 30 height 7
click at [731, 179] on span "Open Filter Menu" at bounding box center [730, 181] width 7 height 7
click at [751, 212] on input "Filter Value" at bounding box center [763, 210] width 64 height 10
click at [790, 201] on div "Filtering operator" at bounding box center [763, 197] width 64 height 10
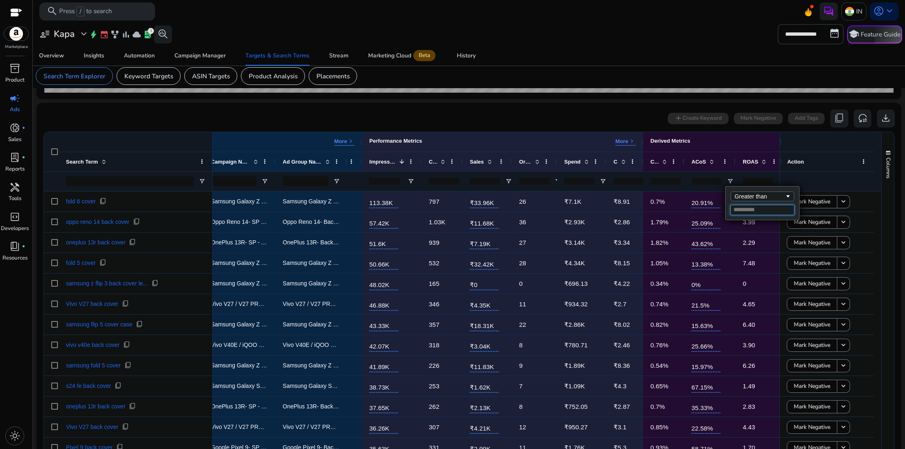
click at [765, 213] on input "Filter Value" at bounding box center [763, 210] width 64 height 10
type input "**"
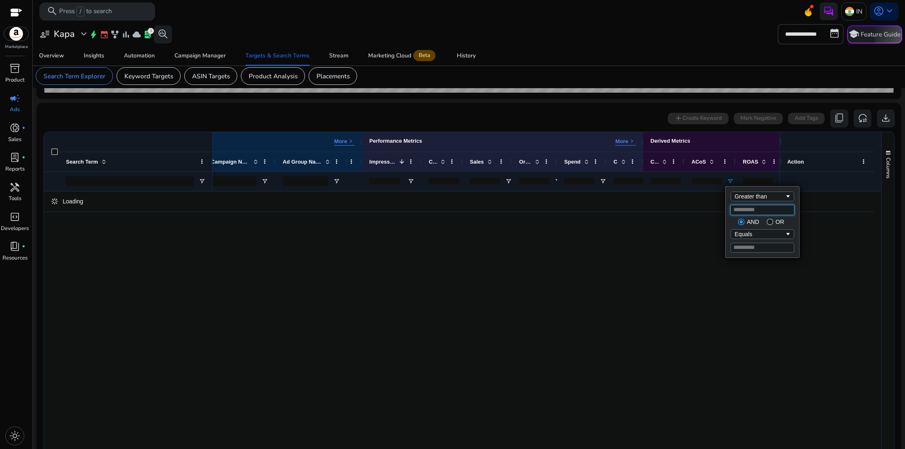
type input "**"
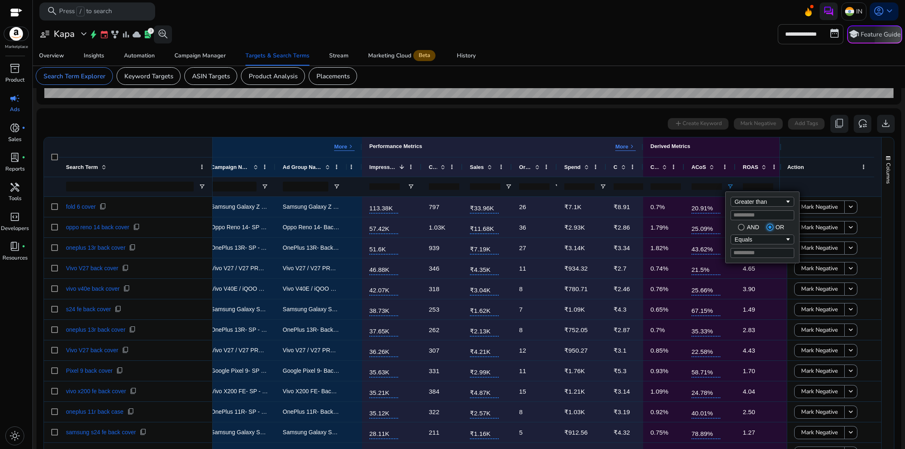
scroll to position [233, 0]
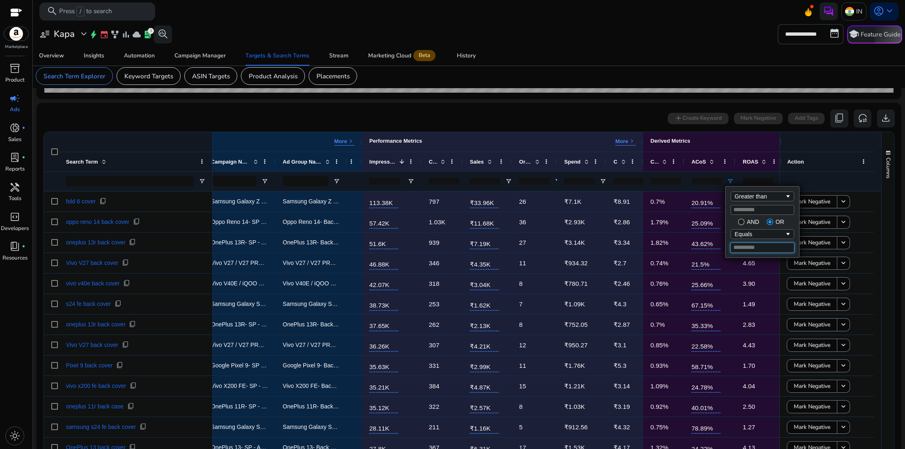
click at [757, 248] on input "Filter Value" at bounding box center [763, 248] width 64 height 10
type input "*"
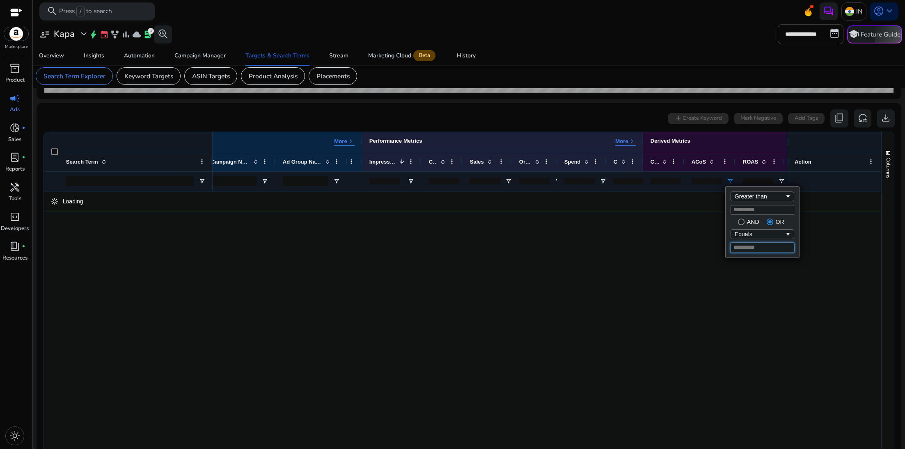
type input "*"
click at [751, 205] on input "**" at bounding box center [763, 210] width 64 height 10
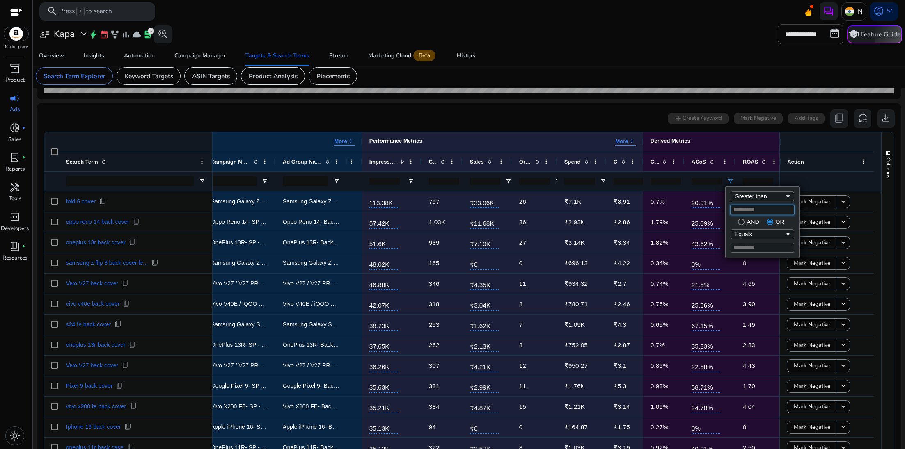
click at [747, 209] on input "**" at bounding box center [763, 210] width 64 height 10
type input "**"
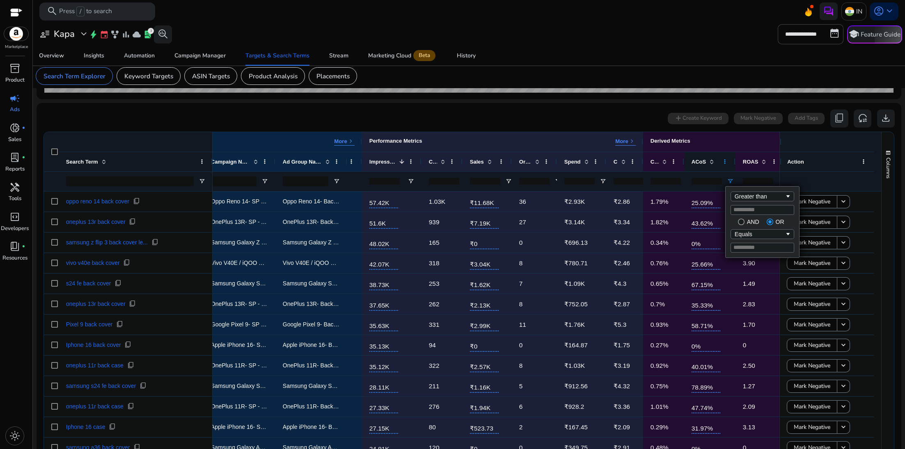
click at [727, 162] on span at bounding box center [725, 161] width 7 height 7
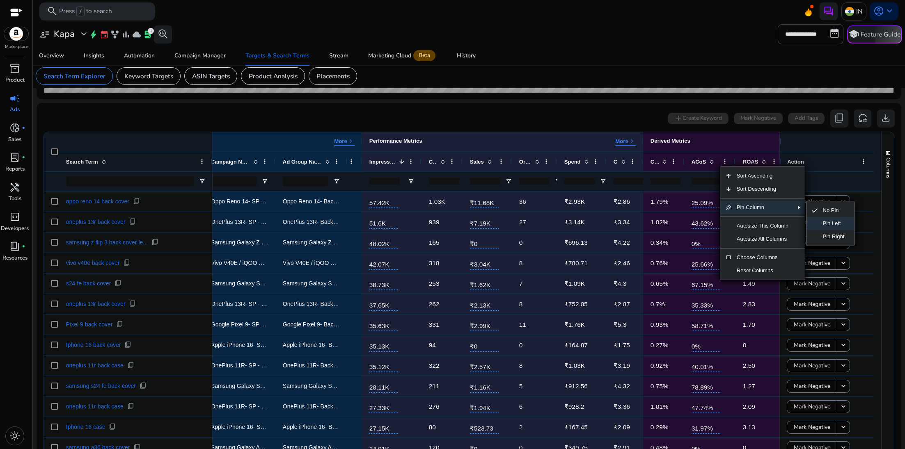
click at [822, 225] on span "Pin Left" at bounding box center [834, 223] width 32 height 13
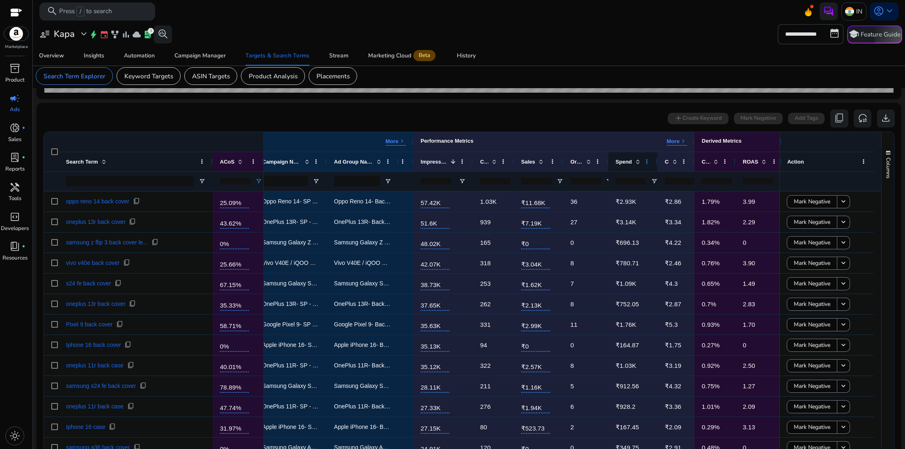
click at [649, 162] on span at bounding box center [647, 161] width 7 height 7
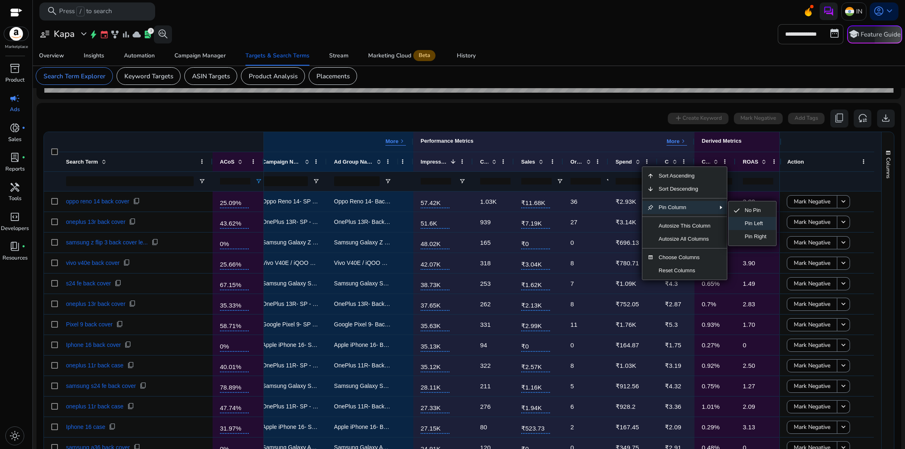
click at [749, 225] on span "Pin Left" at bounding box center [756, 223] width 32 height 13
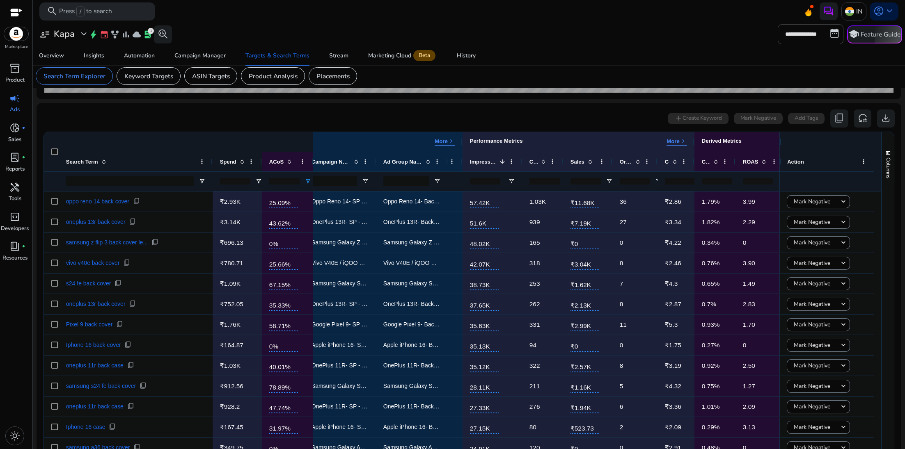
click at [242, 163] on span at bounding box center [242, 161] width 7 height 7
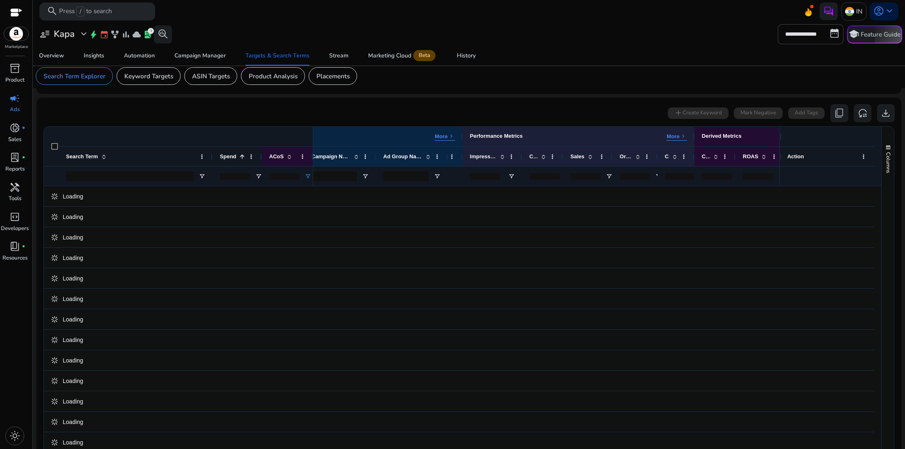
scroll to position [228, 0]
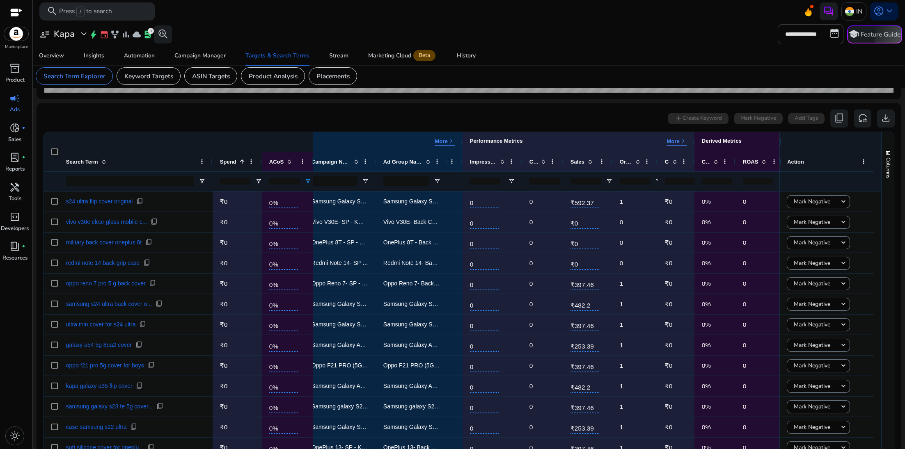
click at [241, 165] on div "Spend 1" at bounding box center [232, 161] width 25 height 15
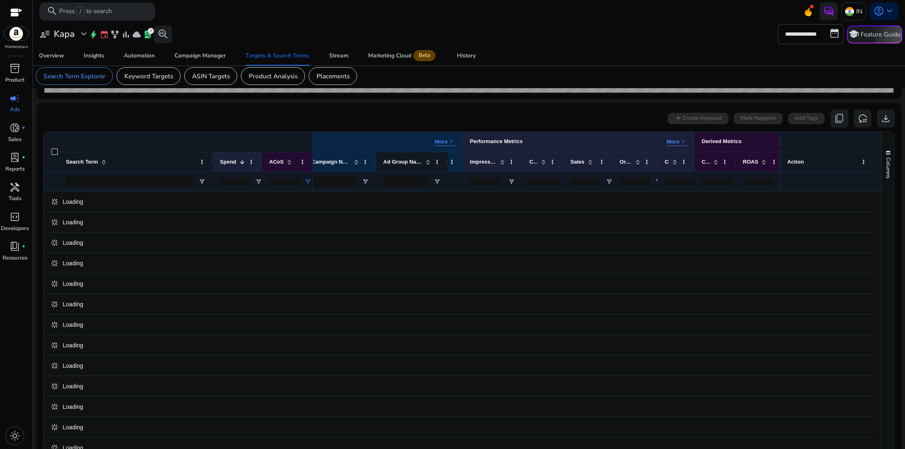
scroll to position [233, 0]
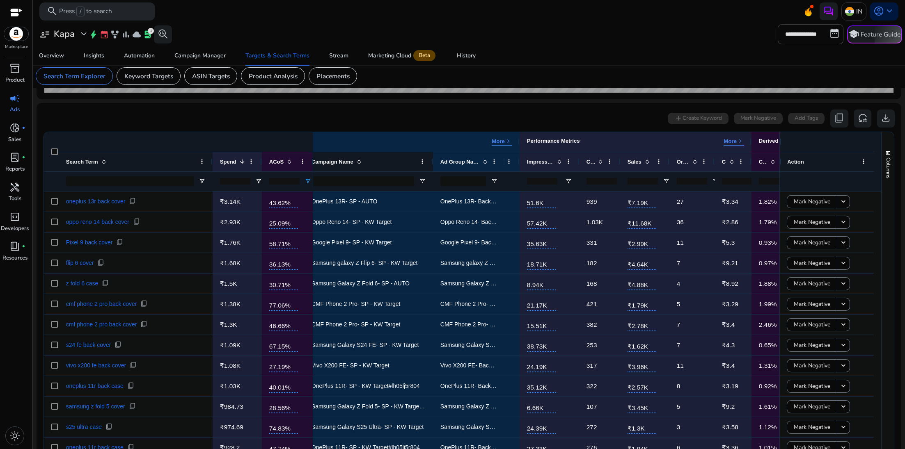
drag, startPoint x: 375, startPoint y: 156, endPoint x: 432, endPoint y: 156, distance: 57.1
click at [432, 156] on div at bounding box center [432, 161] width 3 height 19
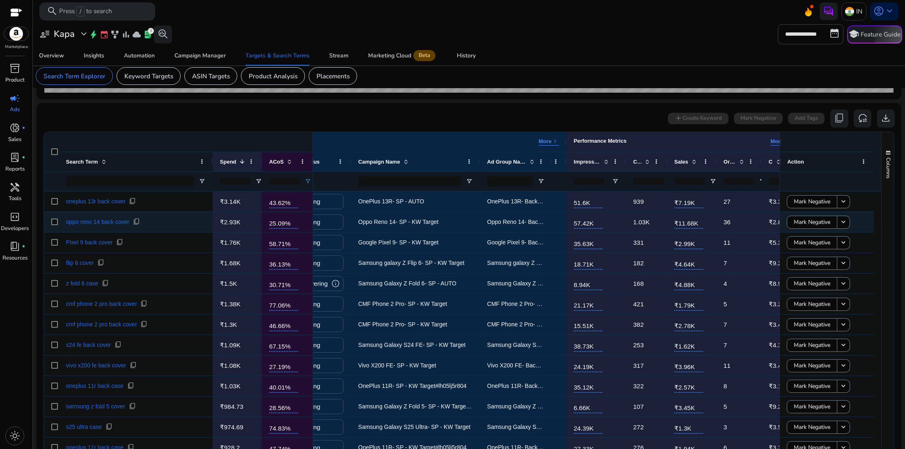
scroll to position [0, 0]
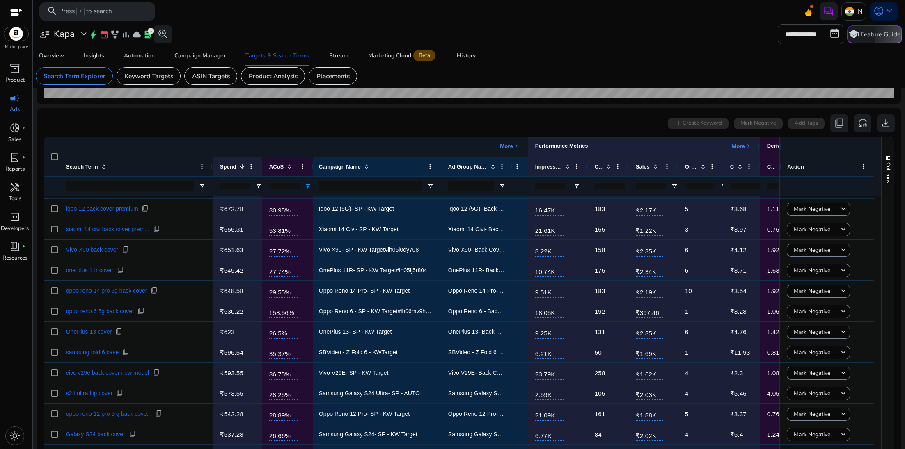
click at [527, 137] on div at bounding box center [527, 147] width 3 height 20
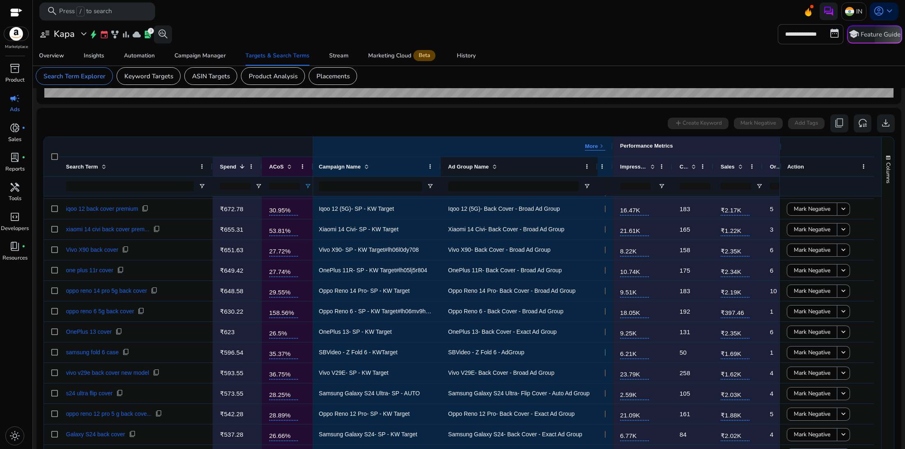
drag, startPoint x: 512, startPoint y: 165, endPoint x: 597, endPoint y: 165, distance: 85.0
click at [597, 165] on div at bounding box center [597, 166] width 3 height 19
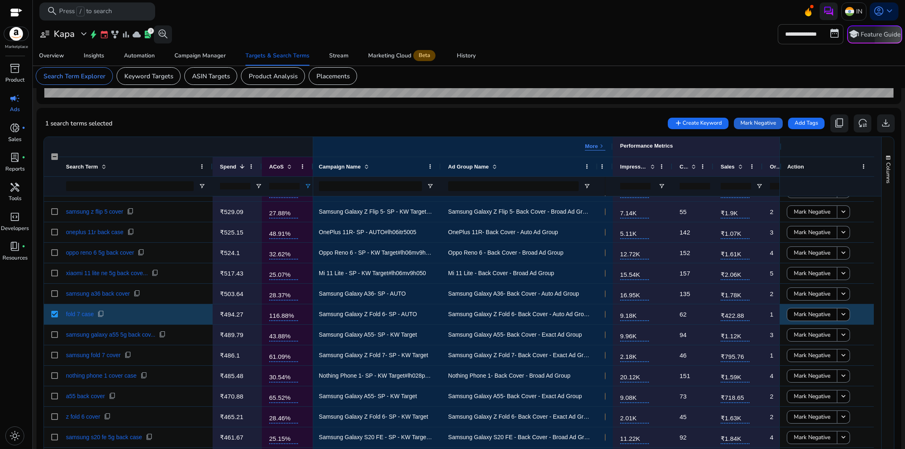
click at [753, 121] on span "Mark Negative" at bounding box center [758, 123] width 36 height 8
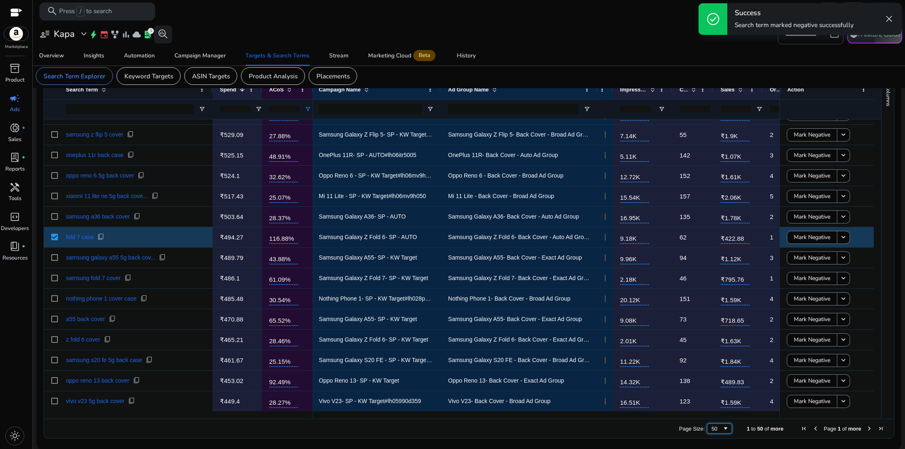
click at [722, 426] on span "Page Size" at bounding box center [725, 429] width 7 height 7
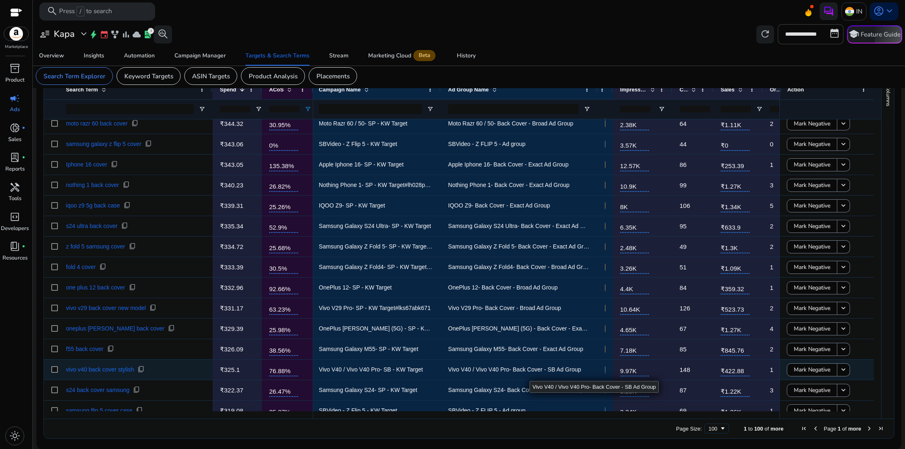
scroll to position [1632, 0]
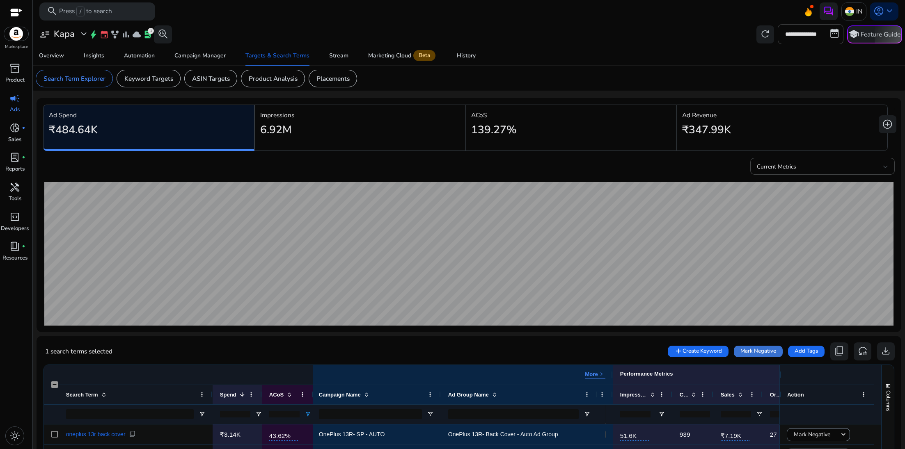
click at [748, 350] on span "Mark Negative" at bounding box center [758, 352] width 36 height 8
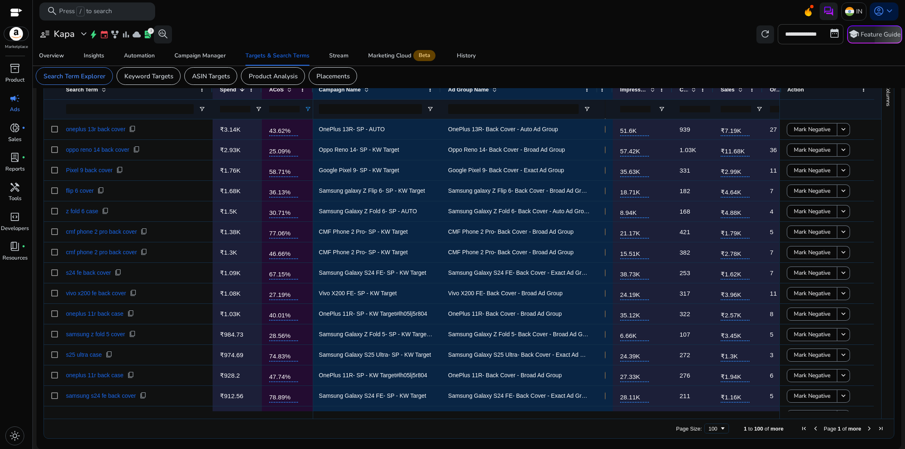
click at [869, 429] on span "Next Page" at bounding box center [869, 429] width 7 height 7
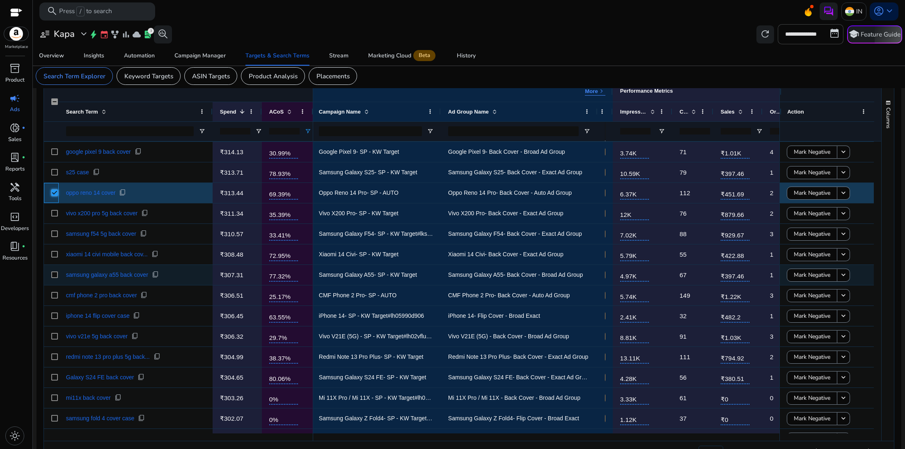
scroll to position [20, 0]
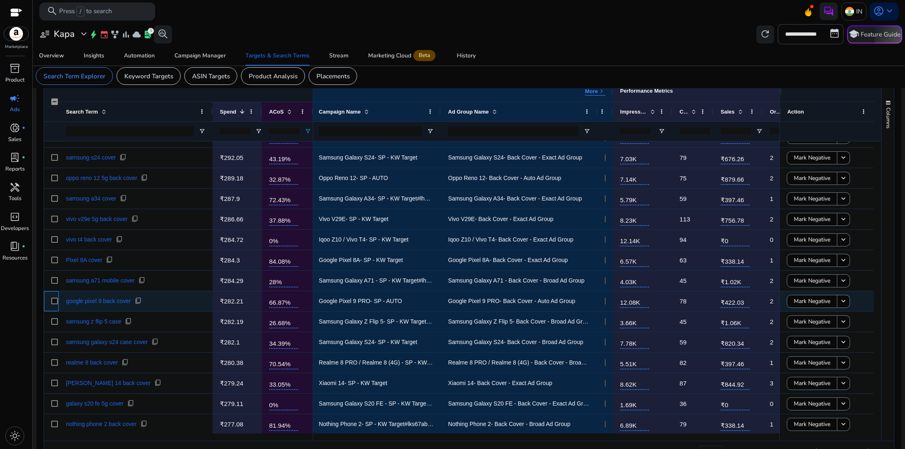
click at [57, 300] on div at bounding box center [51, 301] width 15 height 20
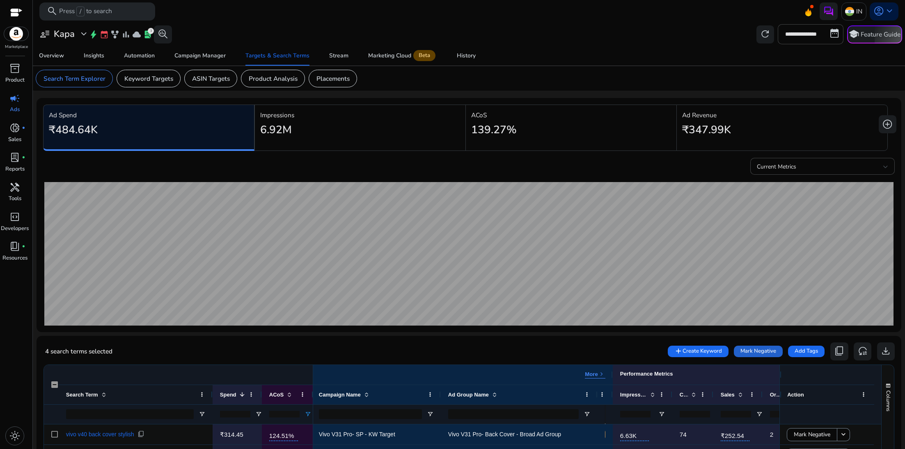
click at [755, 351] on span "Mark Negative" at bounding box center [758, 352] width 36 height 8
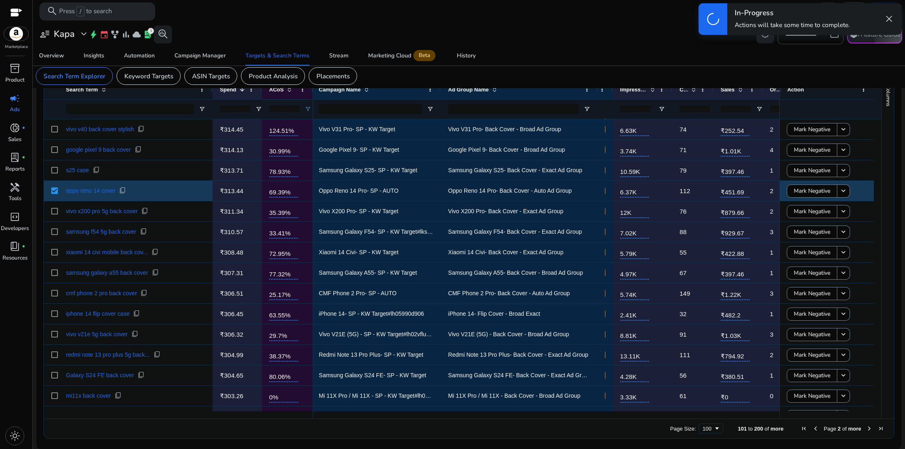
click at [866, 429] on span "Next Page" at bounding box center [869, 429] width 7 height 7
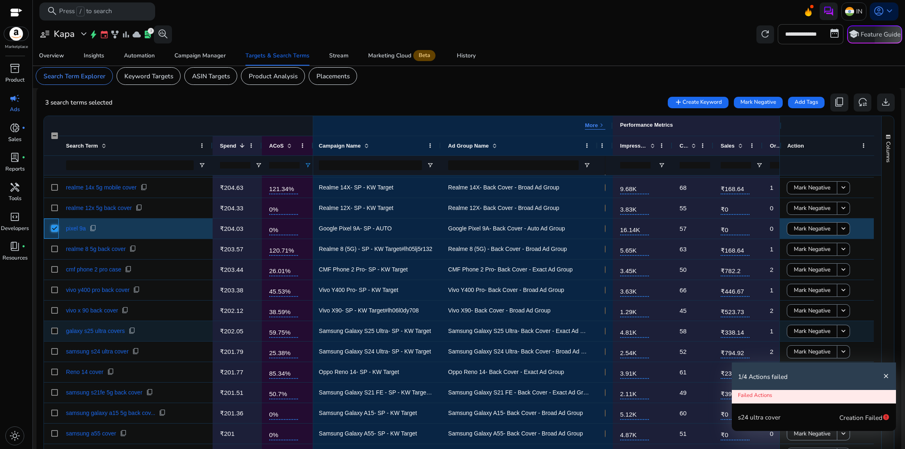
scroll to position [1192, 0]
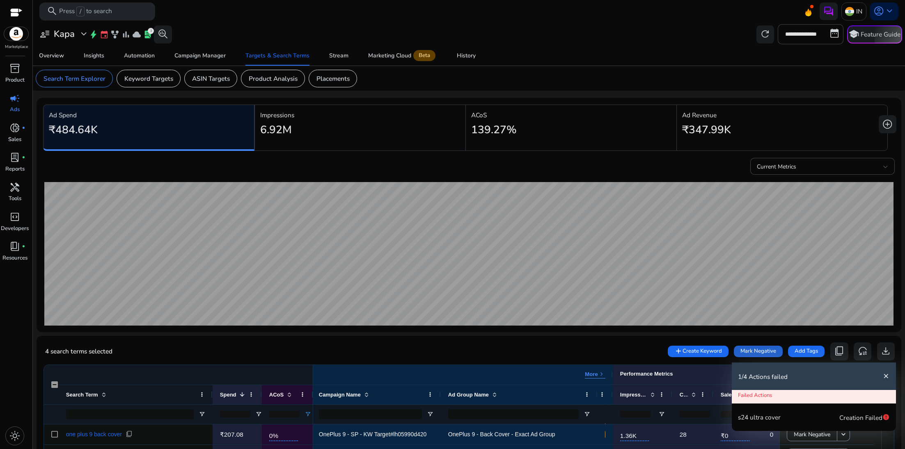
click at [756, 348] on span "Mark Negative" at bounding box center [758, 352] width 36 height 8
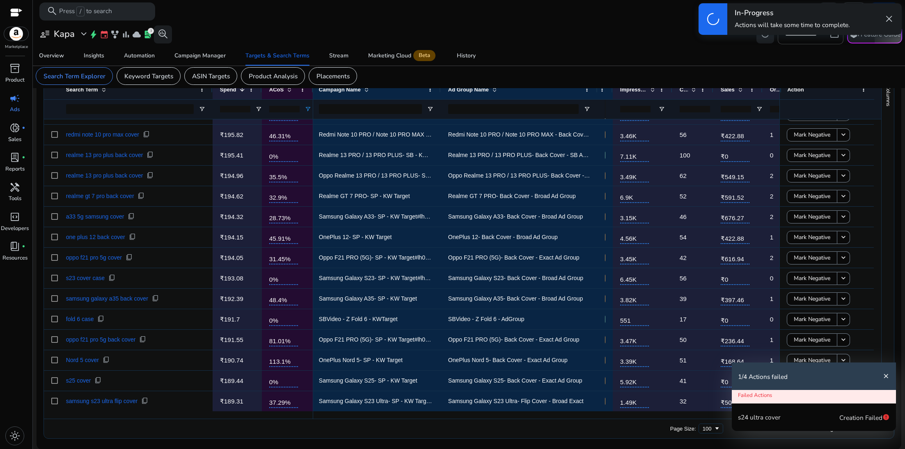
click at [886, 376] on mat-icon "close" at bounding box center [885, 376] width 7 height 7
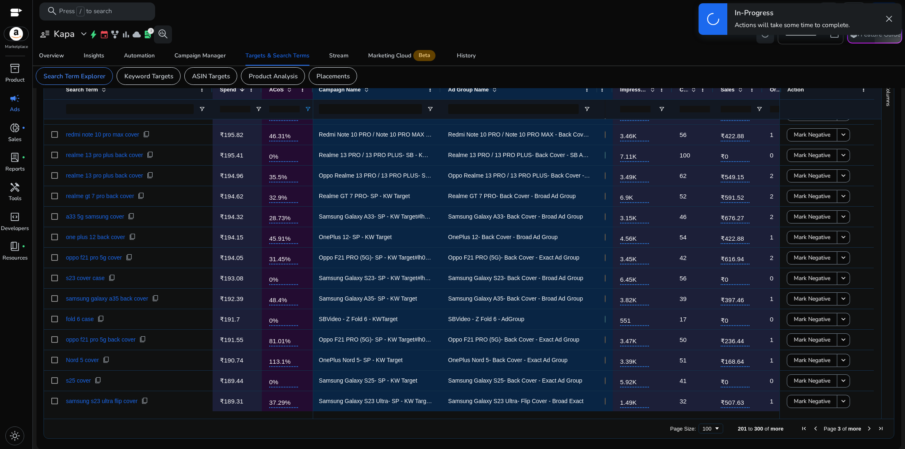
click at [866, 429] on span "Next Page" at bounding box center [869, 429] width 7 height 7
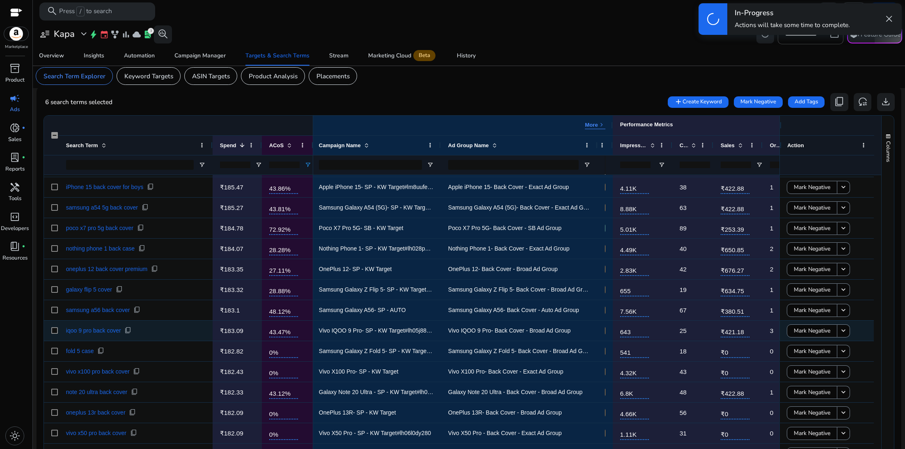
scroll to position [210, 0]
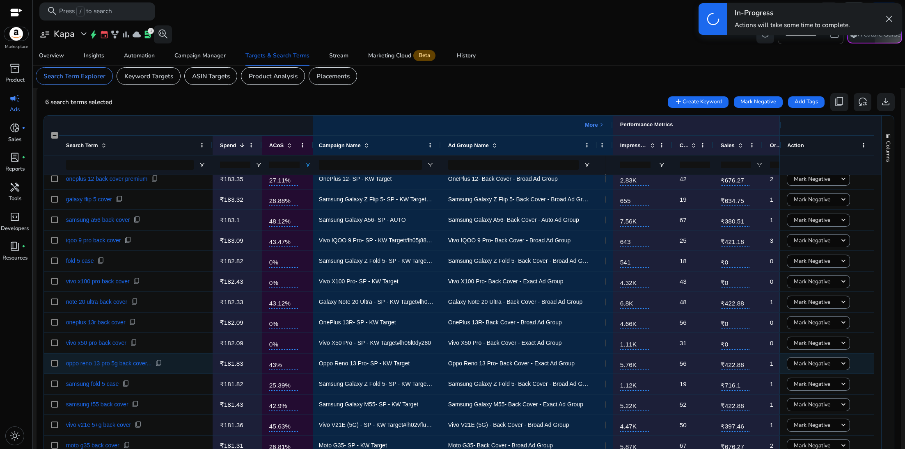
scroll to position [309, 0]
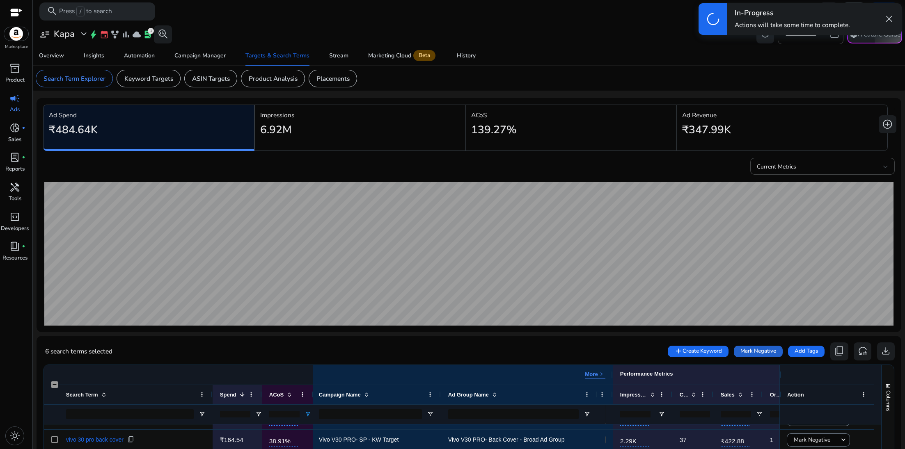
click at [767, 352] on span "Mark Negative" at bounding box center [758, 352] width 36 height 8
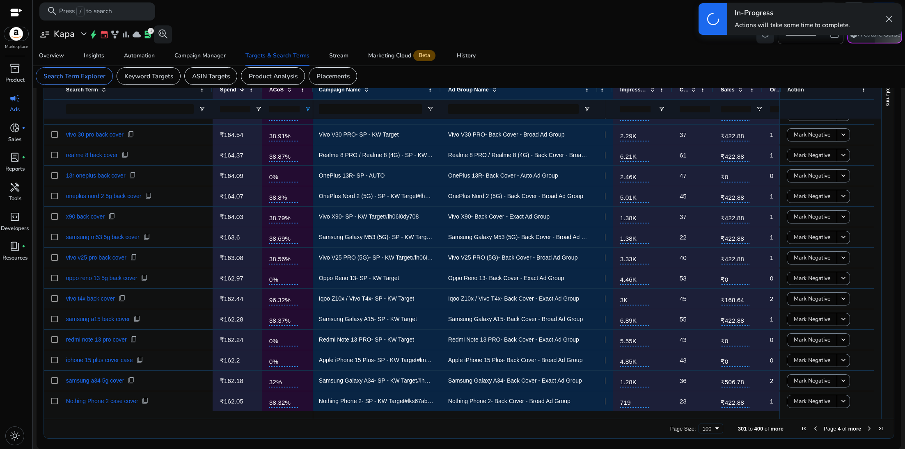
click at [867, 429] on span "Next Page" at bounding box center [869, 429] width 7 height 7
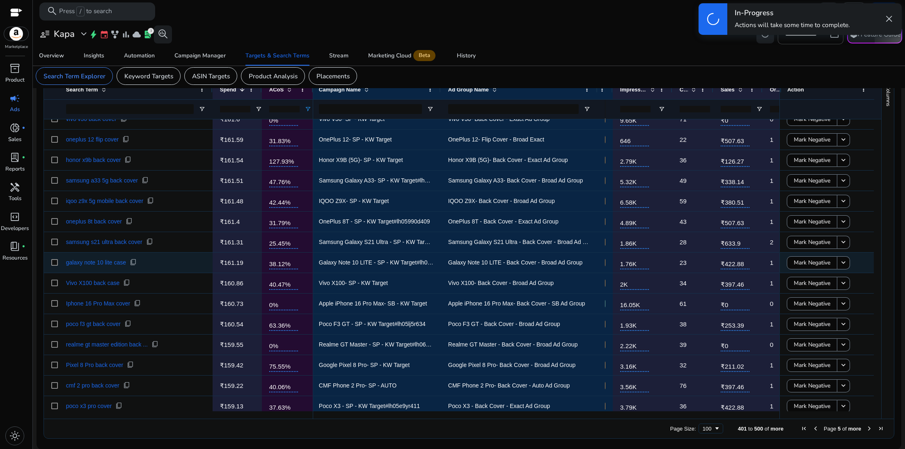
scroll to position [35, 0]
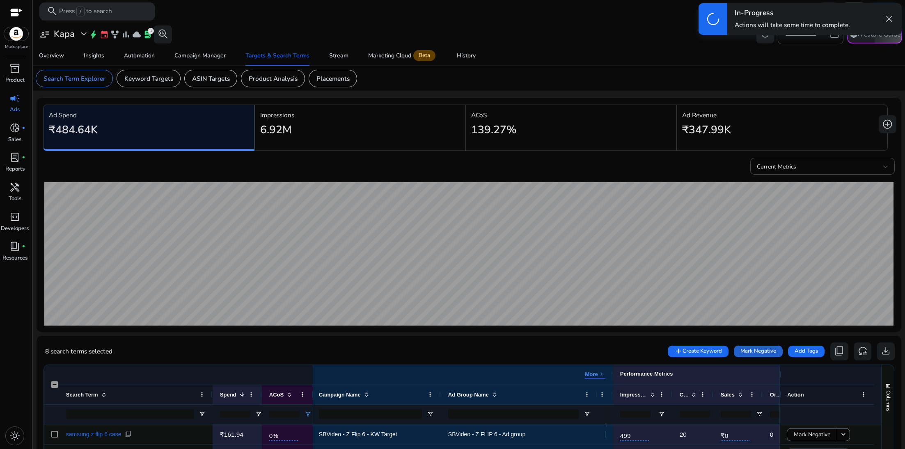
click at [755, 348] on span "Mark Negative" at bounding box center [758, 352] width 36 height 8
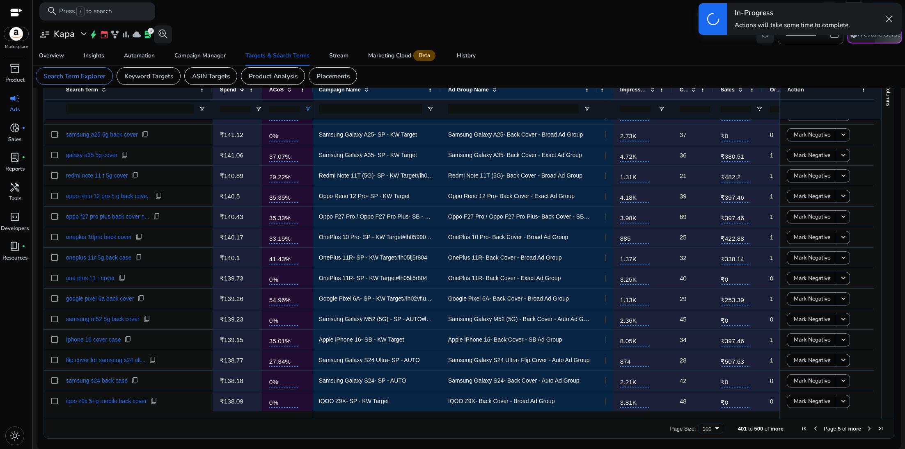
click at [866, 429] on span "Next Page" at bounding box center [869, 429] width 7 height 7
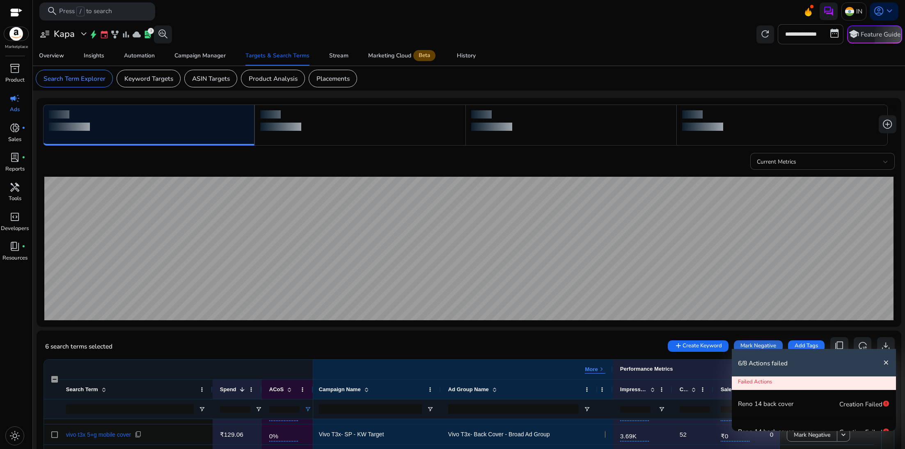
click at [771, 346] on span "Mark Negative" at bounding box center [758, 346] width 36 height 8
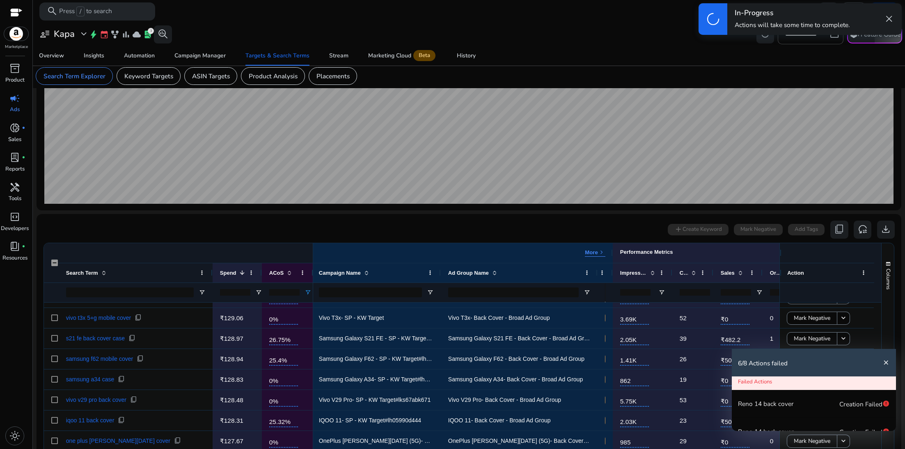
scroll to position [124, 0]
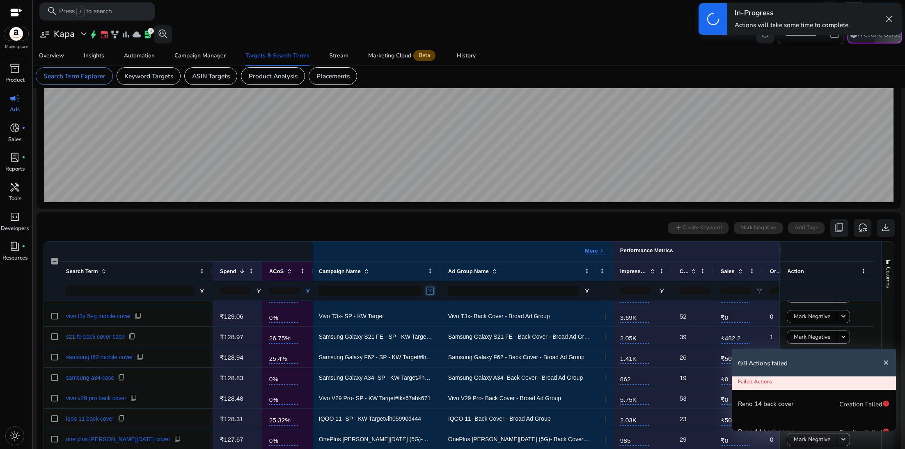
click at [431, 291] on span "Open Filter Menu" at bounding box center [430, 291] width 7 height 7
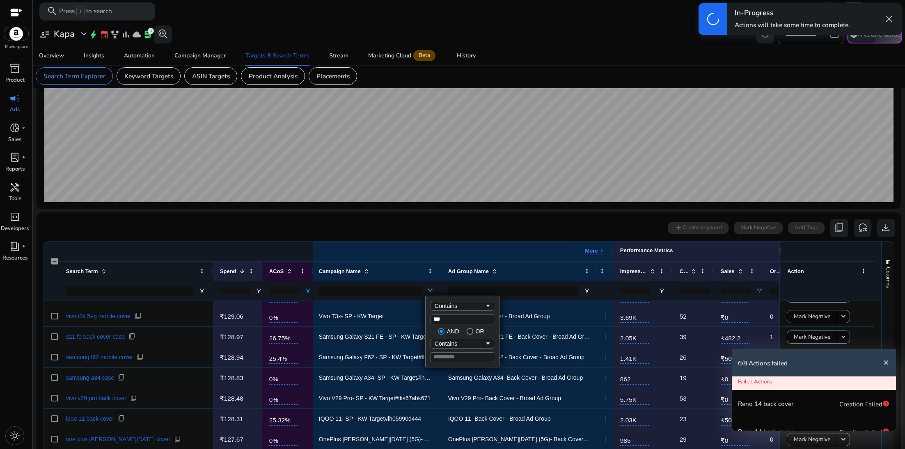
type input "****"
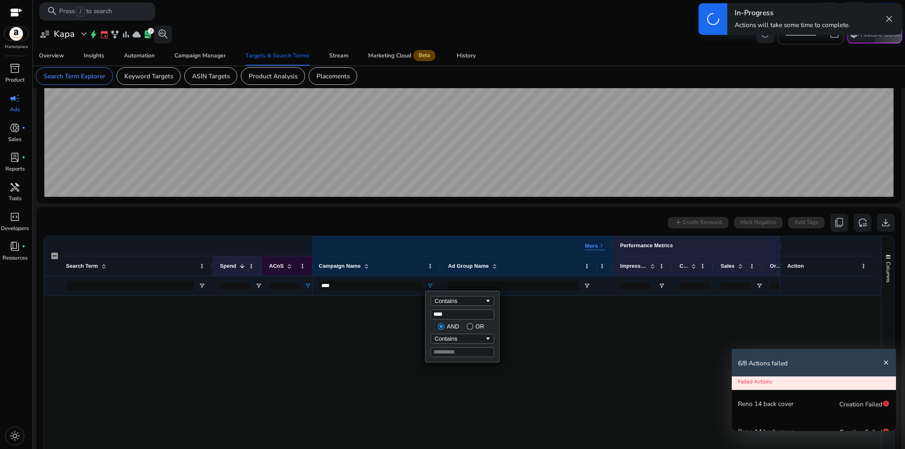
scroll to position [0, 0]
click at [427, 215] on div "0 search terms selected add Create Keyword Mark Negative Add Tags content_copy …" at bounding box center [469, 223] width 852 height 18
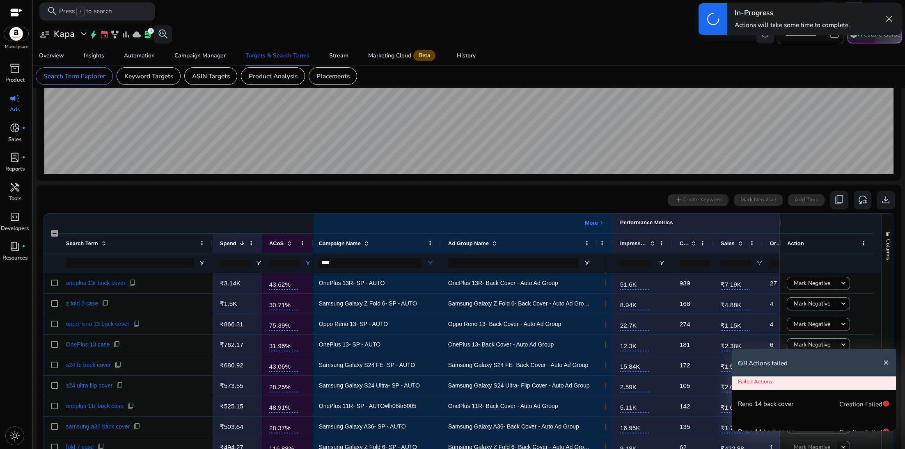
scroll to position [147, 0]
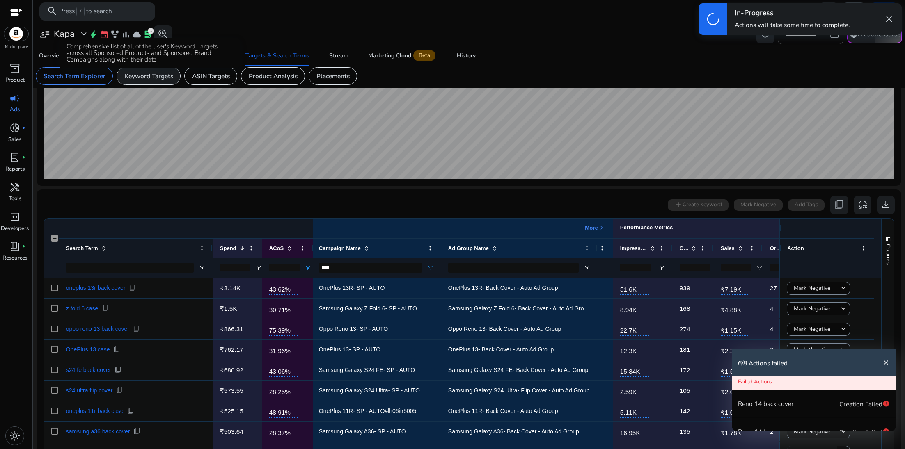
click at [158, 80] on p "Keyword Targets" at bounding box center [148, 75] width 49 height 9
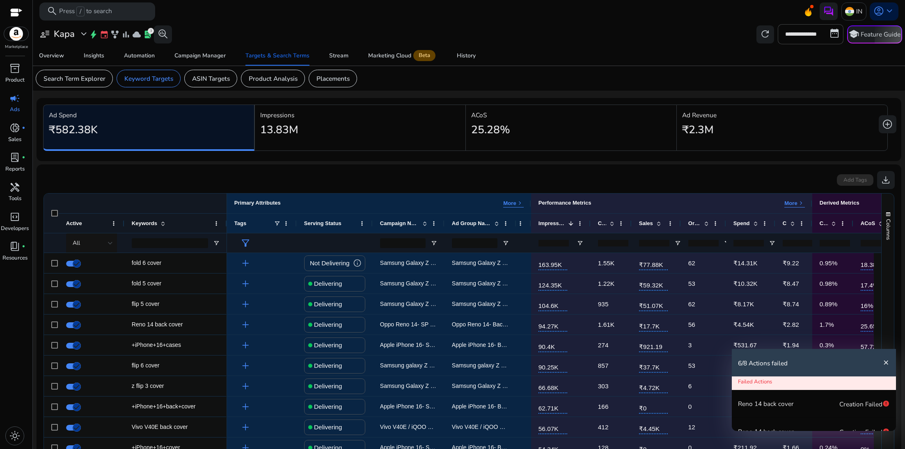
click at [439, 246] on div at bounding box center [409, 243] width 72 height 20
click at [438, 245] on div at bounding box center [409, 243] width 72 height 20
click at [434, 241] on span "Open Filter Menu" at bounding box center [434, 243] width 7 height 7
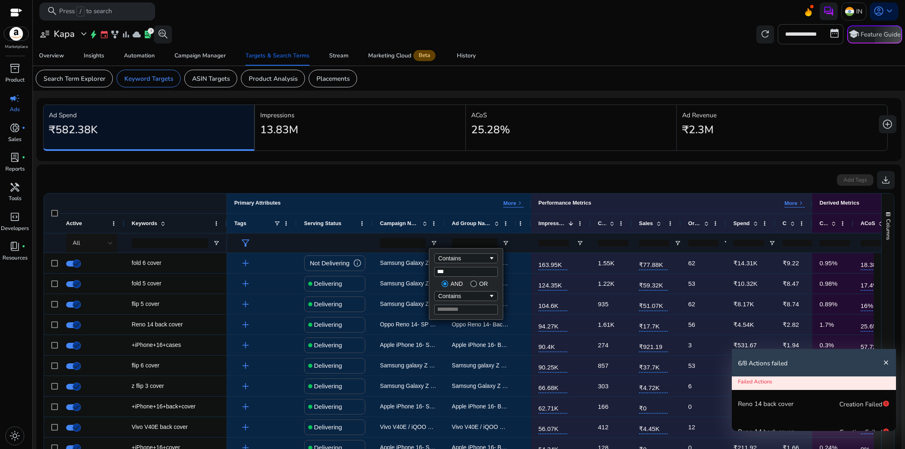
type input "****"
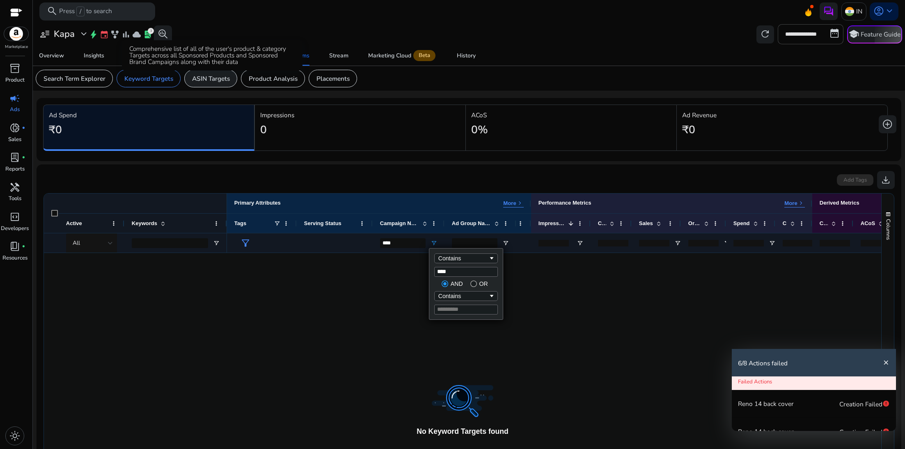
click at [220, 79] on p "ASIN Targets" at bounding box center [211, 78] width 38 height 9
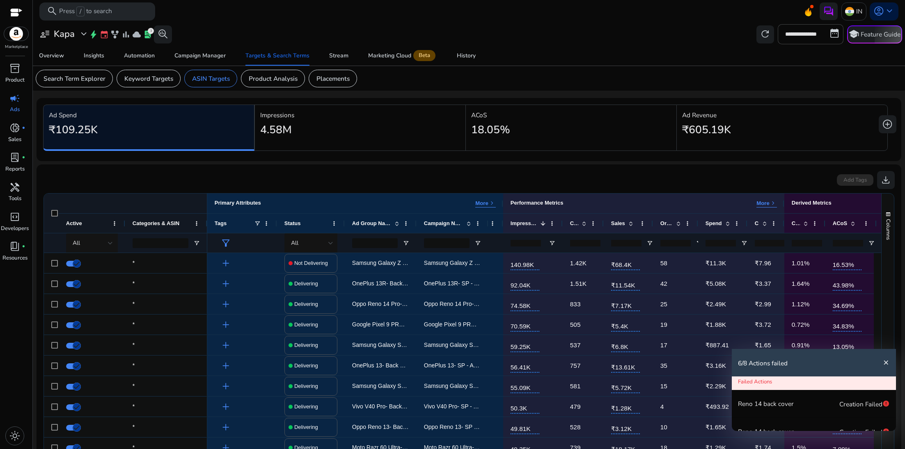
drag, startPoint x: 123, startPoint y: 221, endPoint x: 100, endPoint y: 220, distance: 22.6
click at [100, 221] on div "Active" at bounding box center [92, 223] width 66 height 20
drag, startPoint x: 198, startPoint y: 222, endPoint x: 163, endPoint y: 214, distance: 35.7
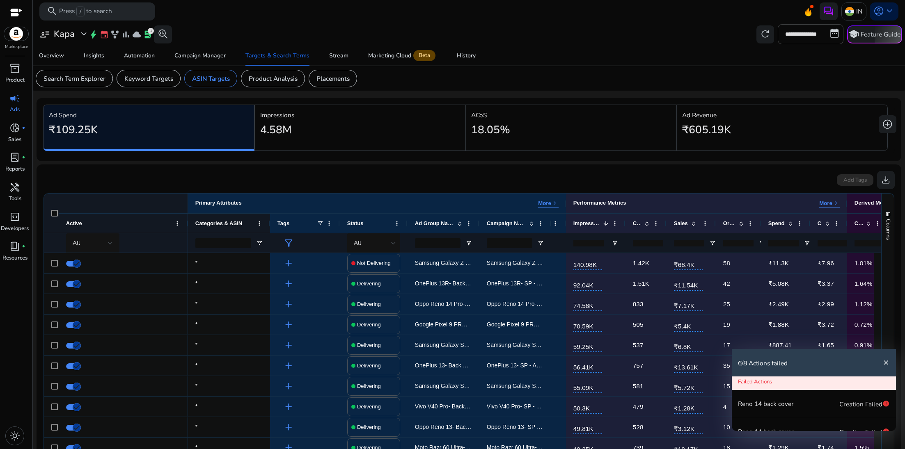
drag, startPoint x: 124, startPoint y: 222, endPoint x: 187, endPoint y: 216, distance: 63.1
click at [187, 216] on div at bounding box center [187, 223] width 3 height 19
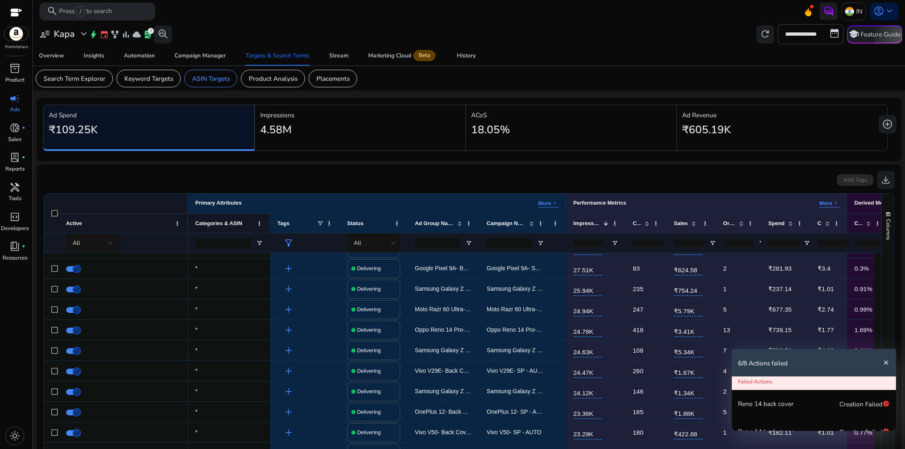
scroll to position [134, 0]
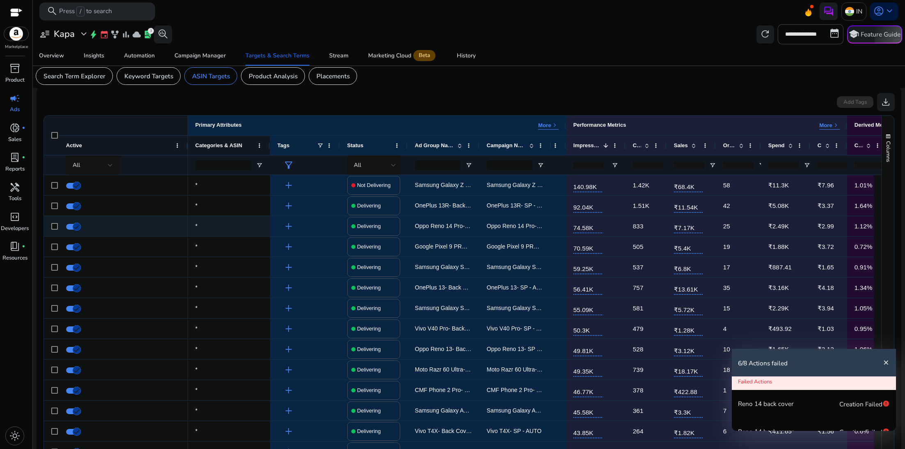
scroll to position [56, 0]
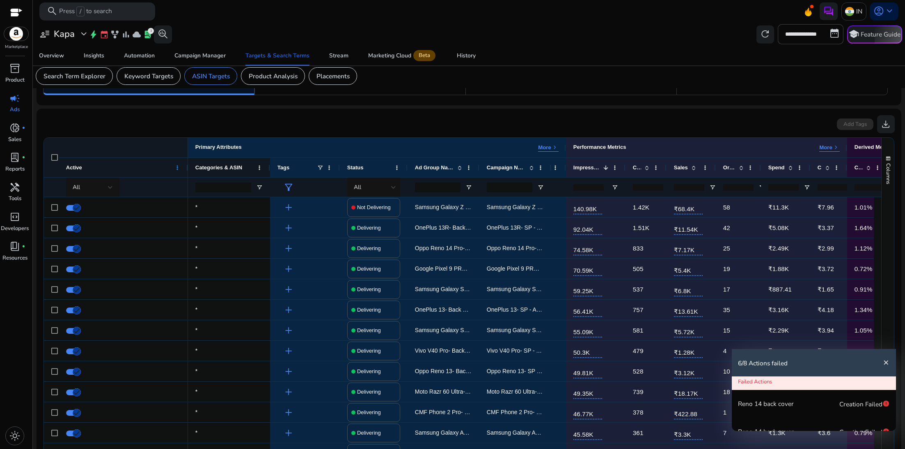
click at [176, 170] on span at bounding box center [177, 168] width 7 height 7
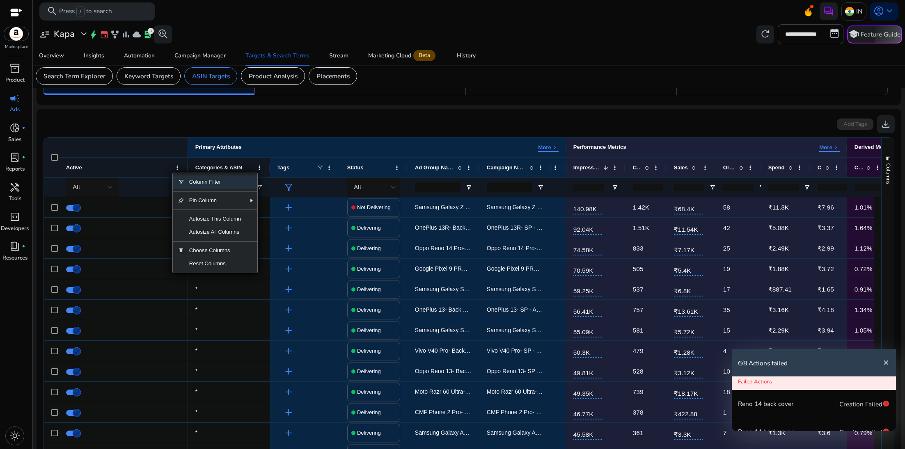
click at [159, 162] on div "Active" at bounding box center [118, 167] width 105 height 15
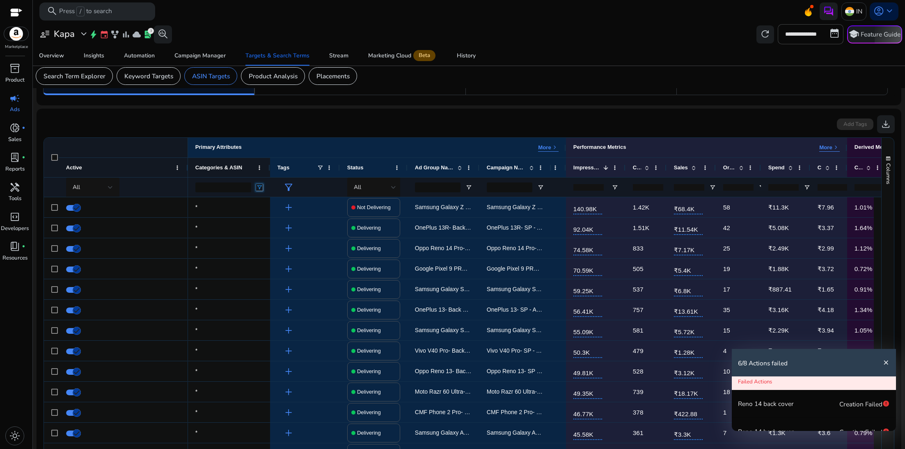
click at [257, 187] on span "Open Filter Menu" at bounding box center [259, 187] width 7 height 7
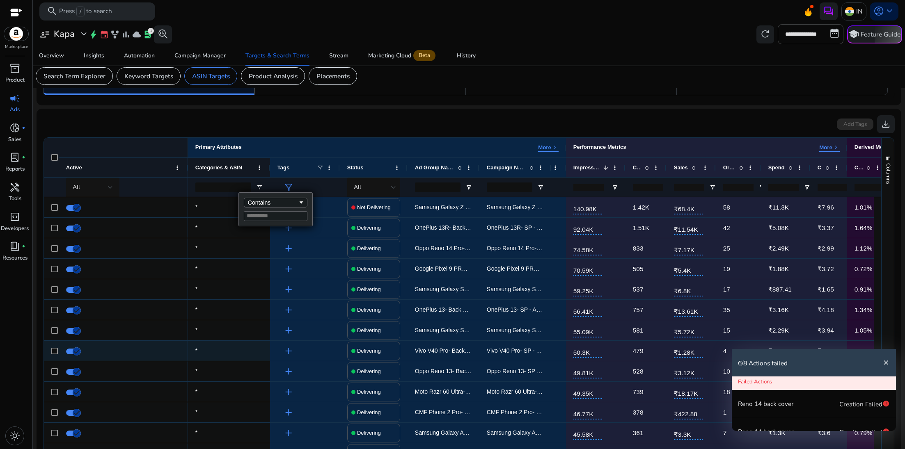
scroll to position [122, 0]
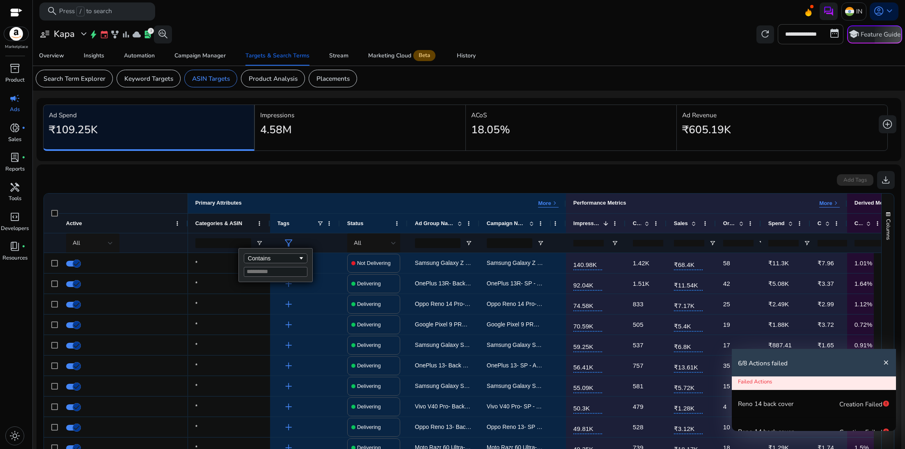
scroll to position [122, 0]
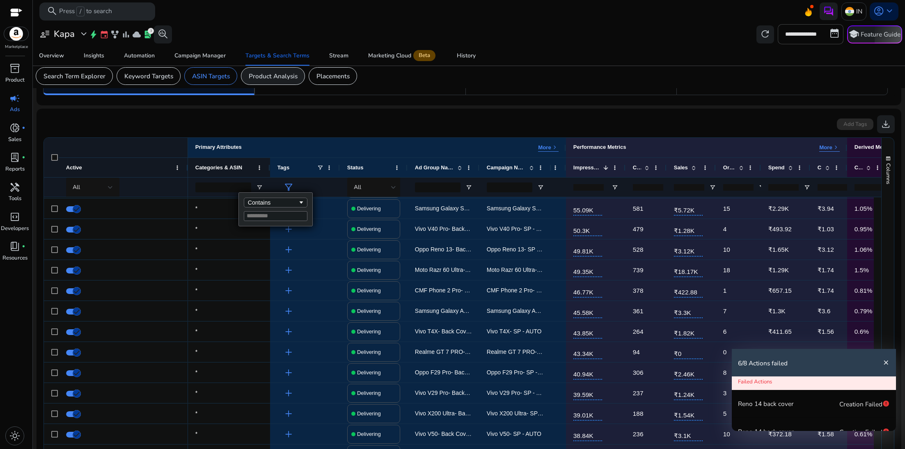
click at [289, 80] on p "Product Analysis" at bounding box center [273, 75] width 49 height 9
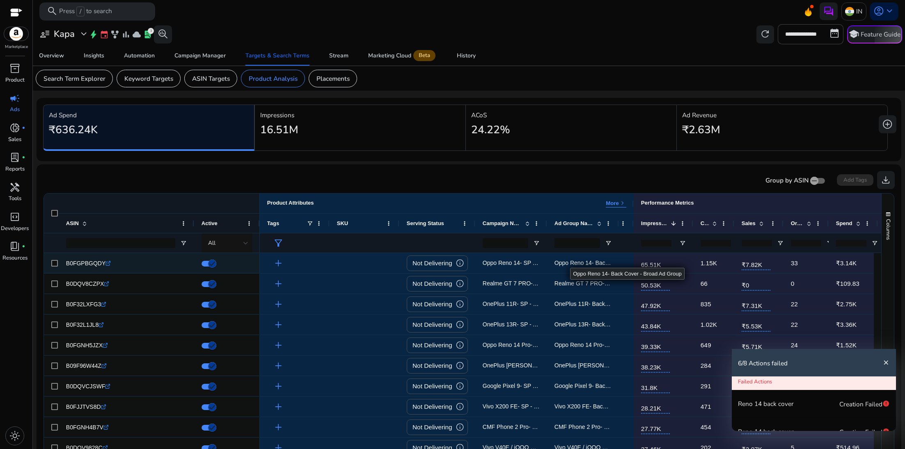
scroll to position [0, 150]
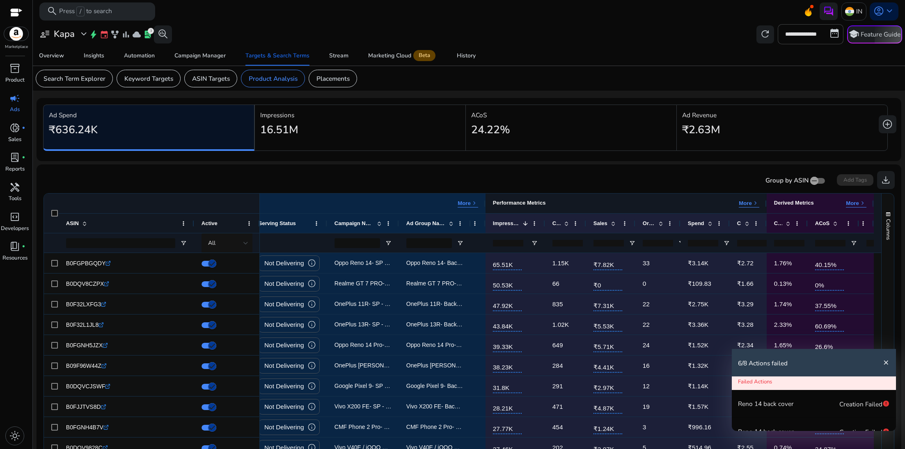
click at [748, 202] on p "More" at bounding box center [745, 203] width 13 height 7
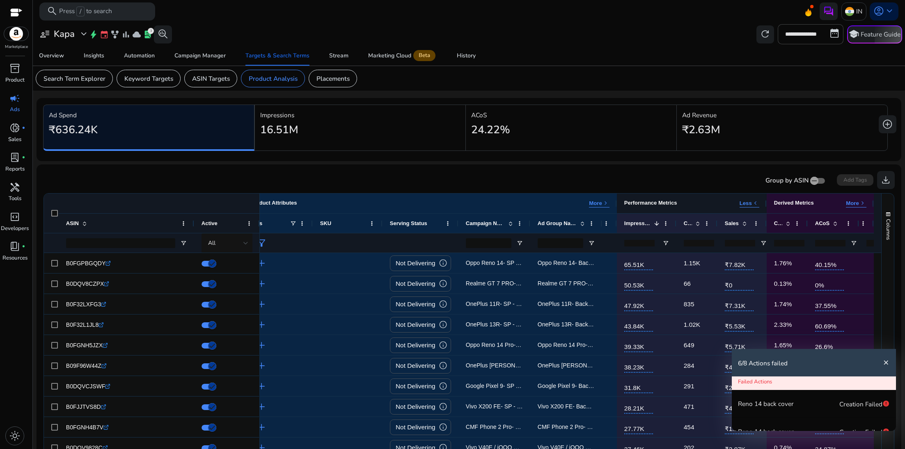
scroll to position [0, 19]
click at [748, 202] on p "Less" at bounding box center [746, 203] width 12 height 7
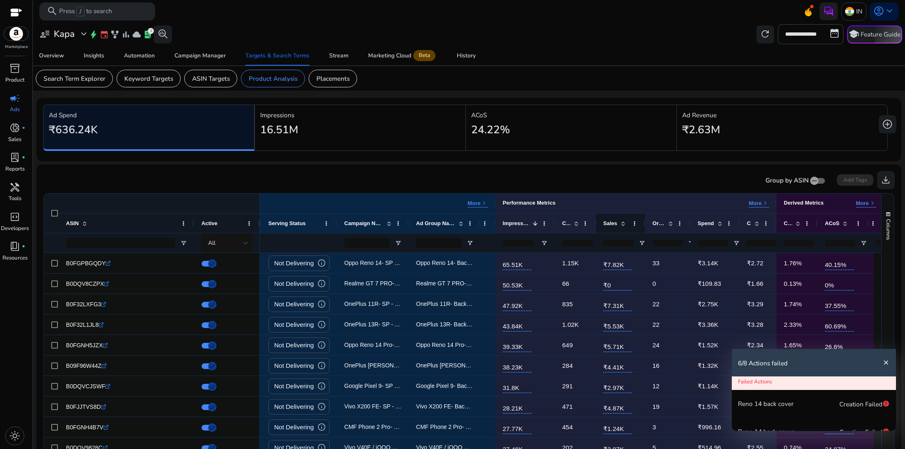
scroll to position [0, 150]
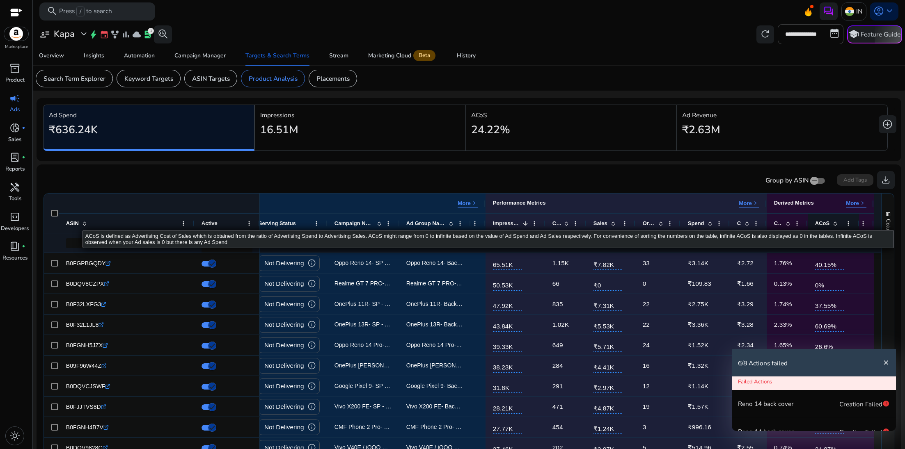
click at [833, 226] on span at bounding box center [835, 223] width 7 height 7
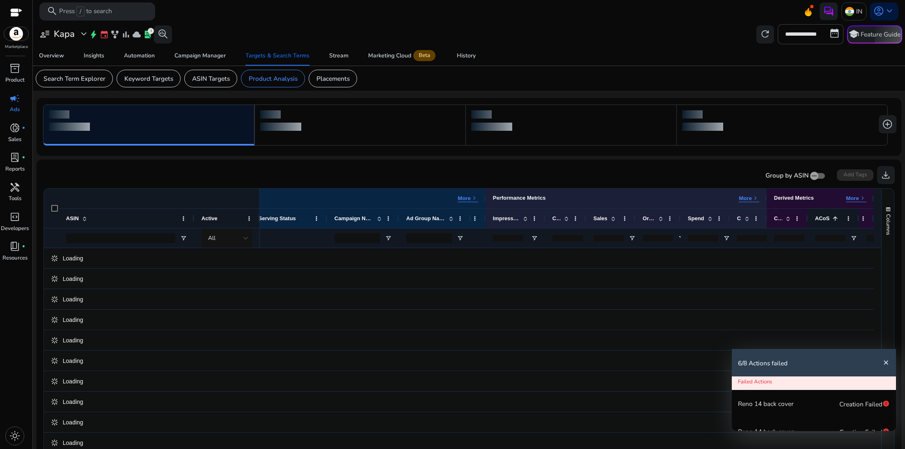
click at [833, 221] on span at bounding box center [835, 218] width 7 height 7
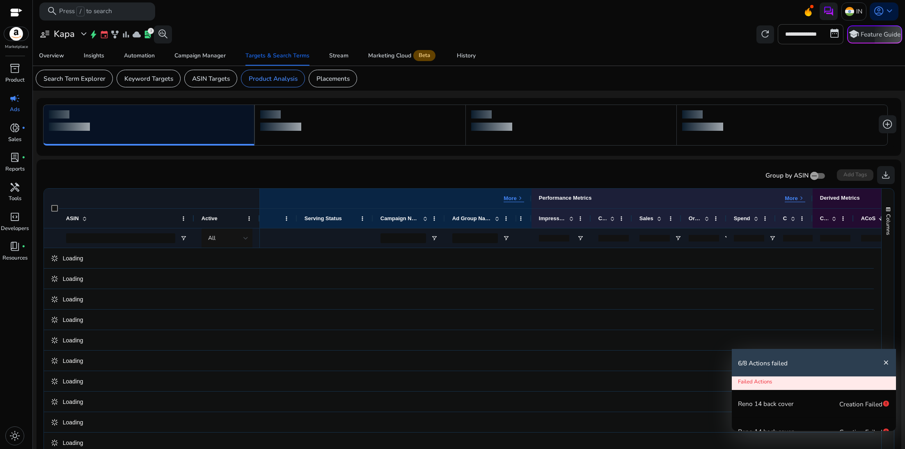
scroll to position [0, 0]
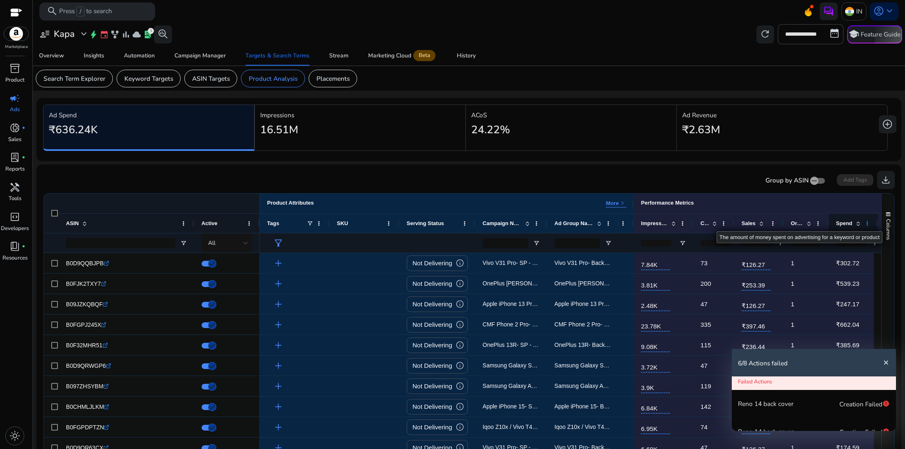
click at [869, 224] on span at bounding box center [867, 223] width 7 height 7
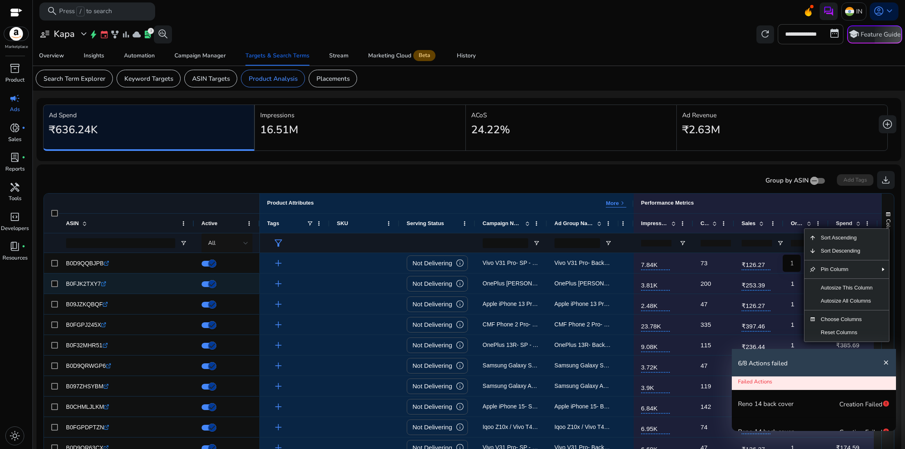
click at [790, 287] on div "1" at bounding box center [806, 284] width 45 height 20
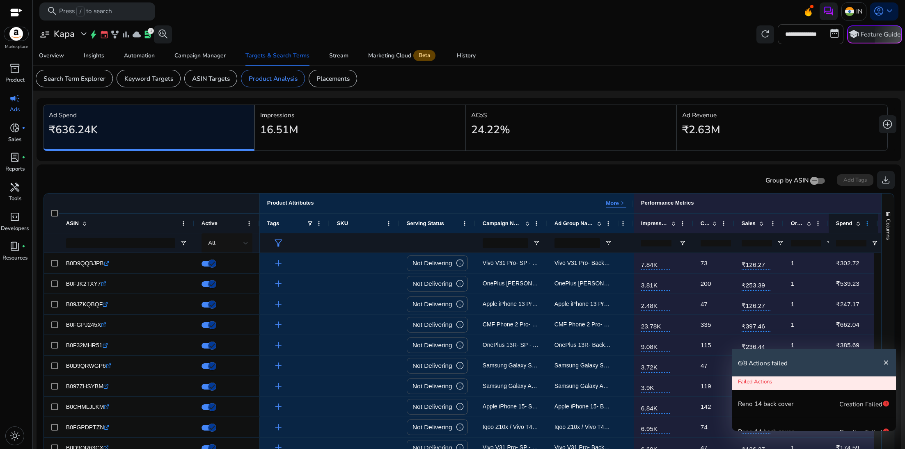
click at [868, 223] on span at bounding box center [867, 223] width 7 height 7
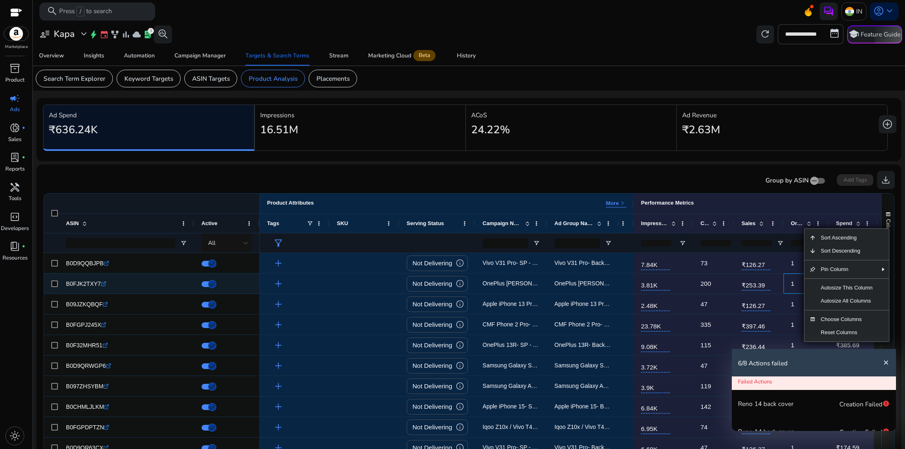
click at [796, 284] on div "1" at bounding box center [806, 283] width 30 height 17
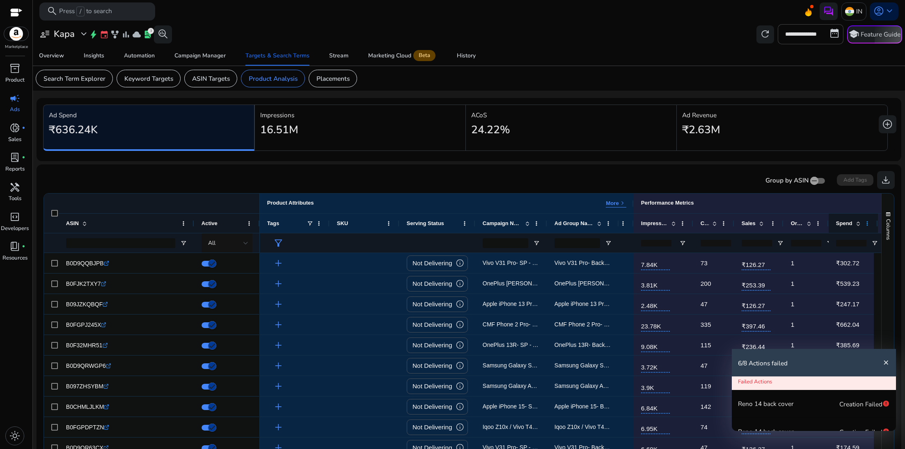
click at [866, 227] on span at bounding box center [867, 223] width 7 height 7
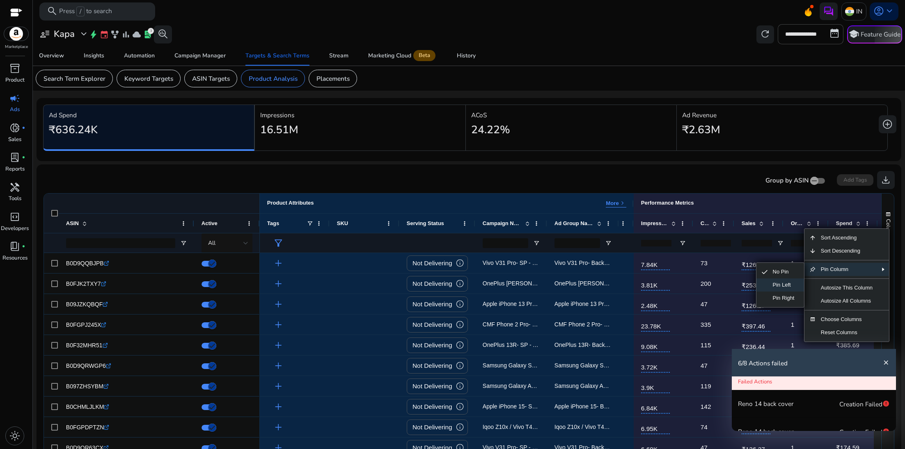
click at [777, 282] on span "Pin Left" at bounding box center [784, 285] width 32 height 13
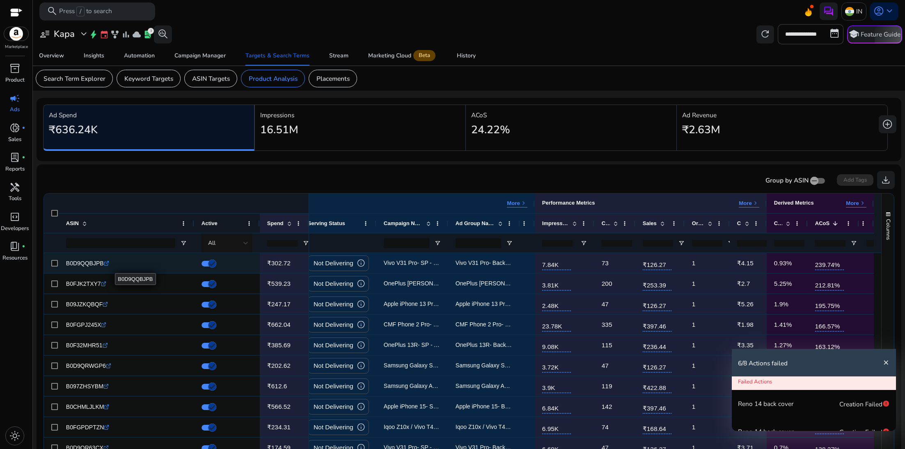
click at [106, 265] on icon ".st0{fill:#2c8af8}" at bounding box center [106, 263] width 5 height 5
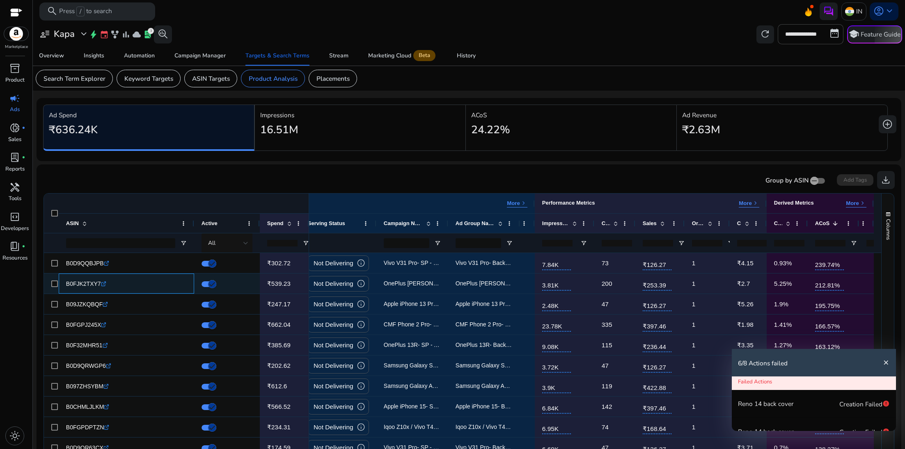
click at [106, 283] on icon ".st0{fill:#2c8af8}" at bounding box center [103, 284] width 5 height 5
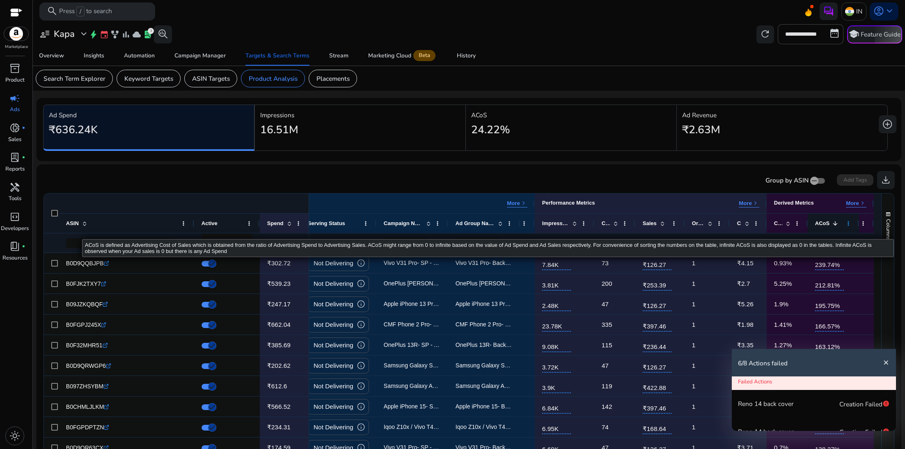
click at [845, 226] on span at bounding box center [848, 223] width 7 height 7
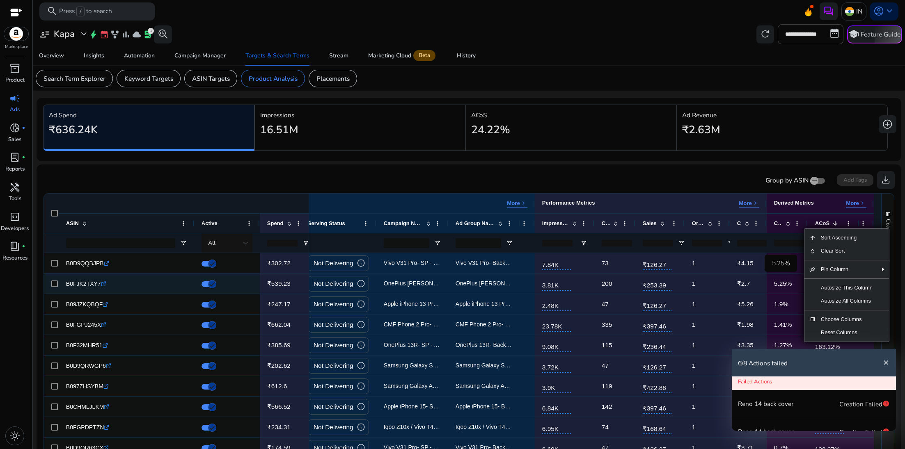
click at [789, 288] on p "5.25%" at bounding box center [783, 283] width 18 height 17
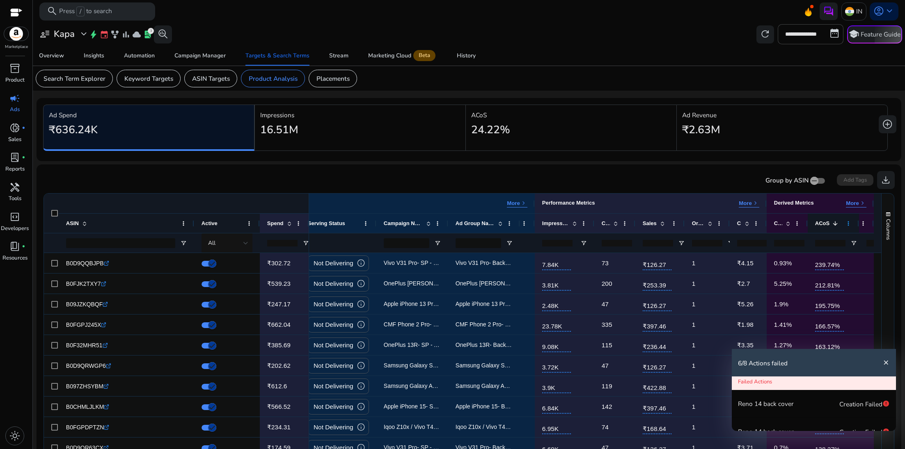
click at [846, 226] on span at bounding box center [848, 223] width 7 height 7
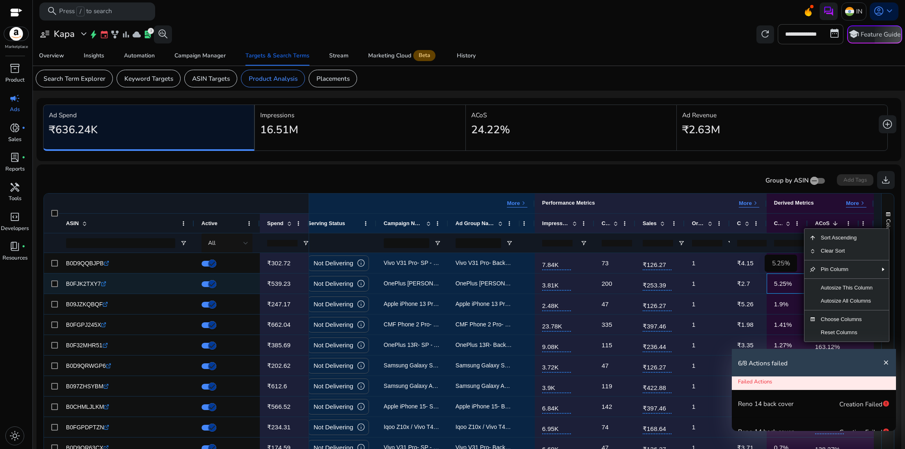
click at [788, 282] on p "5.25%" at bounding box center [783, 283] width 18 height 17
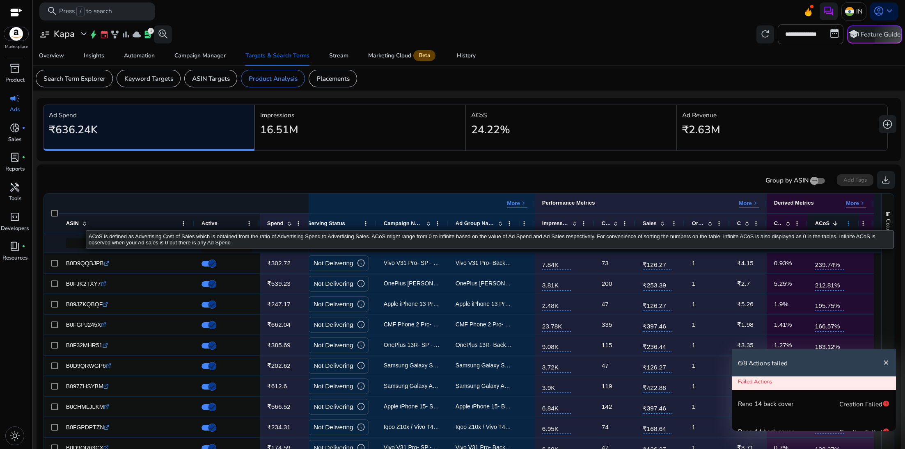
click at [847, 223] on span at bounding box center [848, 223] width 7 height 7
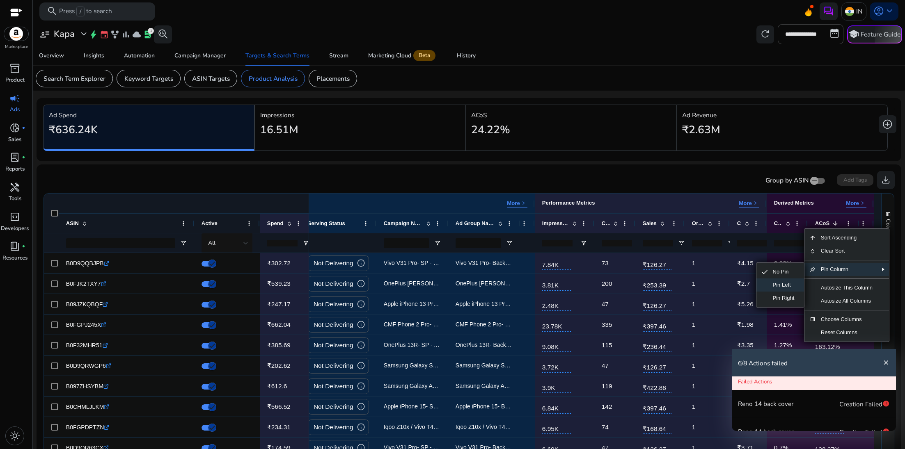
click at [789, 286] on span "Pin Left" at bounding box center [784, 285] width 32 height 13
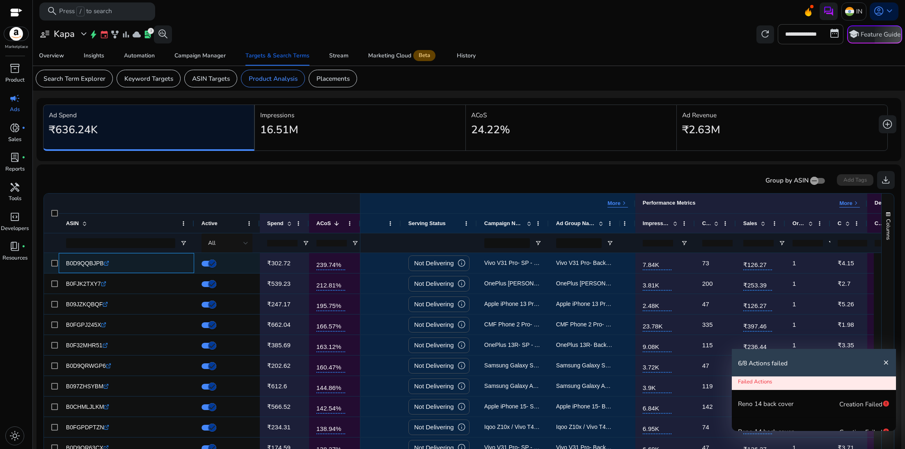
click at [106, 264] on icon ".st0{fill:#2c8af8}" at bounding box center [106, 263] width 5 height 5
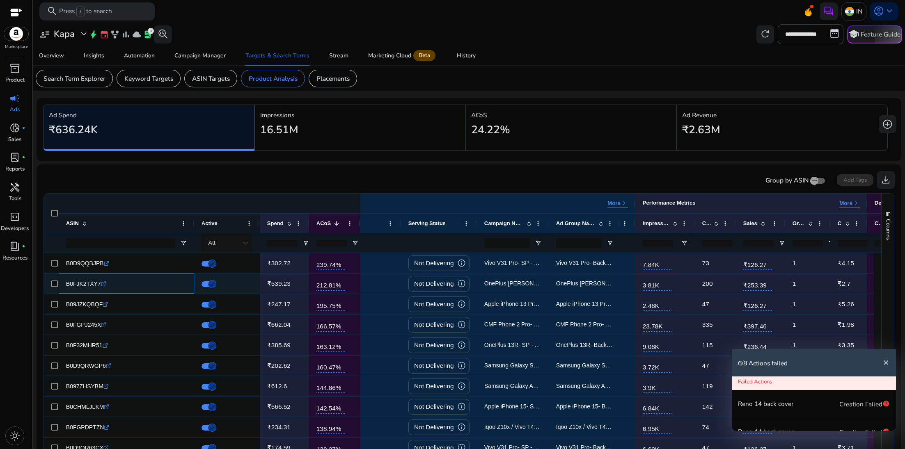
click at [106, 286] on icon ".st0{fill:#2c8af8}" at bounding box center [103, 284] width 5 height 5
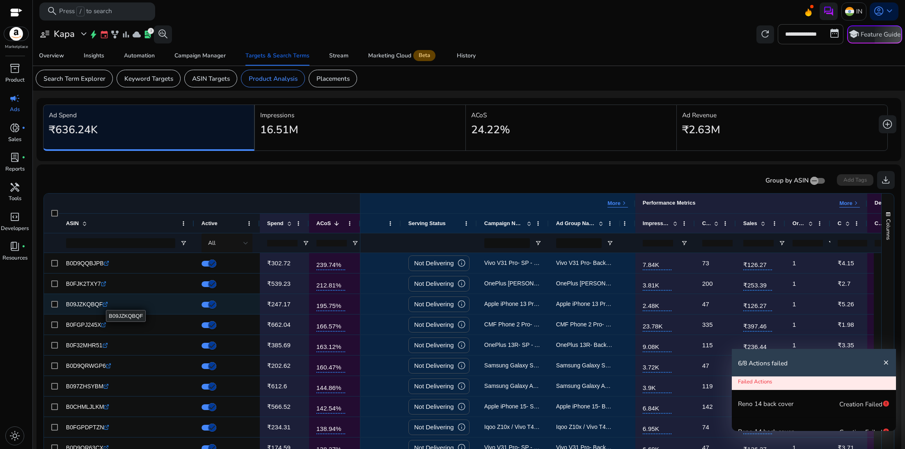
click at [106, 303] on icon ".st0{fill:#2c8af8}" at bounding box center [105, 304] width 5 height 5
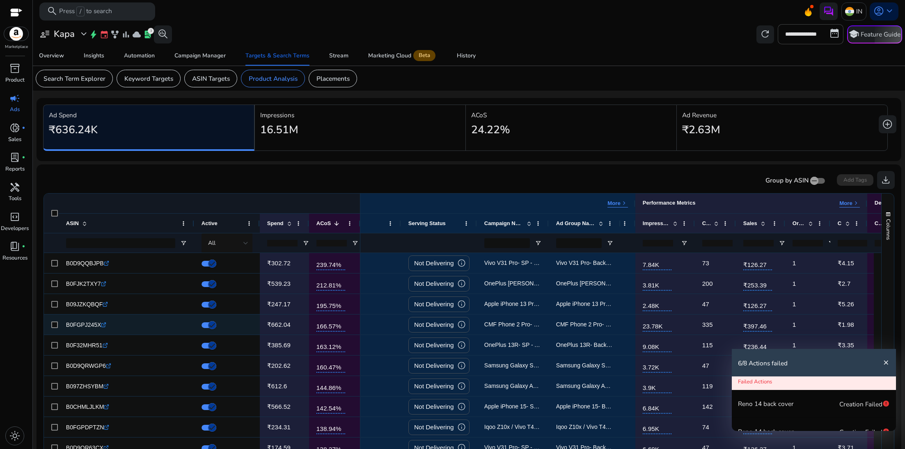
click at [106, 329] on div "B0FGPJ245X .st0{fill:#2c8af8}" at bounding box center [86, 324] width 41 height 17
click at [105, 324] on icon ".st0{fill:#2c8af8}" at bounding box center [103, 325] width 5 height 5
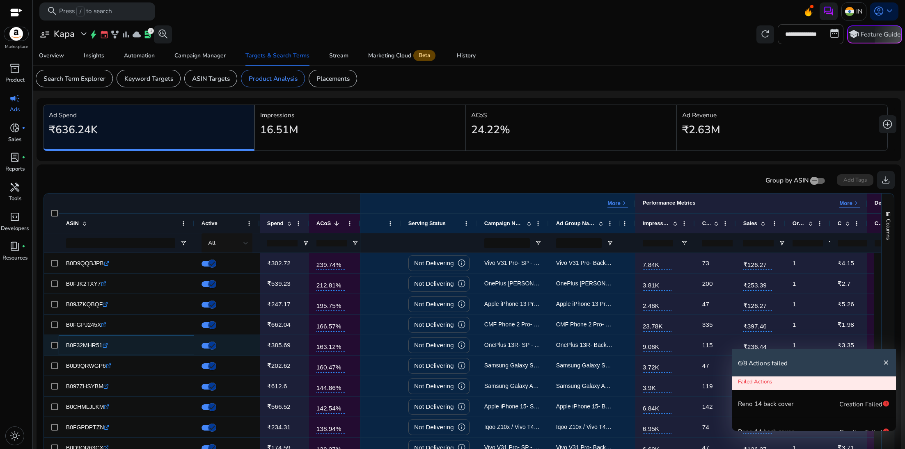
click at [105, 343] on icon ".st0{fill:#2c8af8}" at bounding box center [105, 345] width 5 height 5
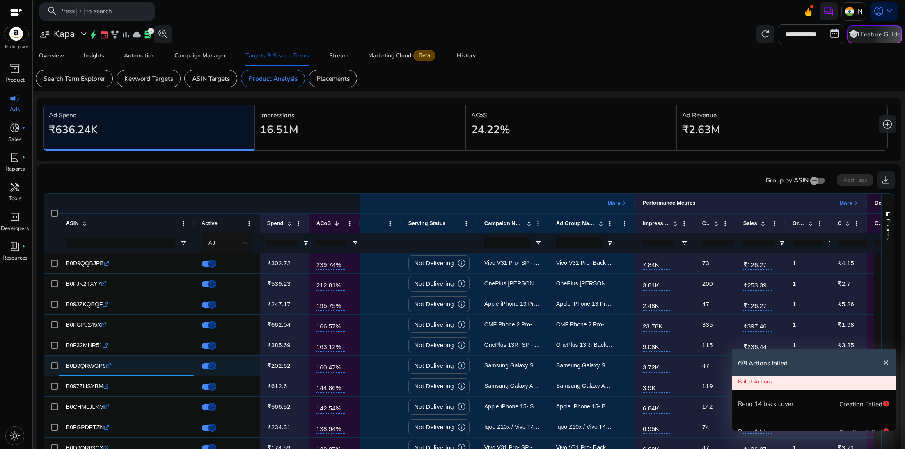
click at [108, 365] on icon ".st0{fill:#2c8af8}" at bounding box center [108, 366] width 5 height 5
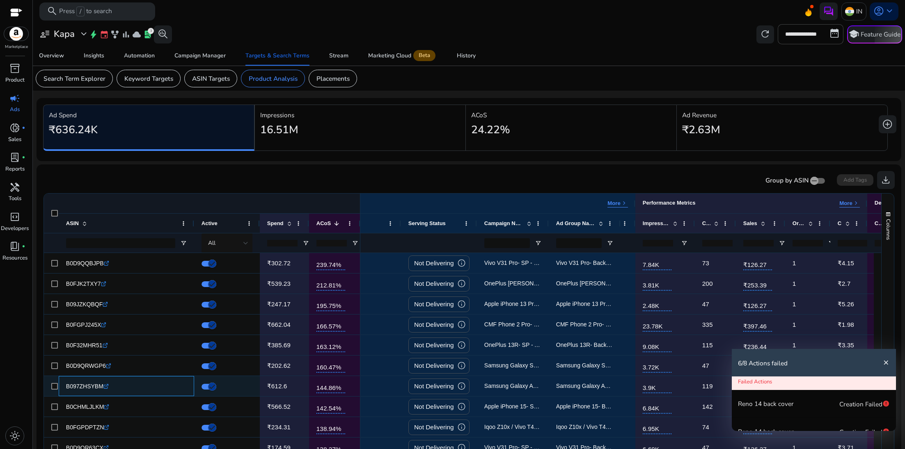
click at [108, 387] on icon ".st0{fill:#2c8af8}" at bounding box center [105, 386] width 5 height 5
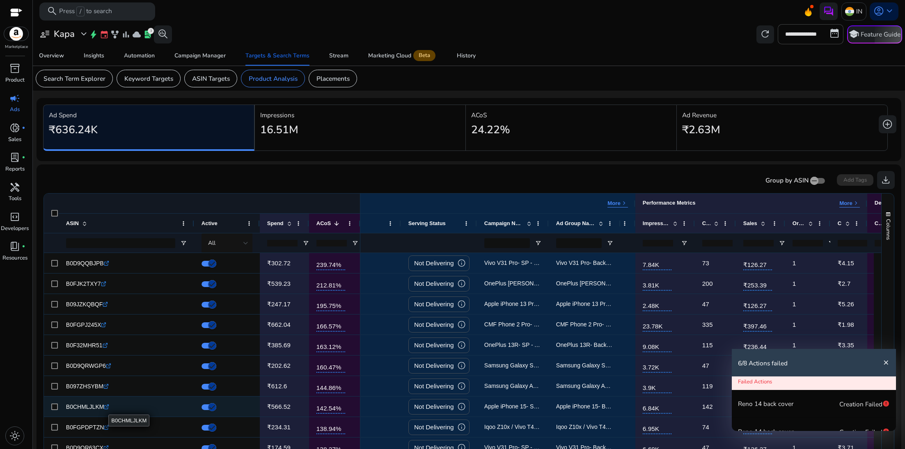
click at [108, 408] on icon at bounding box center [107, 406] width 3 height 3
